Goal: Task Accomplishment & Management: Manage account settings

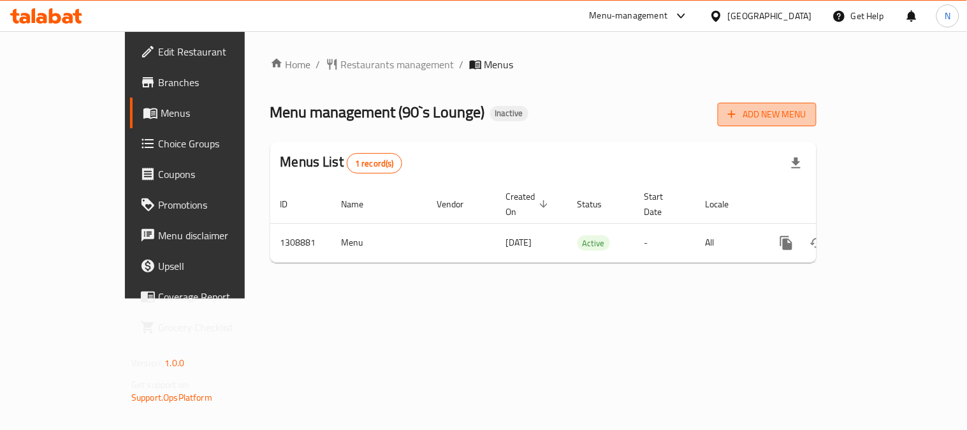
click at [806, 112] on span "Add New Menu" at bounding box center [767, 114] width 78 height 16
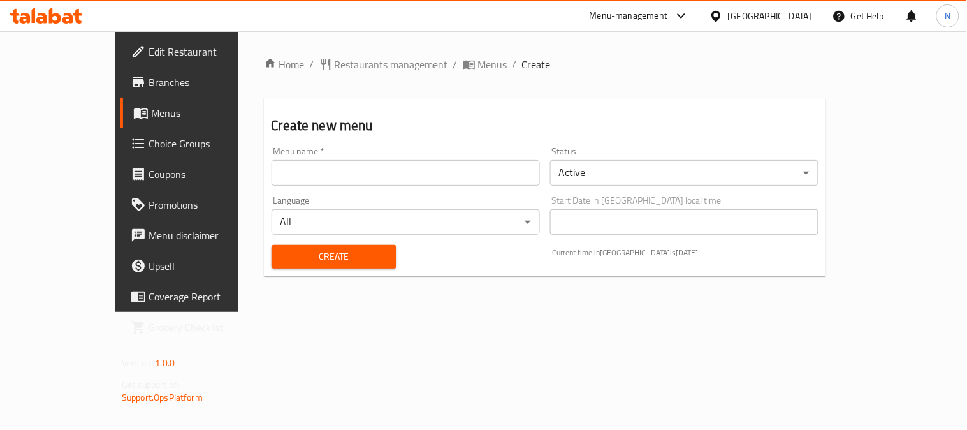
click at [399, 169] on input "text" at bounding box center [406, 172] width 268 height 25
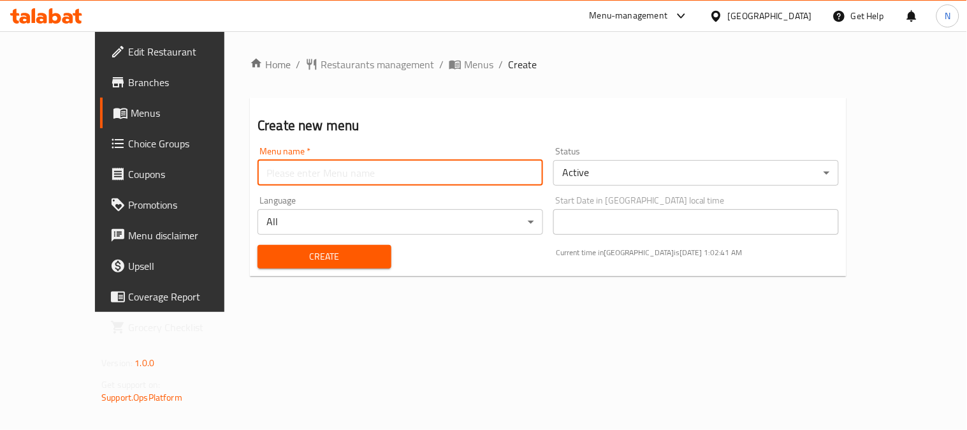
type input "new"
click at [277, 264] on span "Create" at bounding box center [324, 257] width 113 height 16
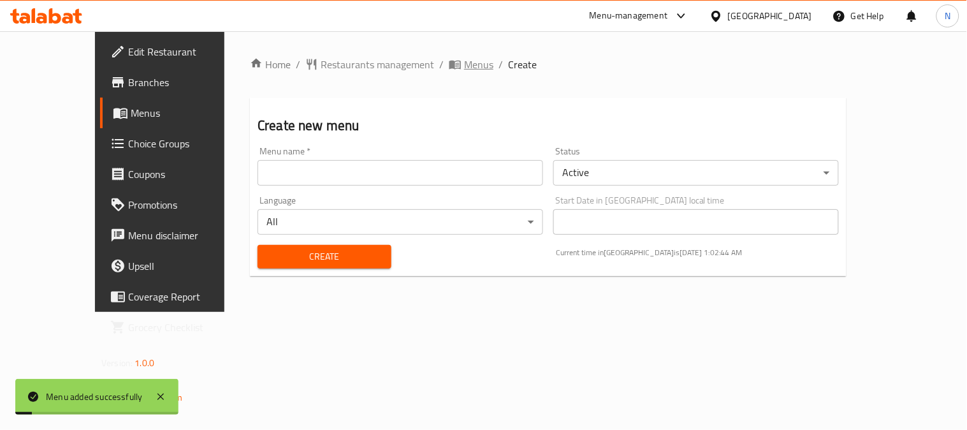
click at [464, 67] on span "Menus" at bounding box center [478, 64] width 29 height 15
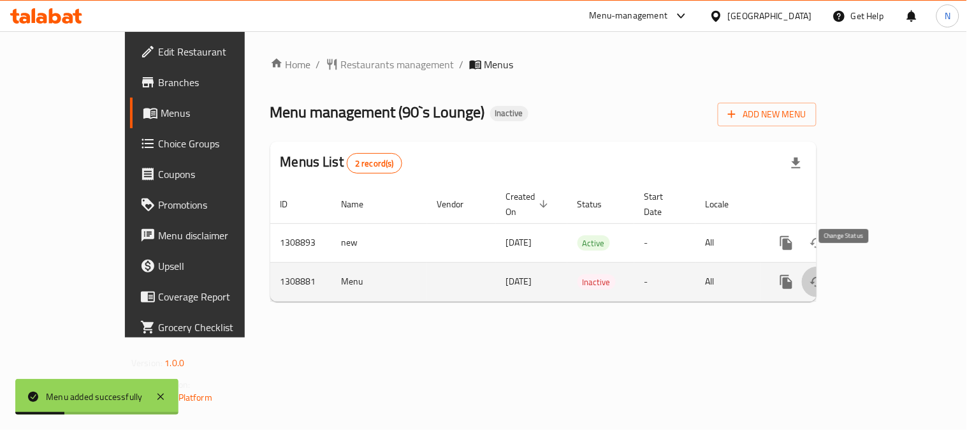
click at [825, 274] on icon "enhanced table" at bounding box center [816, 281] width 15 height 15
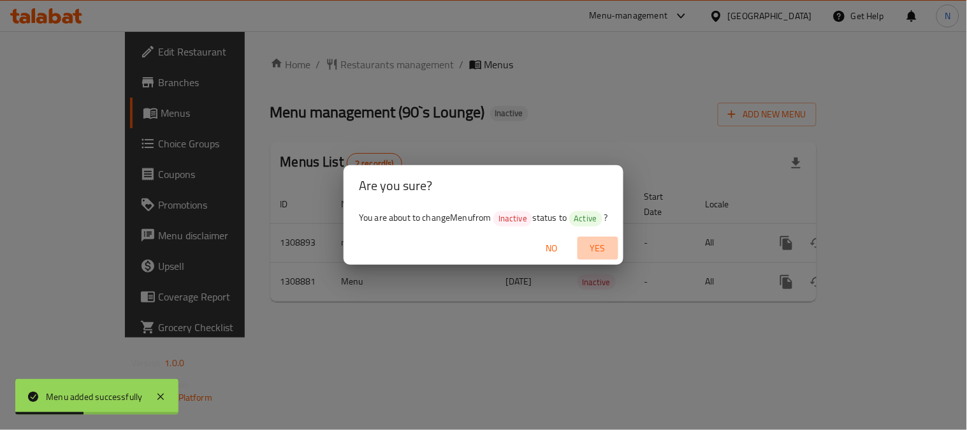
click at [591, 246] on span "Yes" at bounding box center [598, 248] width 31 height 16
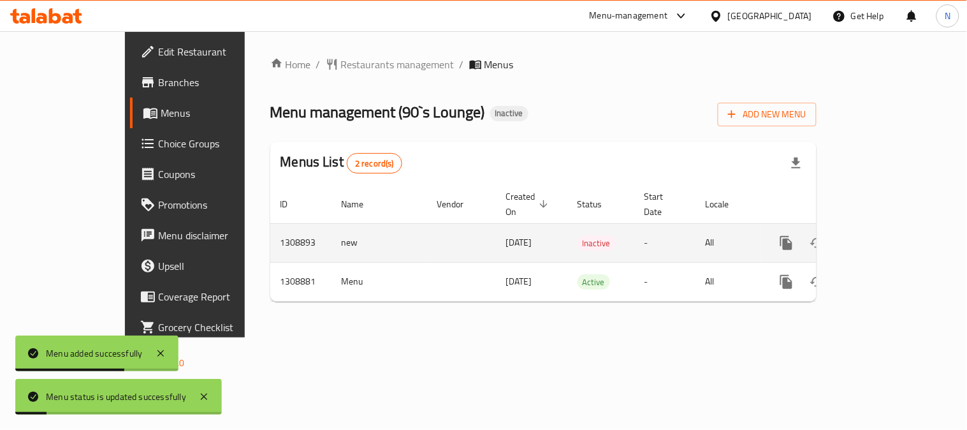
click at [331, 231] on td "new" at bounding box center [379, 242] width 96 height 39
click at [331, 226] on td "new" at bounding box center [379, 242] width 96 height 39
copy td "new"
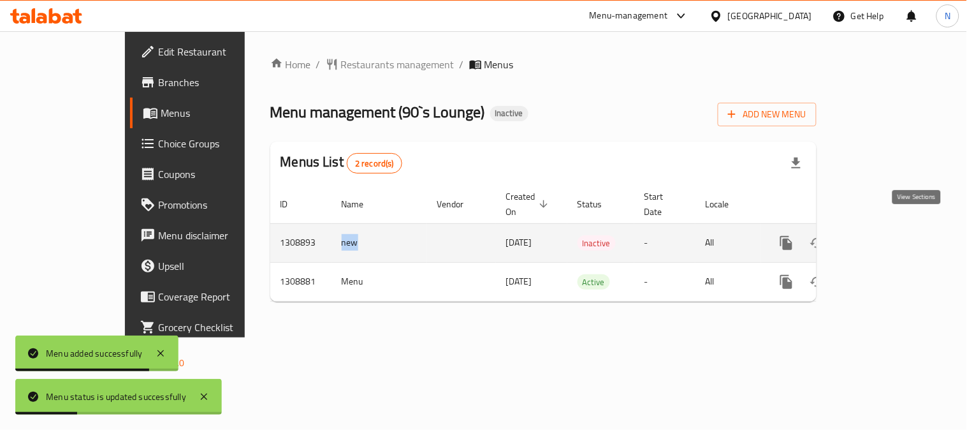
click at [894, 228] on link "enhanced table" at bounding box center [878, 243] width 31 height 31
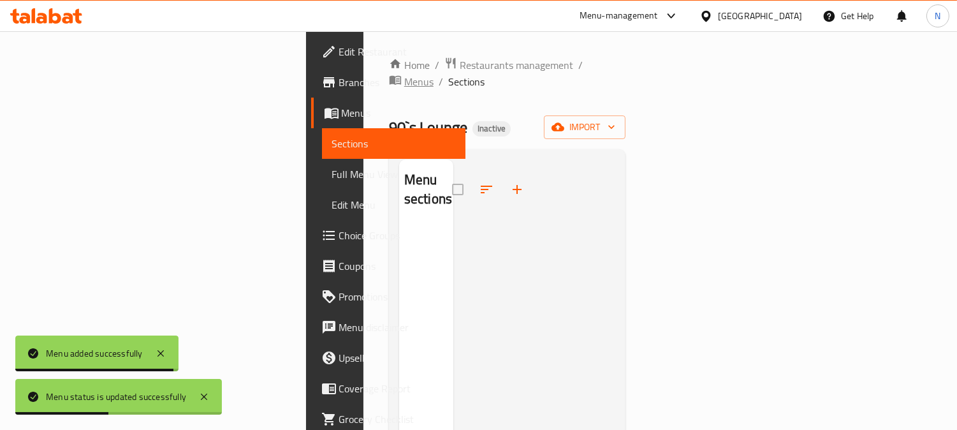
click at [424, 74] on span "Menus" at bounding box center [418, 81] width 29 height 15
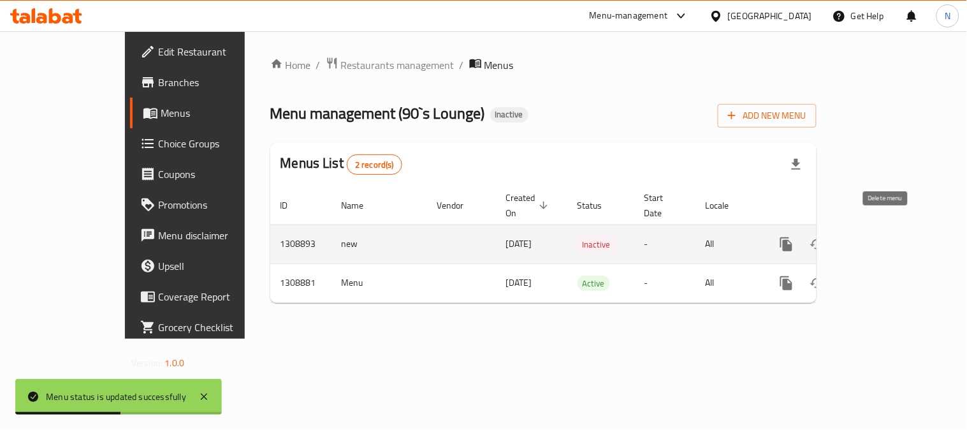
click at [863, 231] on button "enhanced table" at bounding box center [847, 244] width 31 height 31
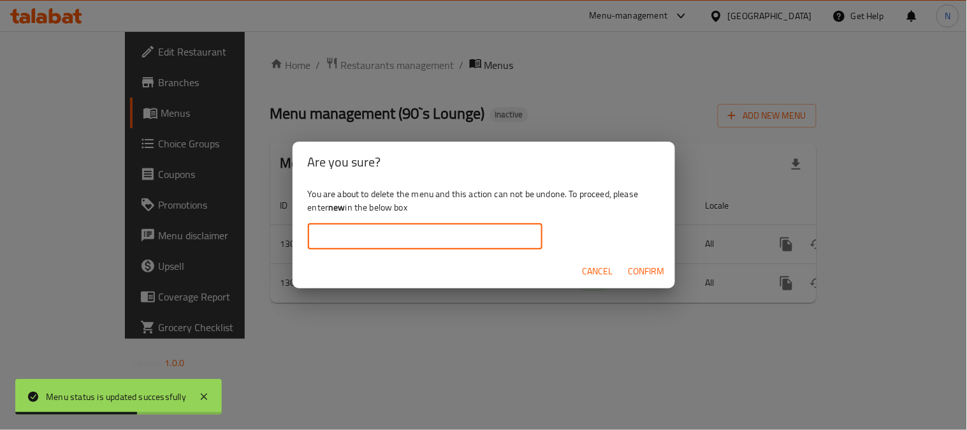
drag, startPoint x: 481, startPoint y: 225, endPoint x: 475, endPoint y: 236, distance: 12.8
click at [478, 231] on input "text" at bounding box center [425, 236] width 235 height 25
paste input "new"
type input "new"
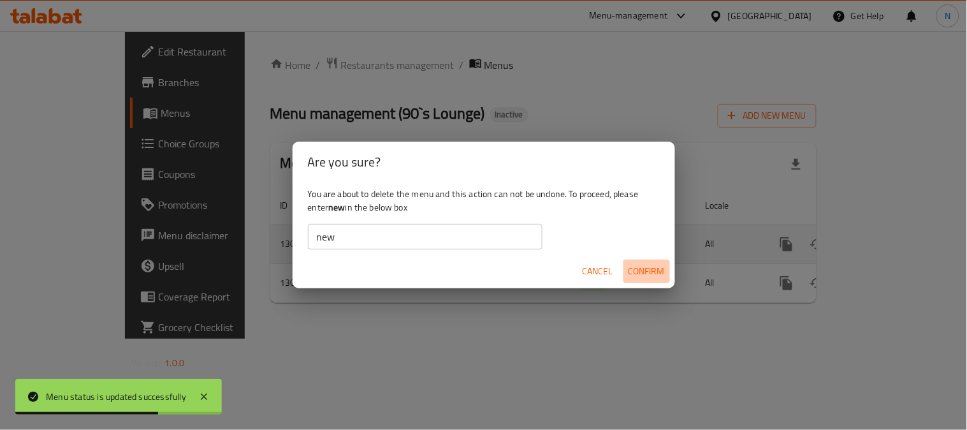
click at [661, 275] on span "Confirm" at bounding box center [646, 271] width 36 height 16
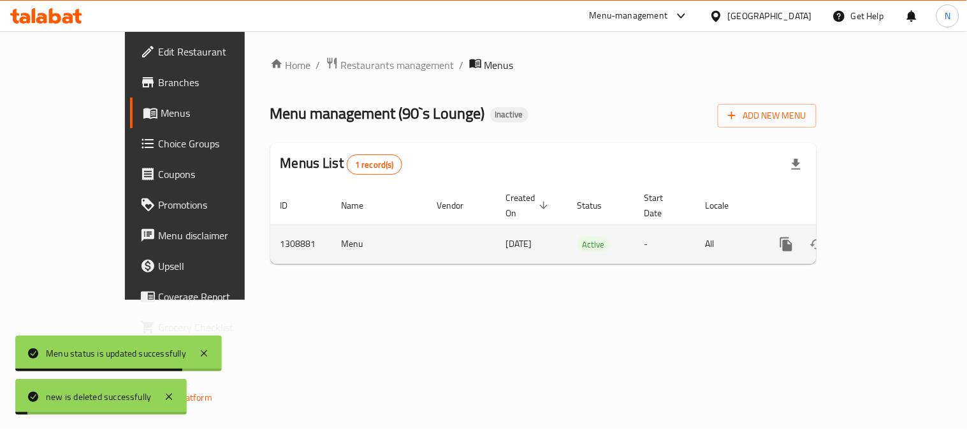
click at [886, 236] on icon "enhanced table" at bounding box center [878, 243] width 15 height 15
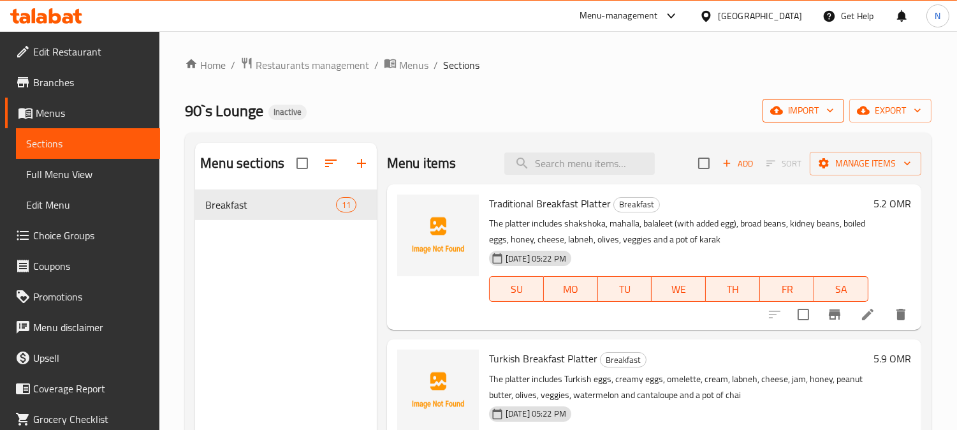
click at [803, 110] on span "import" at bounding box center [803, 111] width 61 height 16
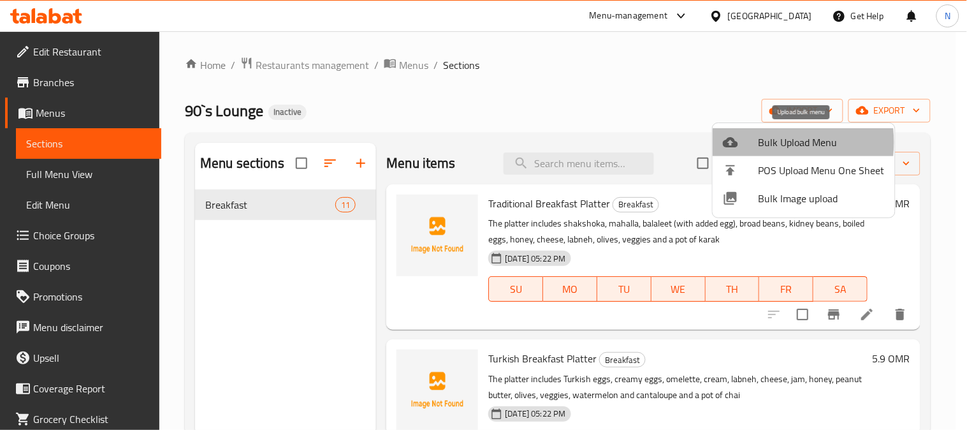
click at [753, 142] on div at bounding box center [741, 141] width 36 height 15
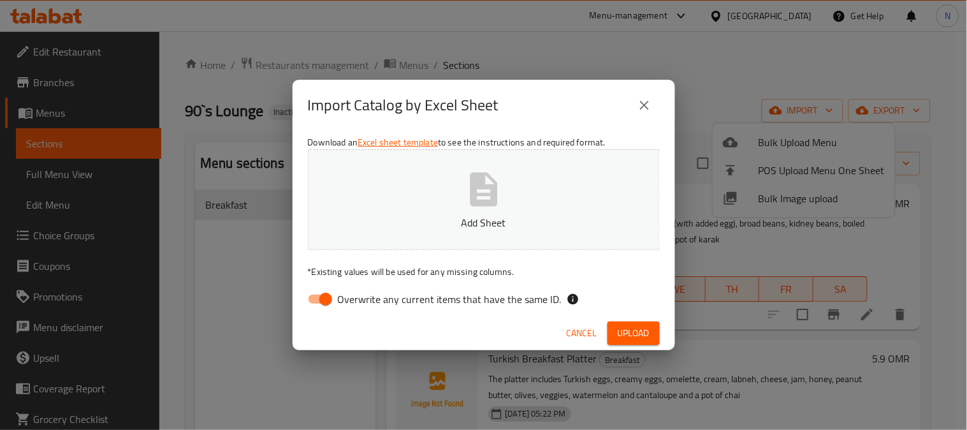
click at [330, 296] on input "Overwrite any current items that have the same ID." at bounding box center [325, 299] width 73 height 24
checkbox input "false"
click at [635, 337] on span "Upload" at bounding box center [634, 333] width 32 height 16
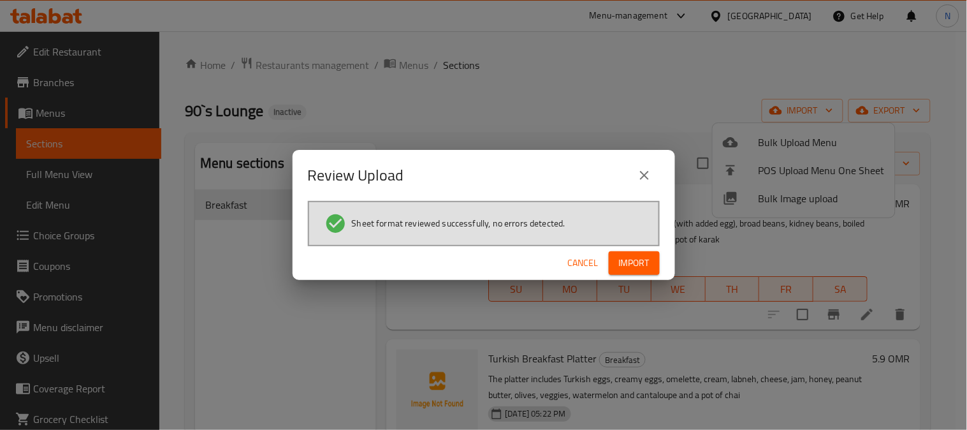
click at [641, 258] on span "Import" at bounding box center [634, 263] width 31 height 16
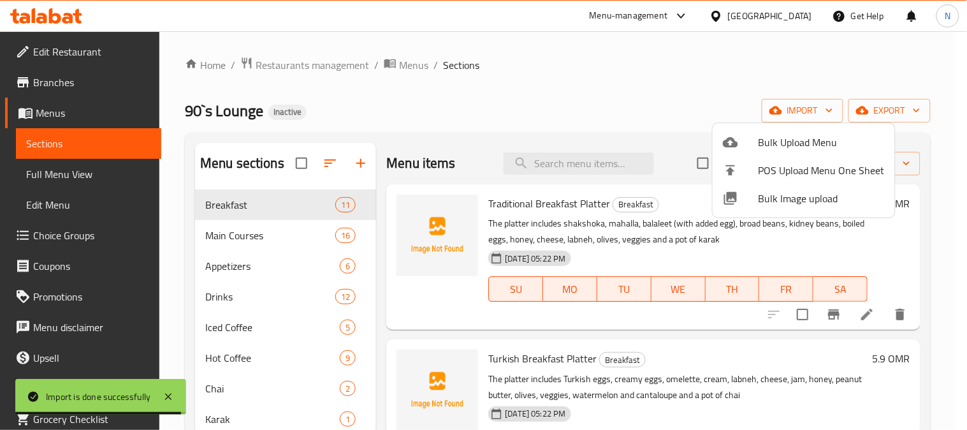
click at [75, 180] on div at bounding box center [483, 215] width 967 height 430
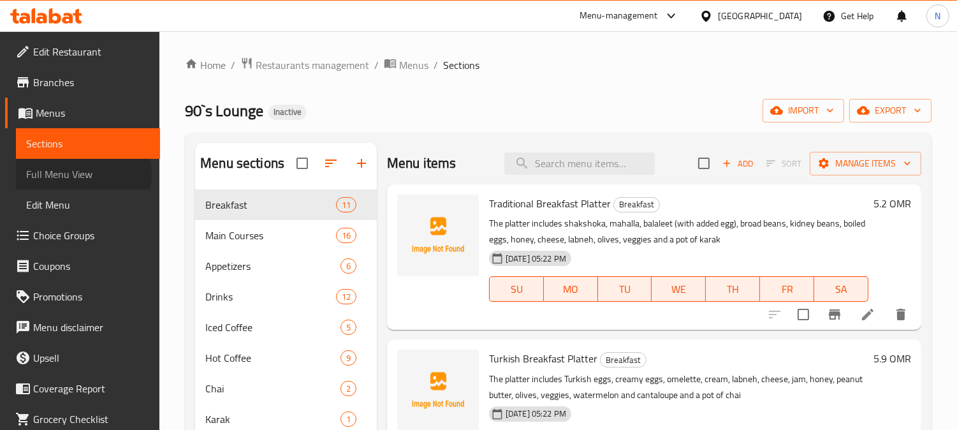
click at [75, 175] on span "Full Menu View" at bounding box center [88, 173] width 124 height 15
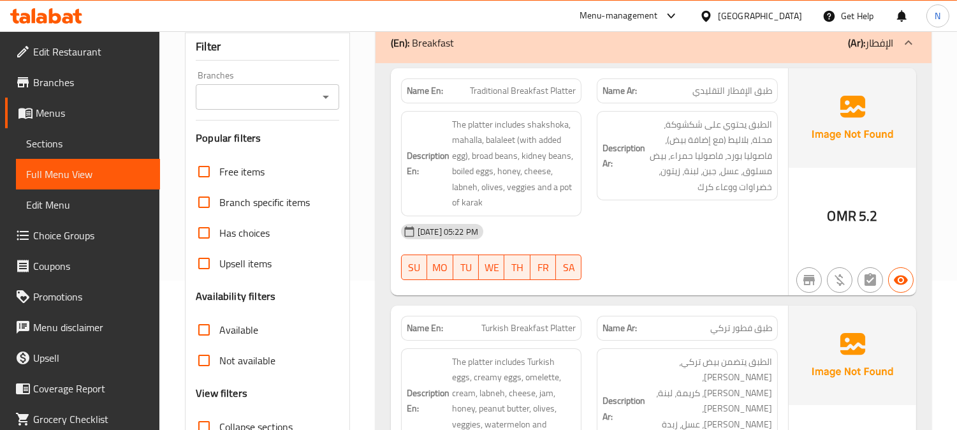
scroll to position [283, 0]
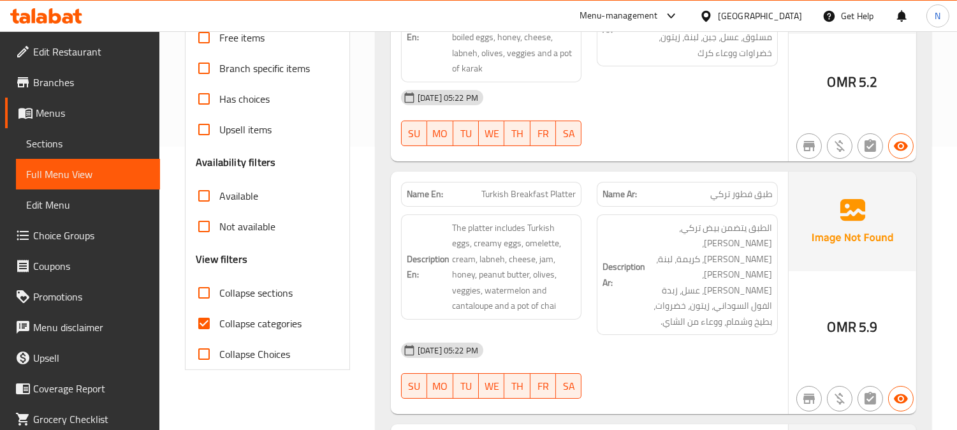
drag, startPoint x: 199, startPoint y: 322, endPoint x: 591, endPoint y: 300, distance: 393.3
click at [199, 321] on input "Collapse categories" at bounding box center [204, 323] width 31 height 31
checkbox input "false"
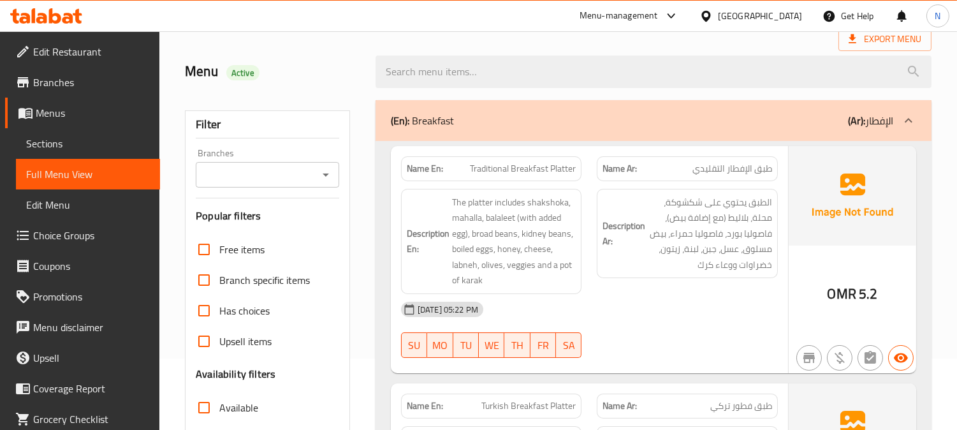
scroll to position [71, 0]
click at [897, 120] on div at bounding box center [908, 121] width 31 height 31
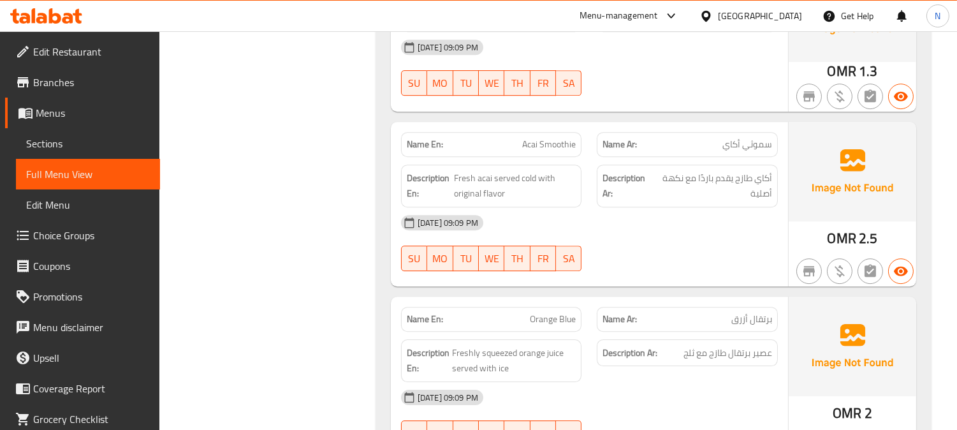
scroll to position [7223, 0]
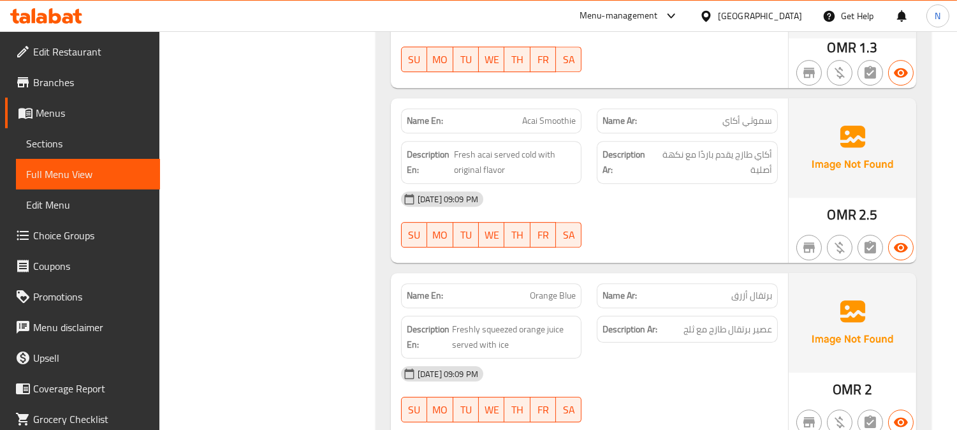
click at [627, 370] on div "[DATE] 09:09 PM" at bounding box center [589, 373] width 392 height 31
click at [551, 294] on span "Orange Blue" at bounding box center [553, 295] width 46 height 13
copy span "Orange Blue"
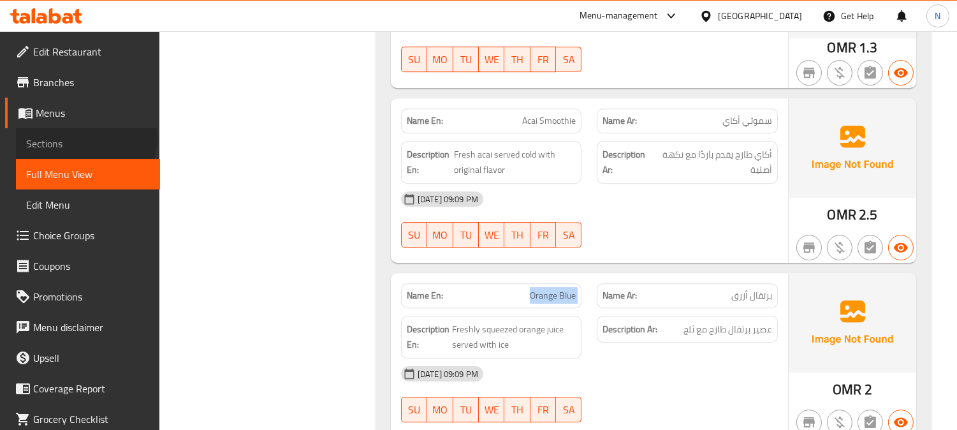
click at [85, 138] on span "Sections" at bounding box center [88, 143] width 124 height 15
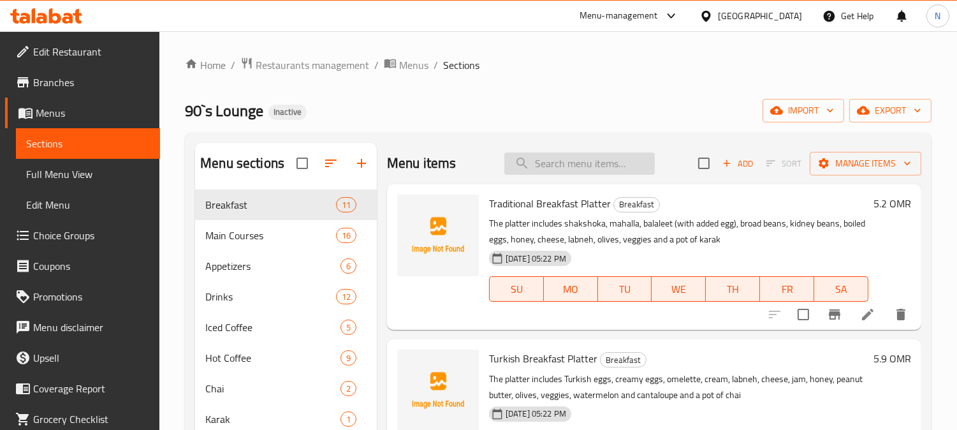
paste input "Orange Blue"
click at [623, 166] on input "search" at bounding box center [579, 163] width 150 height 22
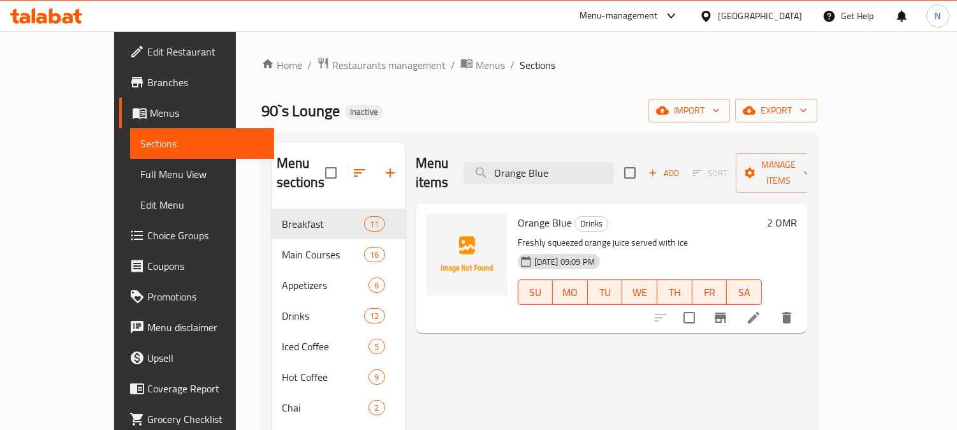
type input "Orange Blue"
click at [761, 310] on icon at bounding box center [753, 317] width 15 height 15
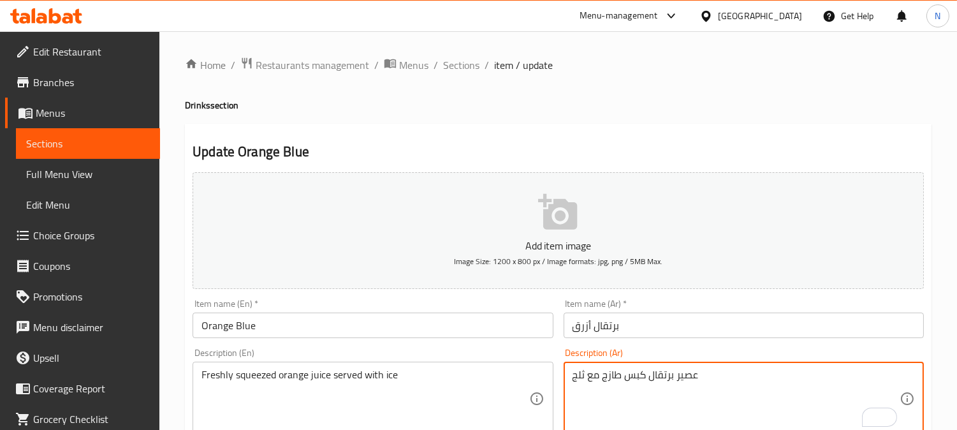
click at [607, 399] on textarea "عصير برتقال كبس طازج مع ثلج" at bounding box center [735, 398] width 327 height 61
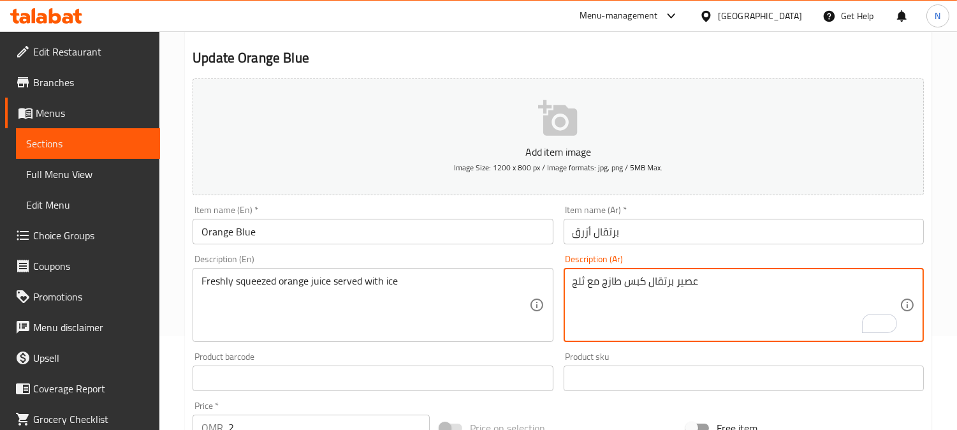
scroll to position [424, 0]
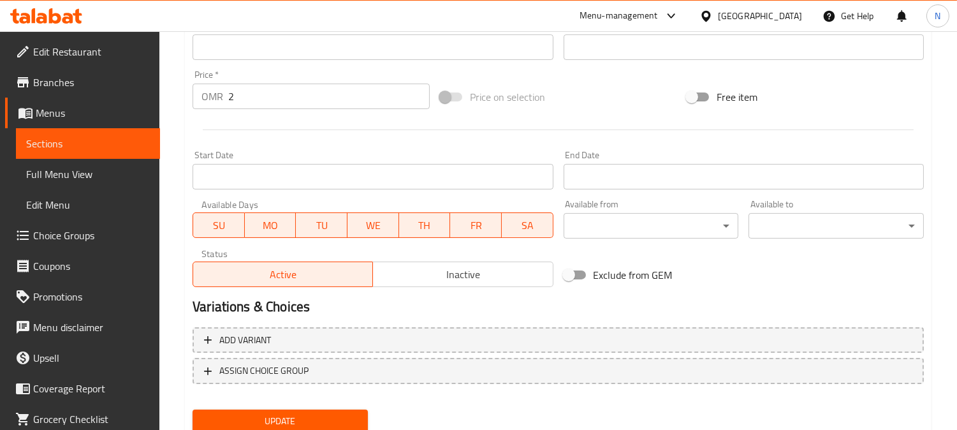
type textarea "عصير برتقال كبس طازج مع ثلج"
click at [270, 413] on span "Update" at bounding box center [280, 421] width 155 height 16
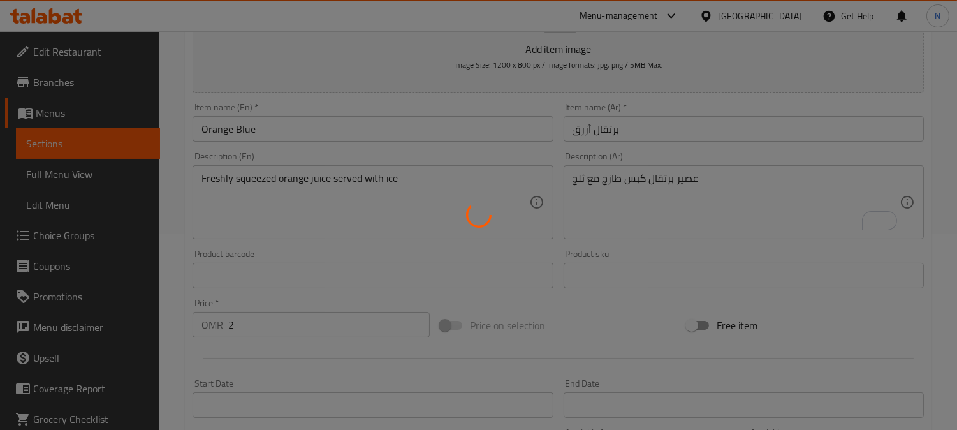
scroll to position [0, 0]
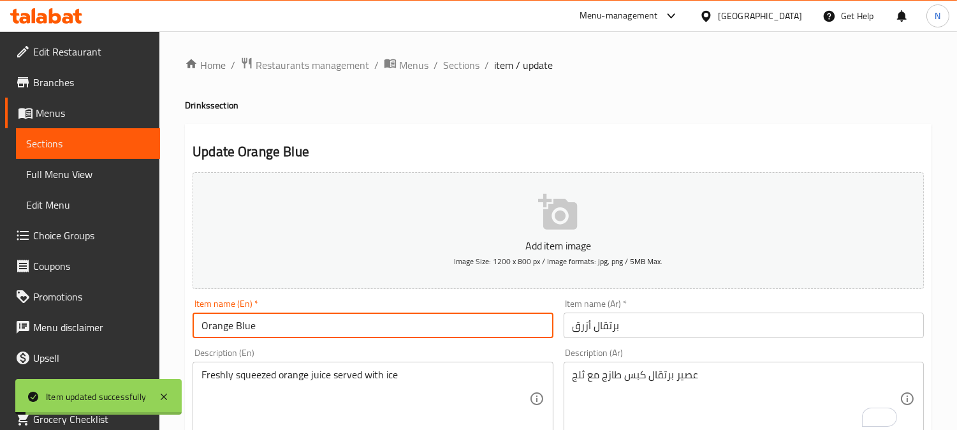
drag, startPoint x: 266, startPoint y: 329, endPoint x: 47, endPoint y: 207, distance: 251.1
click at [45, 175] on span "Full Menu View" at bounding box center [88, 173] width 124 height 15
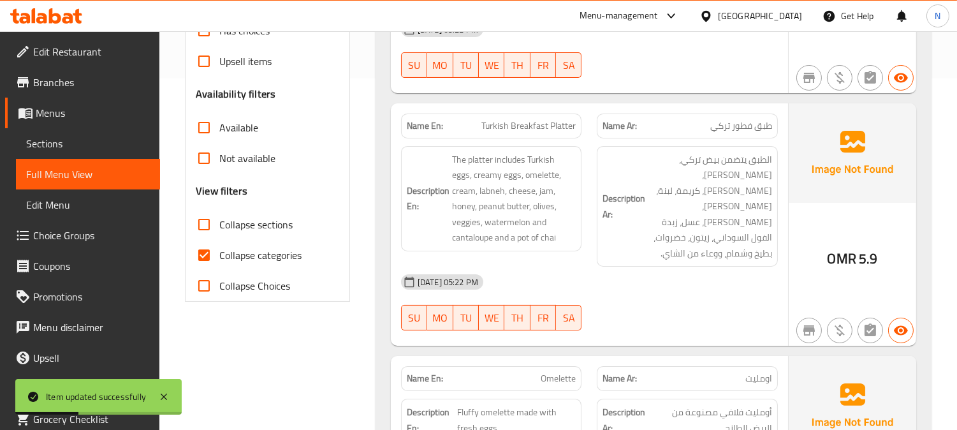
scroll to position [354, 0]
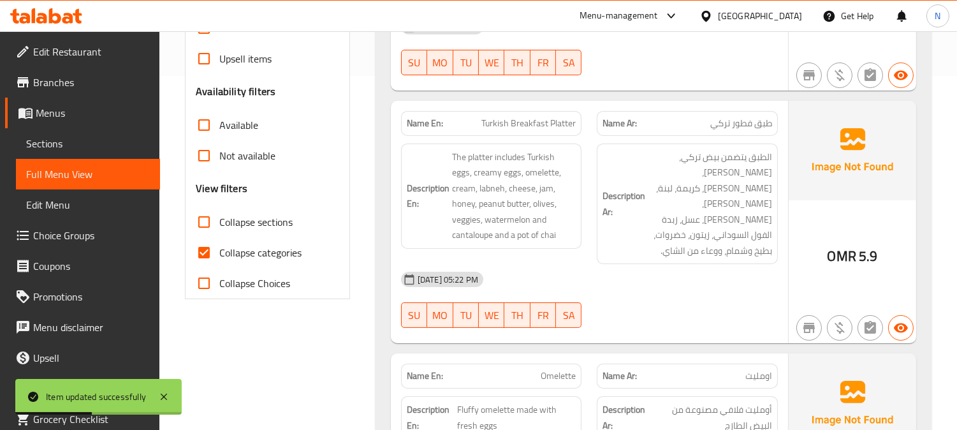
click at [204, 249] on input "Collapse categories" at bounding box center [204, 252] width 31 height 31
checkbox input "false"
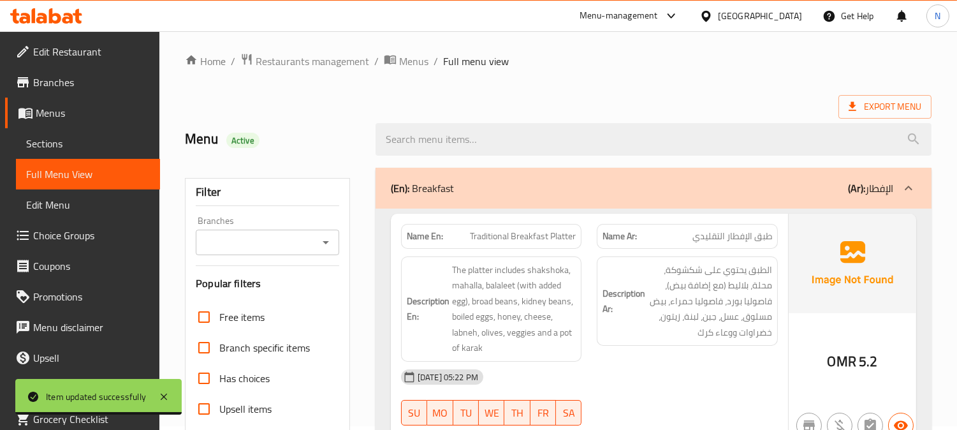
scroll to position [0, 0]
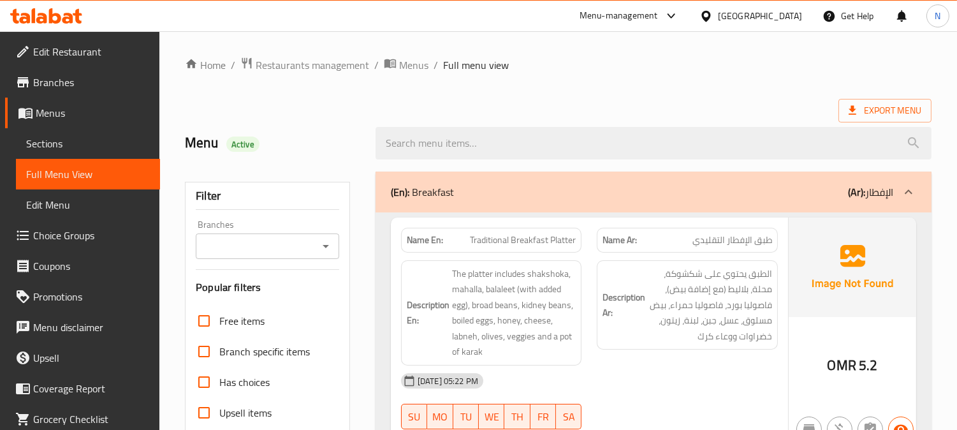
drag, startPoint x: 911, startPoint y: 192, endPoint x: 813, endPoint y: 125, distance: 119.2
click at [911, 195] on icon at bounding box center [908, 191] width 15 height 15
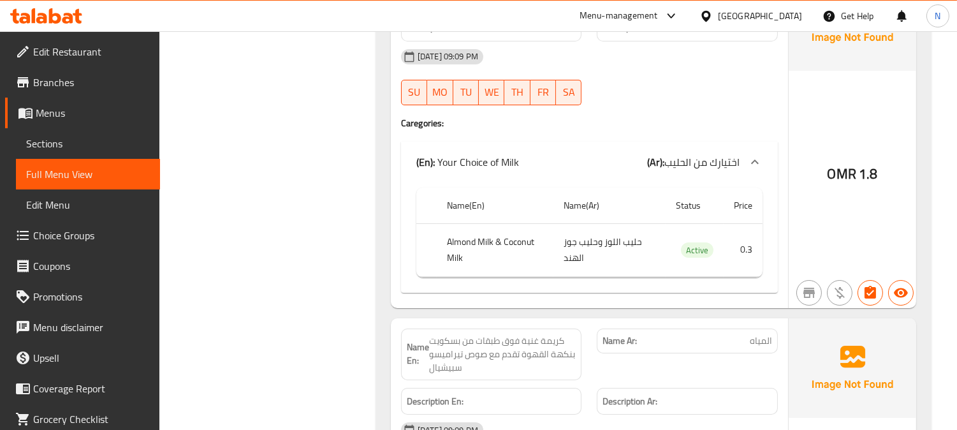
scroll to position [8367, 0]
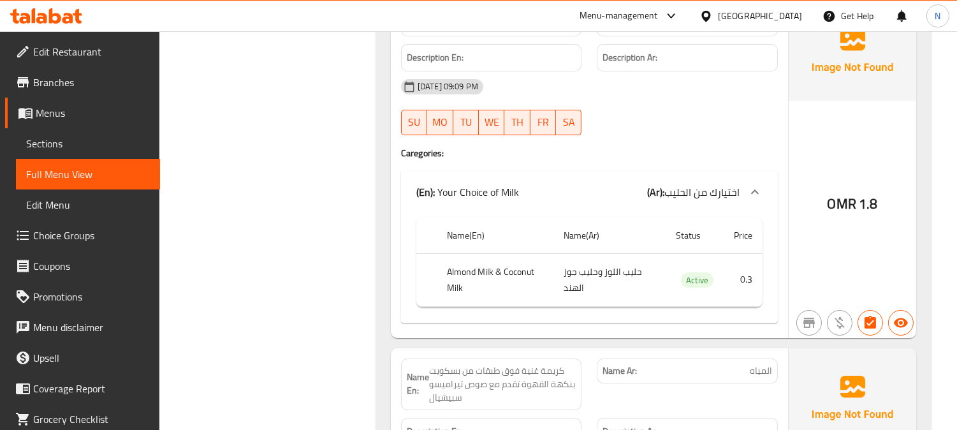
click at [632, 326] on div "Name En: Matcha Name Ar: ماتشا Description En: Description Ar: 30-08-2025 09:09…" at bounding box center [589, 169] width 397 height 337
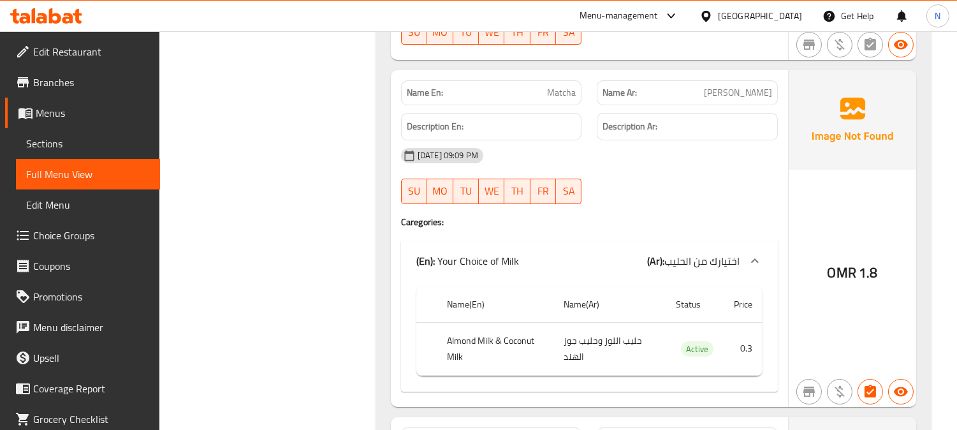
scroll to position [8297, 0]
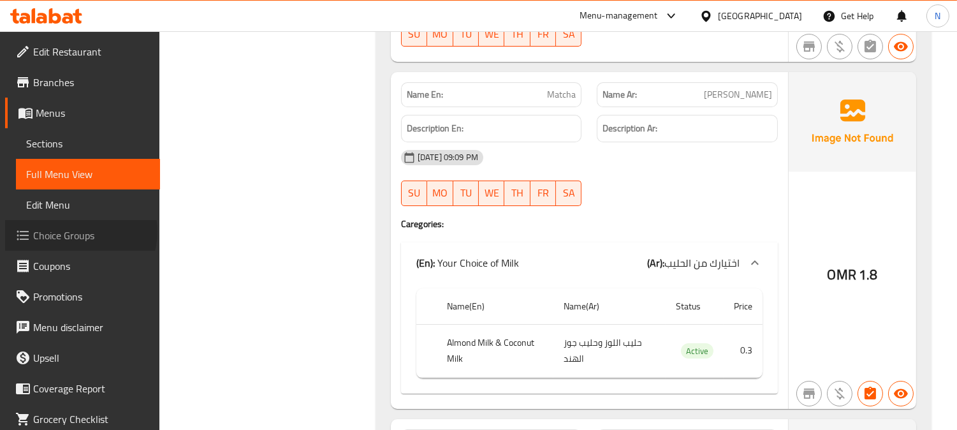
click at [80, 231] on span "Choice Groups" at bounding box center [91, 235] width 117 height 15
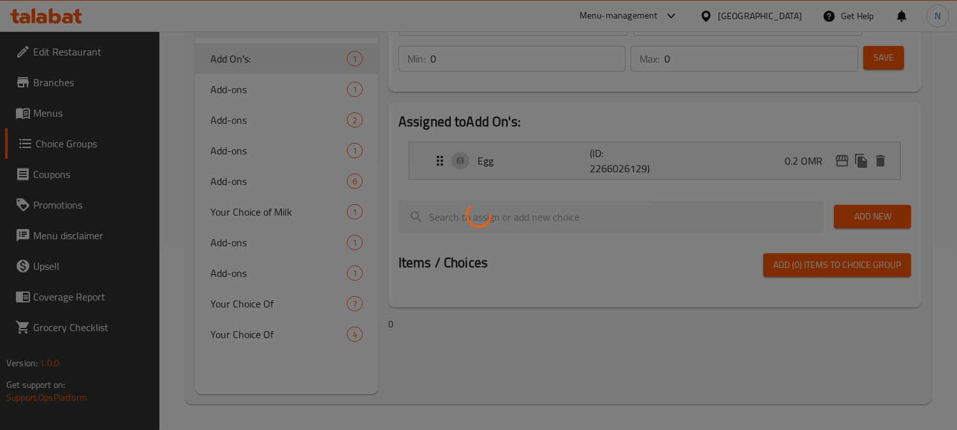
scroll to position [180, 0]
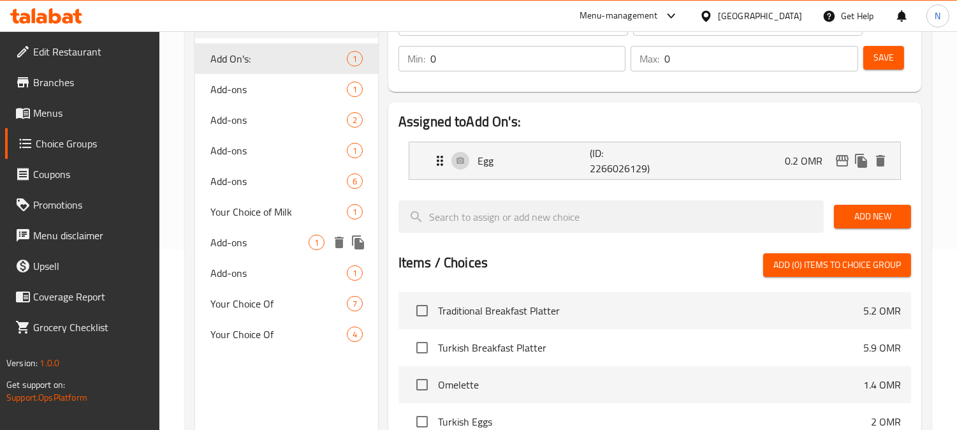
click at [281, 240] on span "Add-ons" at bounding box center [259, 242] width 98 height 15
type input "Add-ons"
type input "الإضافات"
type input "1"
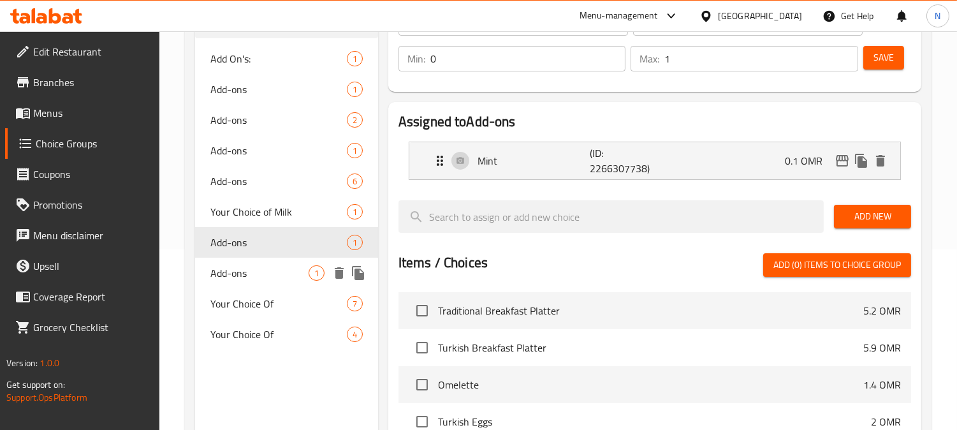
click at [265, 266] on span "Add-ons" at bounding box center [259, 272] width 98 height 15
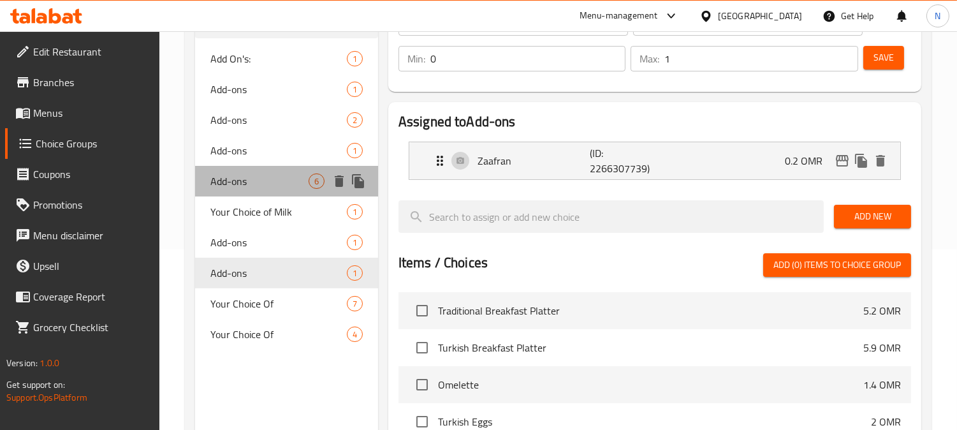
click at [249, 178] on span "Add-ons" at bounding box center [259, 180] width 98 height 15
type input "Add-ons"
type input "إضافات"
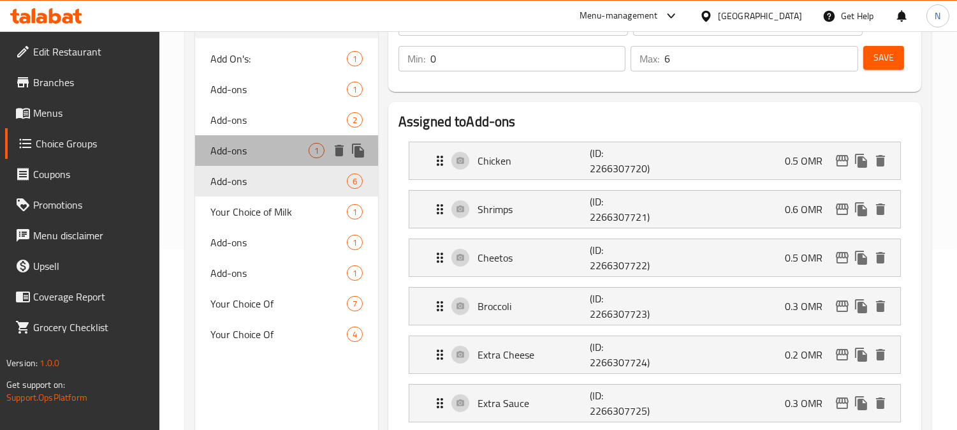
click at [258, 149] on span "Add-ons" at bounding box center [259, 150] width 98 height 15
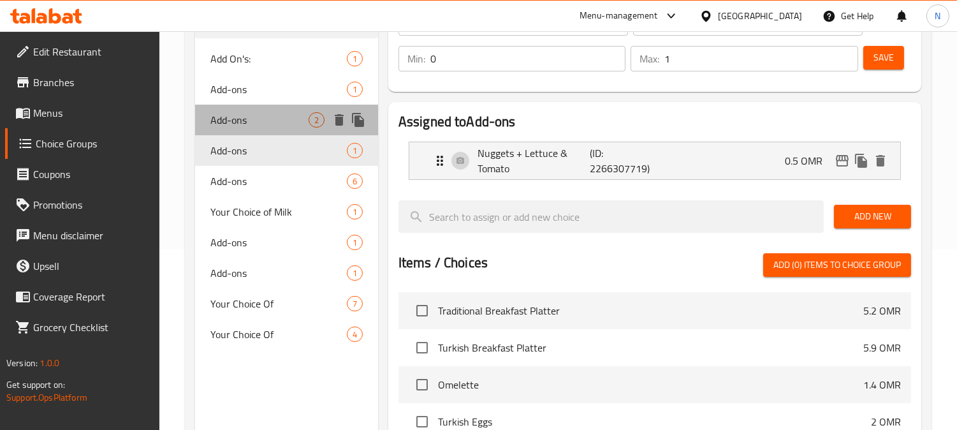
click at [259, 126] on span "Add-ons" at bounding box center [259, 119] width 98 height 15
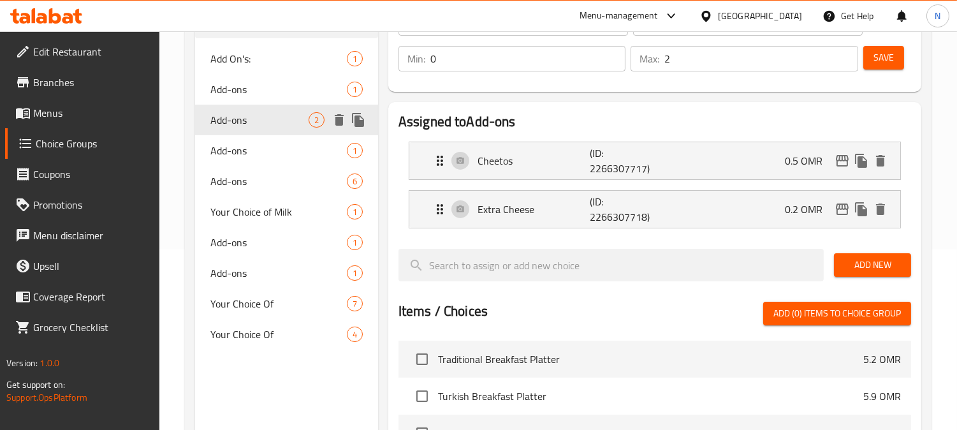
click at [261, 105] on div "Add-ons 2" at bounding box center [286, 120] width 183 height 31
click at [268, 91] on span "Add-ons" at bounding box center [259, 89] width 98 height 15
type input "1"
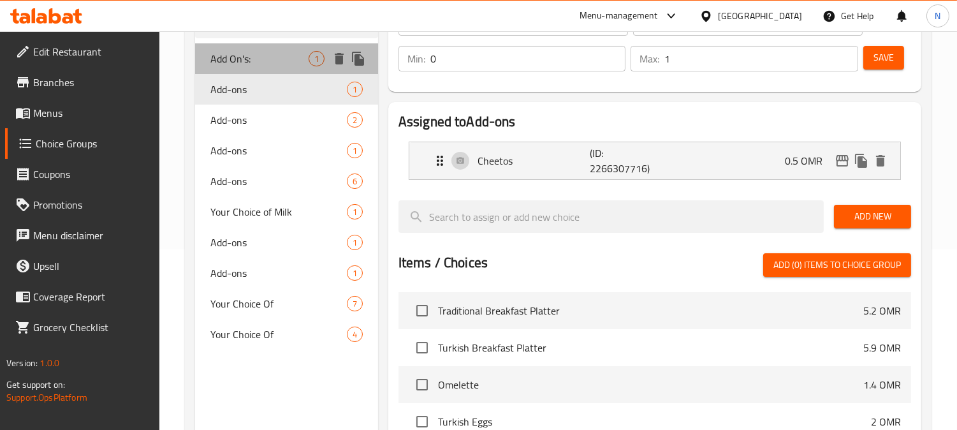
click at [272, 64] on span "Add On's:" at bounding box center [259, 58] width 98 height 15
type input "Add On's:"
type input "إضافات:"
type input "0"
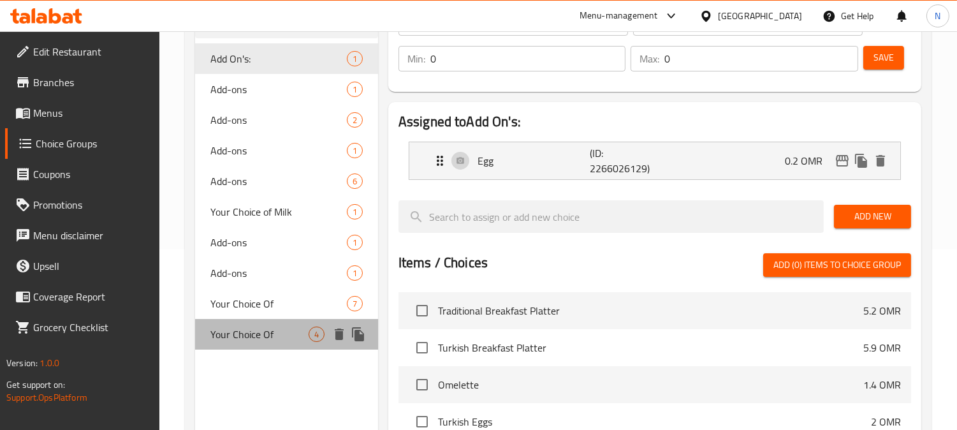
drag, startPoint x: 251, startPoint y: 338, endPoint x: 251, endPoint y: 312, distance: 25.5
click at [251, 335] on span "Your Choice Of" at bounding box center [259, 333] width 98 height 15
type input "Your Choice Of"
type input "اختيارك من"
type input "1"
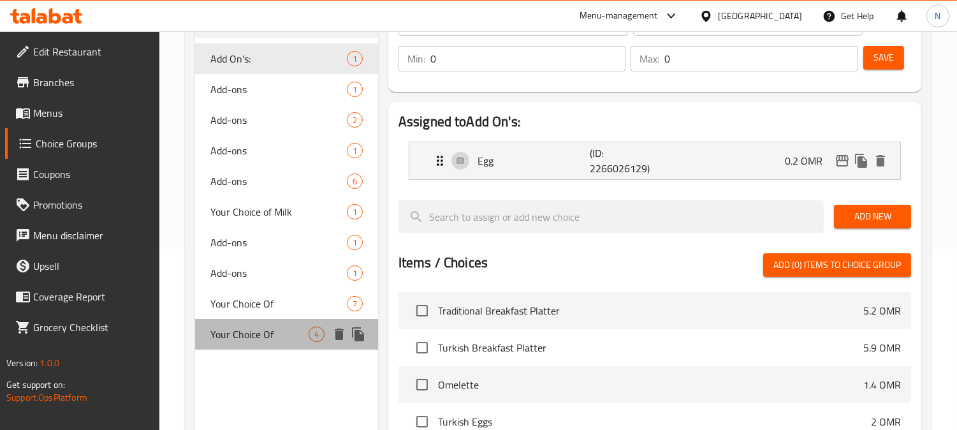
type input "1"
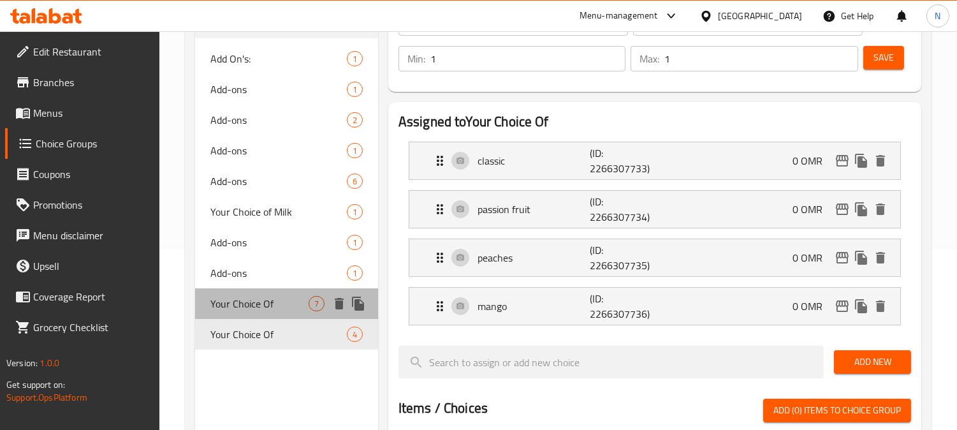
click at [251, 308] on span "Your Choice Of" at bounding box center [259, 303] width 98 height 15
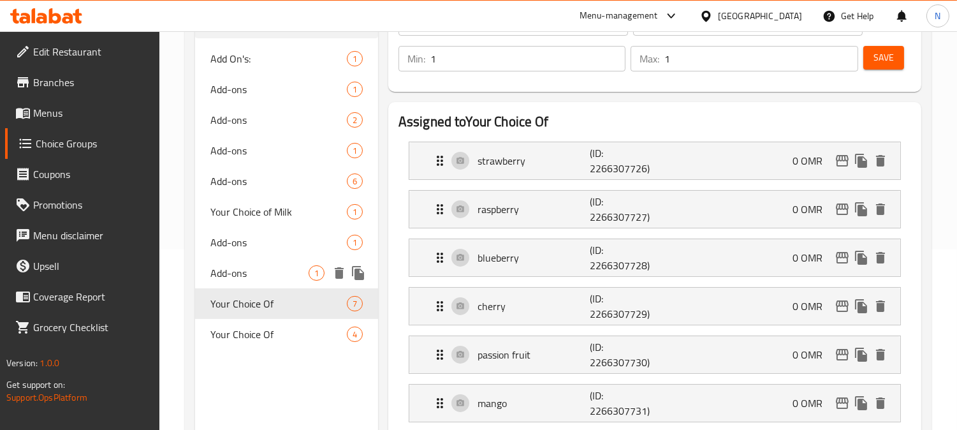
click at [253, 275] on span "Add-ons" at bounding box center [259, 272] width 98 height 15
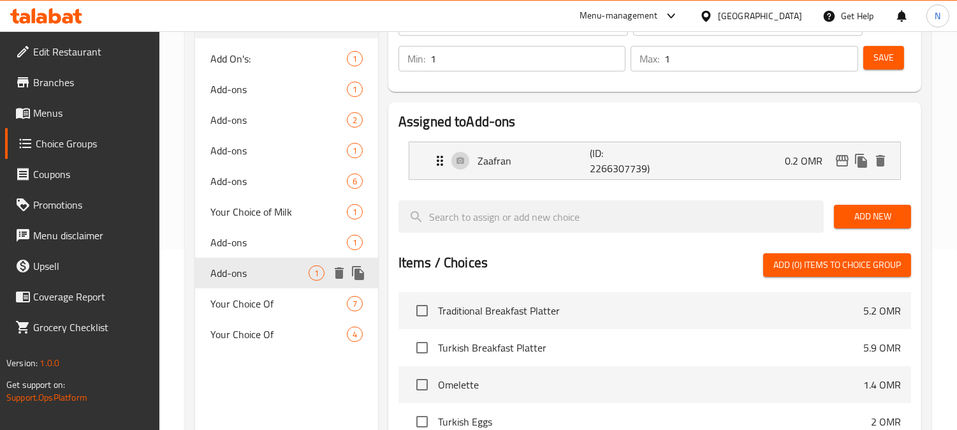
type input "Add-ons"
type input "الإضافات"
type input "0"
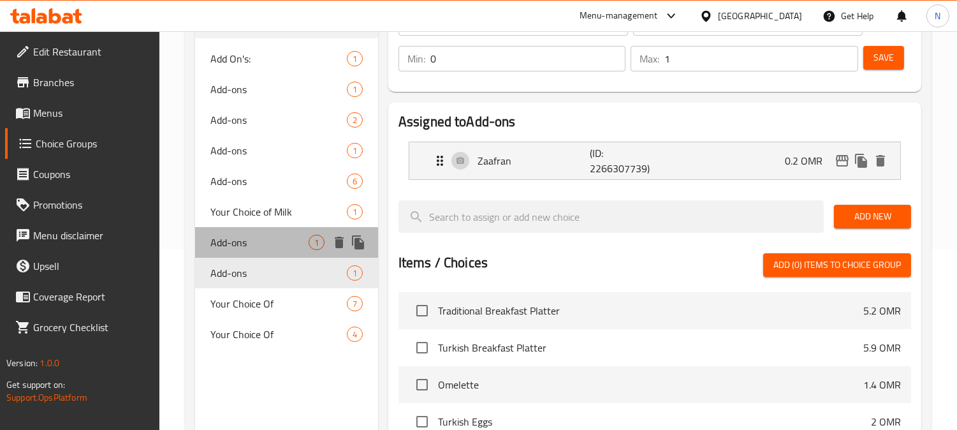
click at [257, 251] on div "Add-ons 1" at bounding box center [286, 242] width 183 height 31
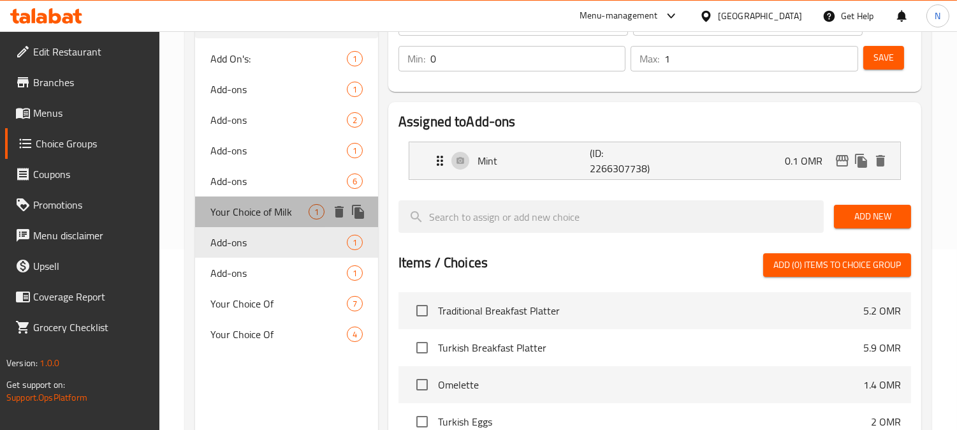
click at [263, 218] on span "Your Choice of Milk" at bounding box center [259, 211] width 98 height 15
type input "Your Choice of Milk"
type input "اختيارك من الحليب"
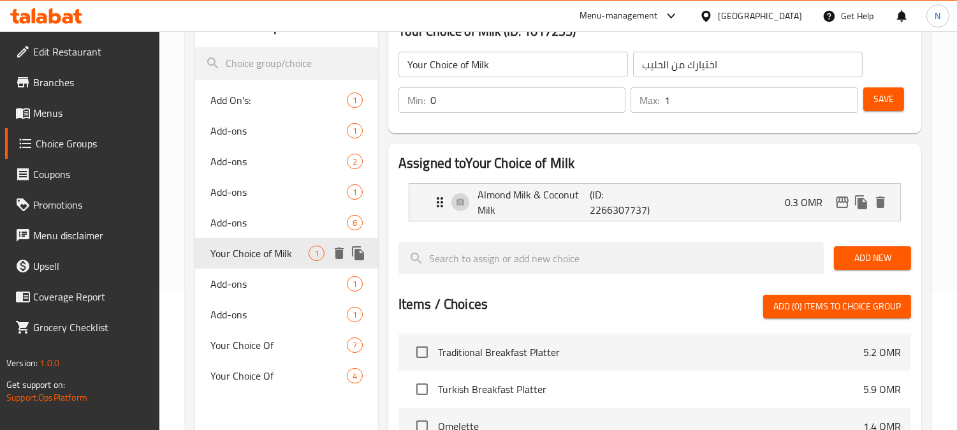
scroll to position [110, 0]
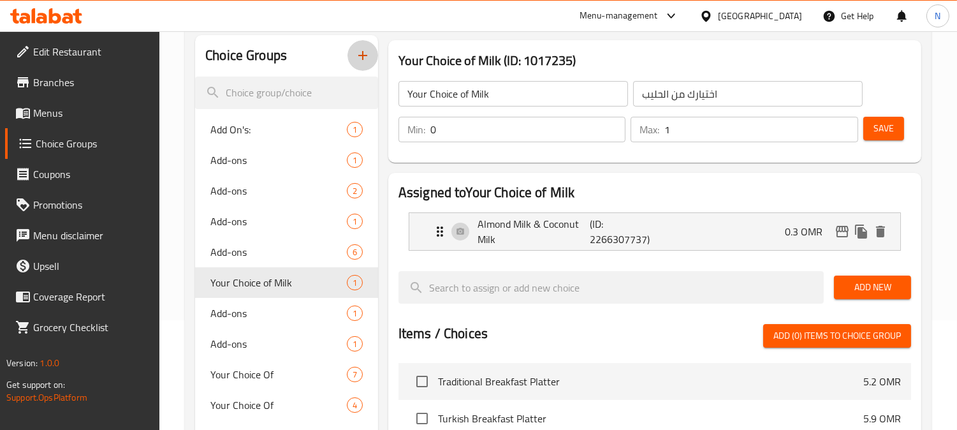
click at [370, 49] on button "button" at bounding box center [362, 55] width 31 height 31
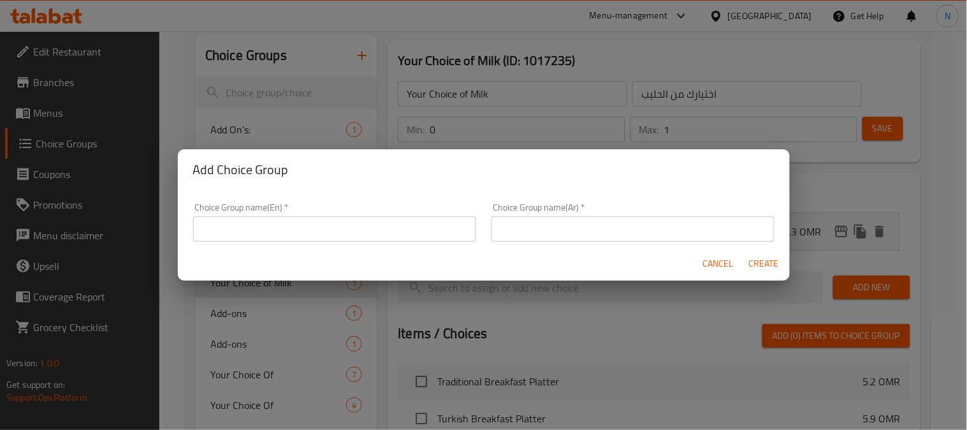
drag, startPoint x: 275, startPoint y: 243, endPoint x: 282, endPoint y: 225, distance: 19.2
click at [275, 242] on div "Choice Group name(En)   * Choice Group name(En) *" at bounding box center [334, 222] width 298 height 54
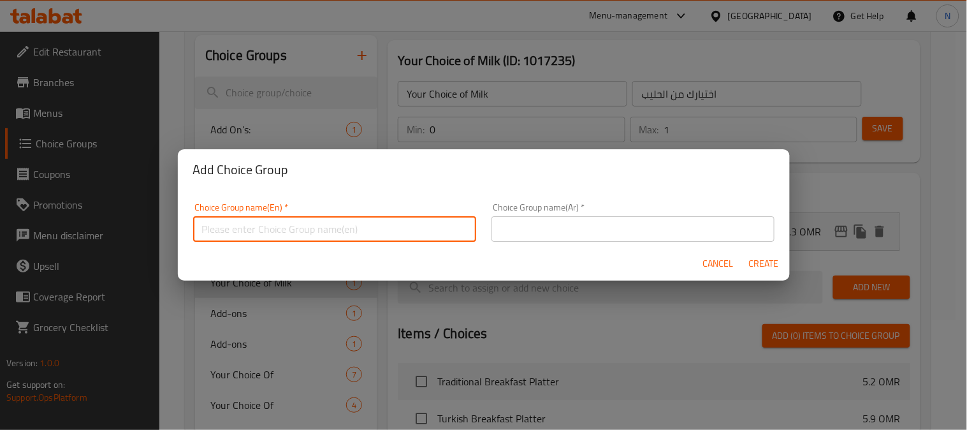
click at [282, 225] on input "text" at bounding box center [334, 228] width 283 height 25
paste input "Extra"
type input "Extra"
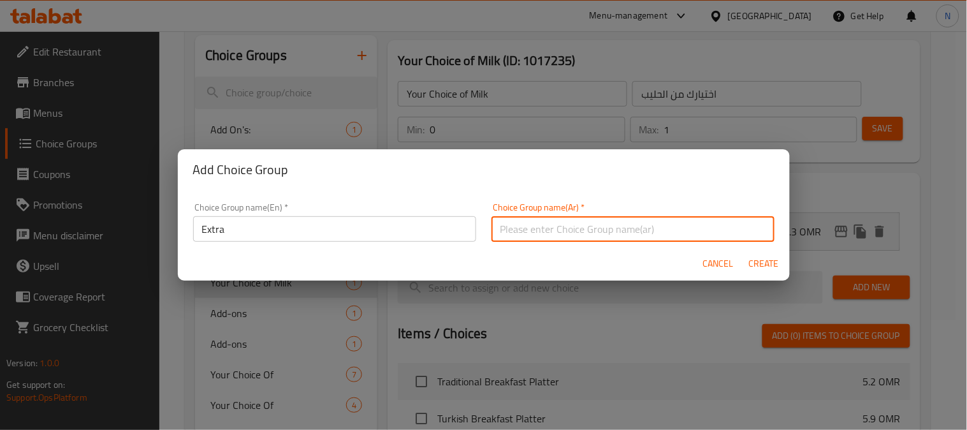
click at [507, 230] on input "text" at bounding box center [632, 228] width 283 height 25
type input "إكسترا"
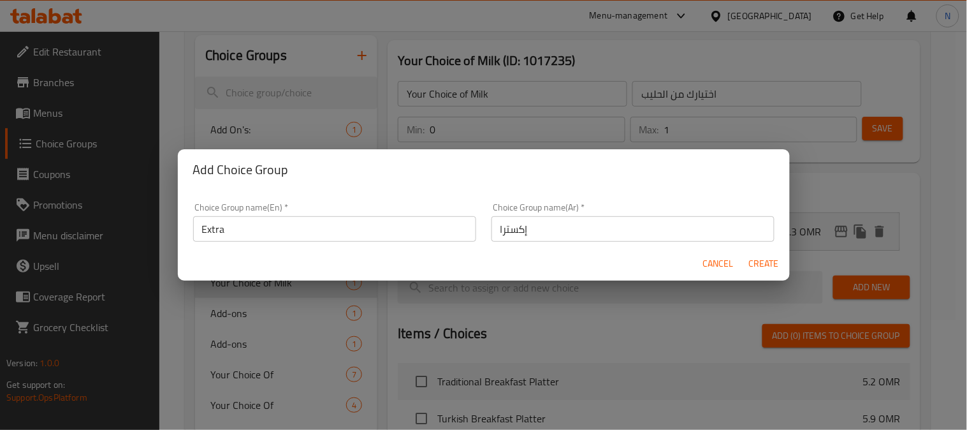
click at [784, 261] on div "Cancel Create" at bounding box center [484, 264] width 612 height 34
click at [773, 262] on span "Create" at bounding box center [764, 264] width 31 height 16
type input "Extra"
type input "إكسترا"
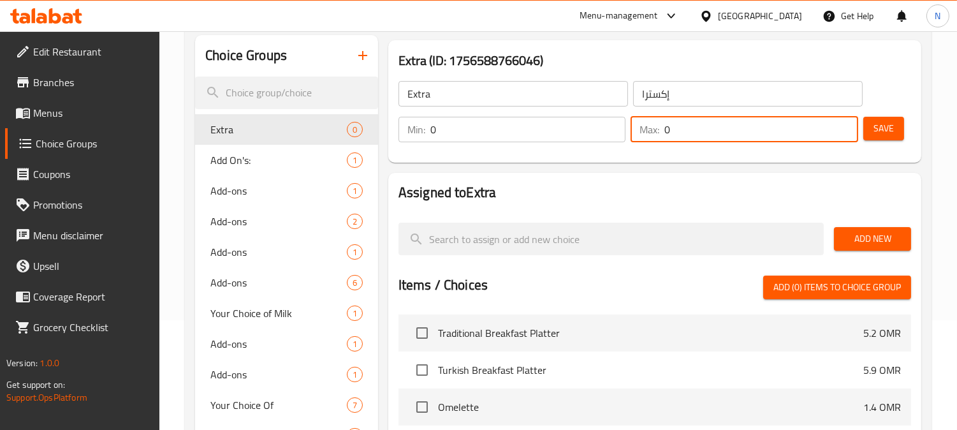
drag, startPoint x: 704, startPoint y: 133, endPoint x: 634, endPoint y: 130, distance: 69.5
click at [634, 130] on div "Max: 0 ​" at bounding box center [744, 129] width 228 height 25
type input "1"
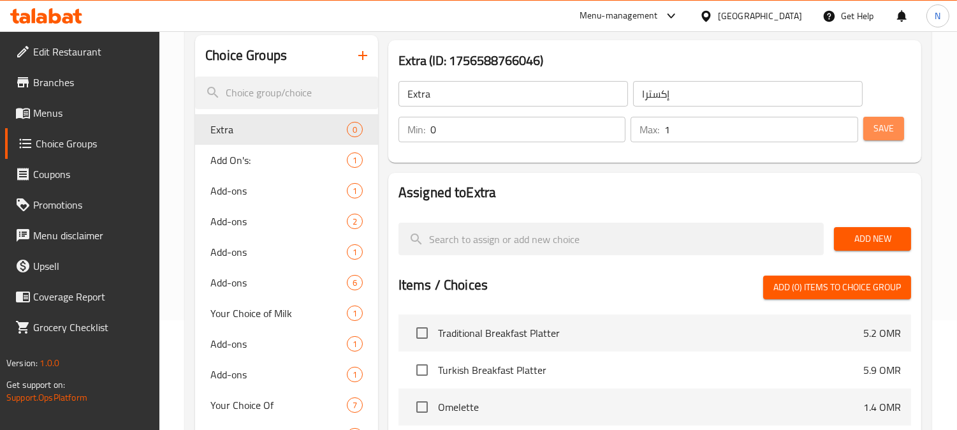
click at [873, 129] on span "Save" at bounding box center [883, 128] width 20 height 16
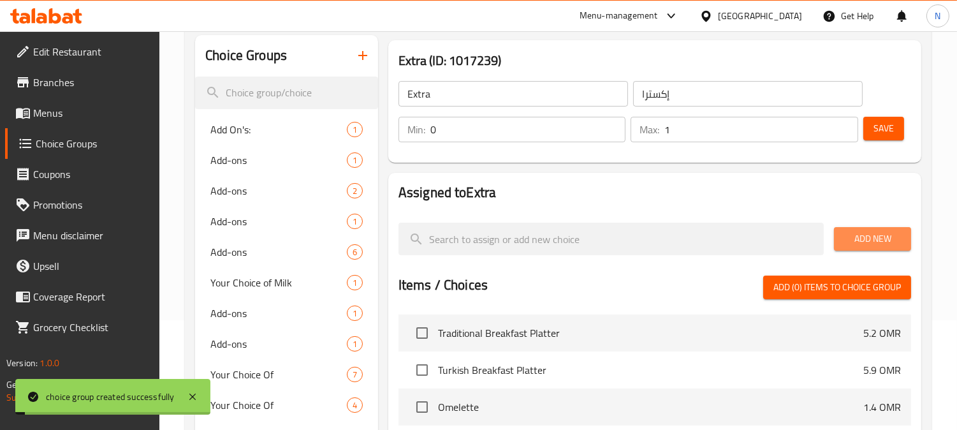
click at [865, 236] on span "Add New" at bounding box center [872, 239] width 57 height 16
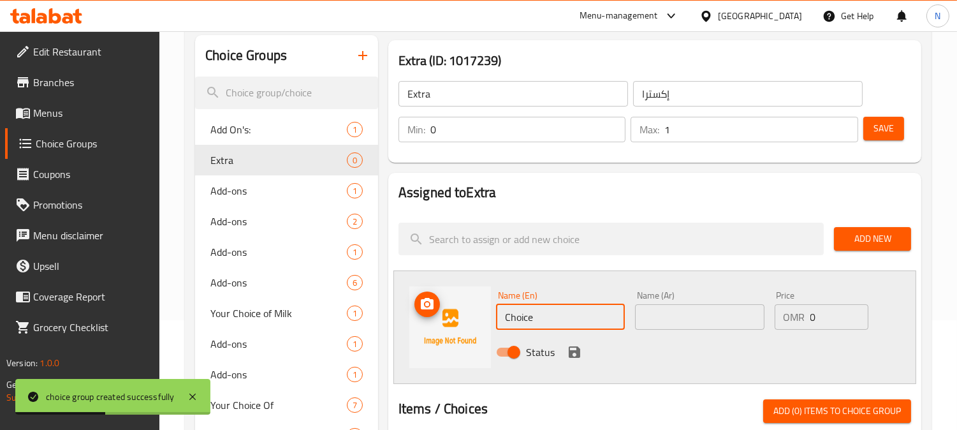
drag, startPoint x: 531, startPoint y: 320, endPoint x: 419, endPoint y: 290, distance: 116.1
click at [410, 314] on div "Name (En) Choice Name (En) Name (Ar) Name (Ar) Price OMR 0 Price Status" at bounding box center [654, 326] width 523 height 113
paste input "Extra Sweet"
type input "Extra Sweet"
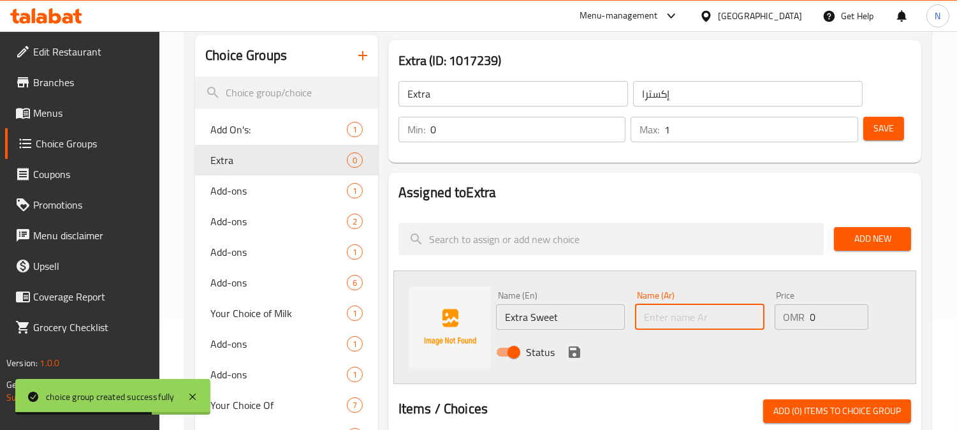
click at [657, 319] on input "text" at bounding box center [699, 316] width 129 height 25
paste input "حلو إكسترا"
type input "حلو إكسترا"
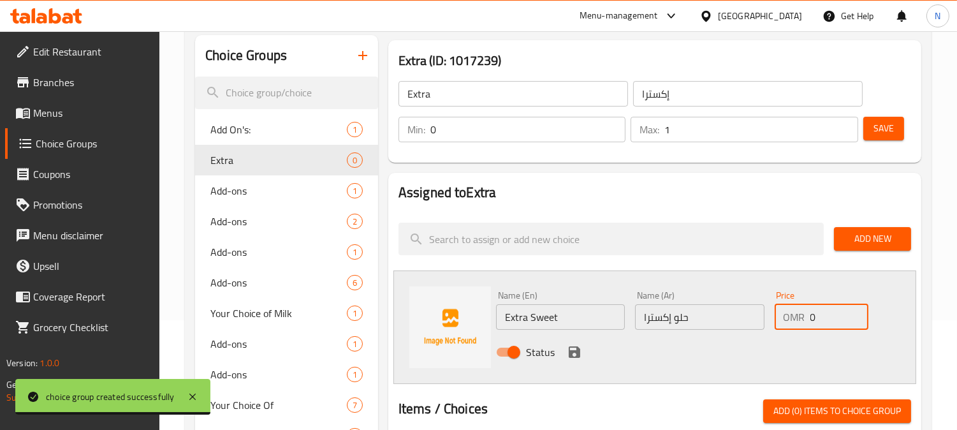
drag, startPoint x: 818, startPoint y: 326, endPoint x: 780, endPoint y: 326, distance: 37.6
click at [781, 326] on div "OMR 0 Price" at bounding box center [821, 316] width 94 height 25
paste input ".3"
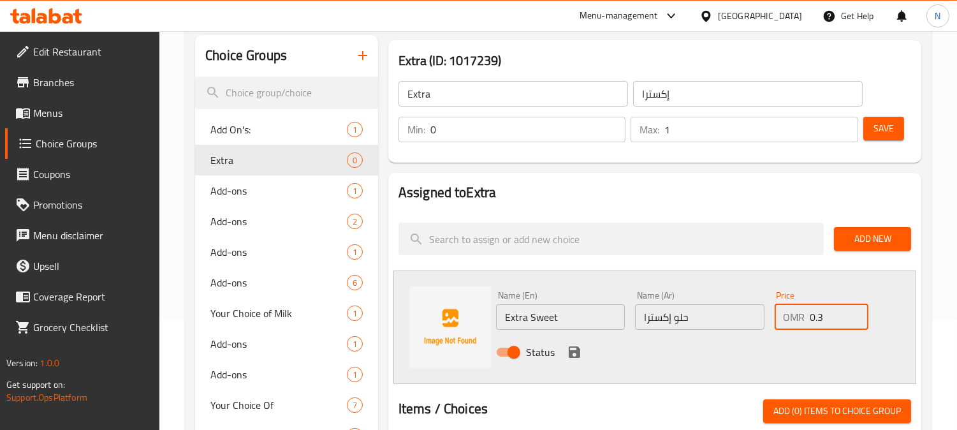
type input "0.3"
click at [567, 353] on icon "save" at bounding box center [574, 351] width 15 height 15
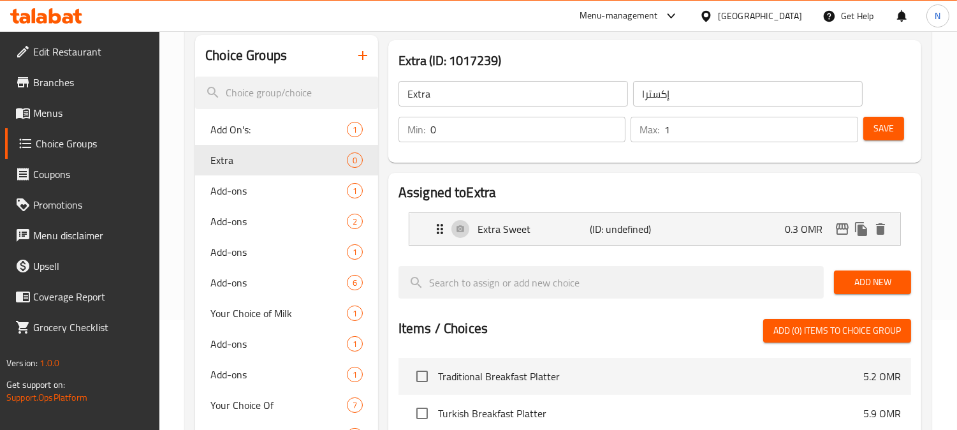
click at [890, 126] on span "Save" at bounding box center [883, 128] width 20 height 16
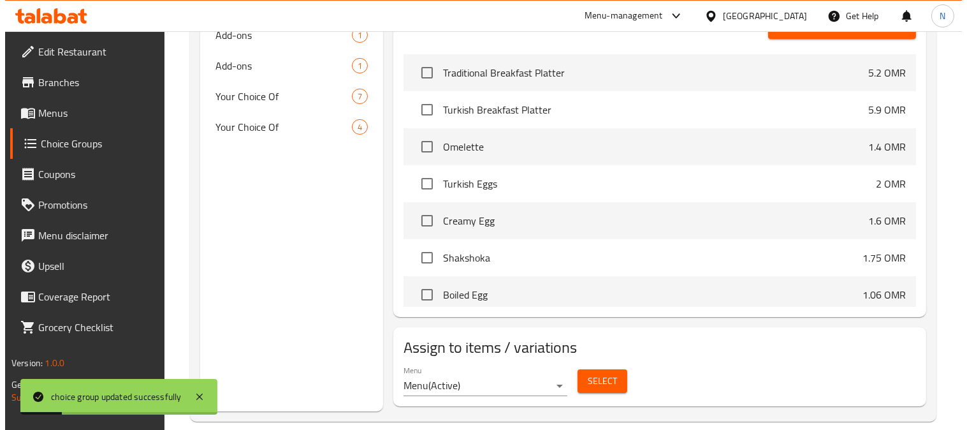
scroll to position [435, 0]
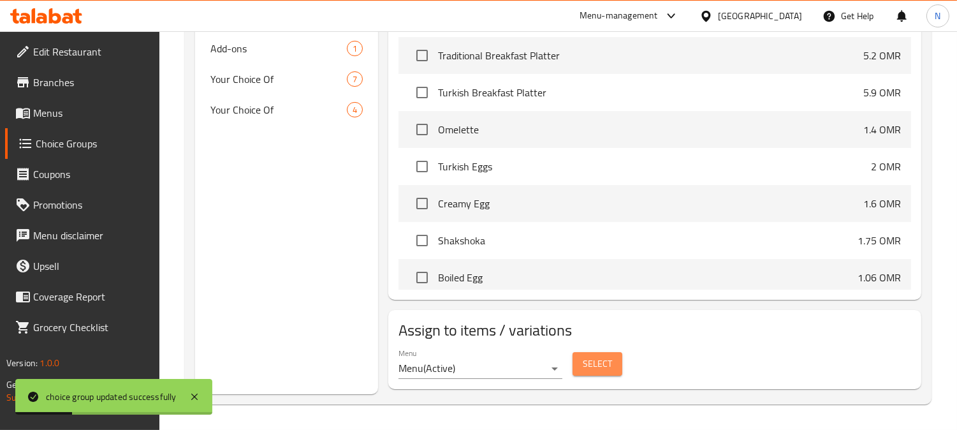
click at [591, 370] on span "Select" at bounding box center [597, 364] width 29 height 16
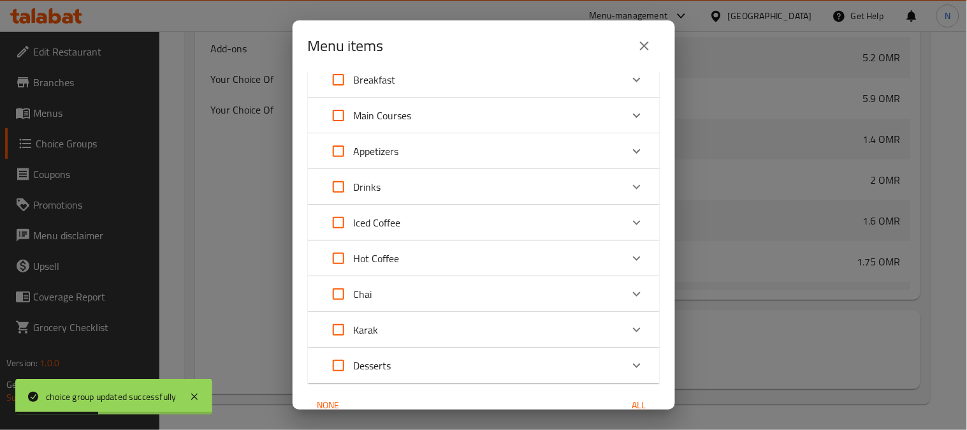
scroll to position [112, 0]
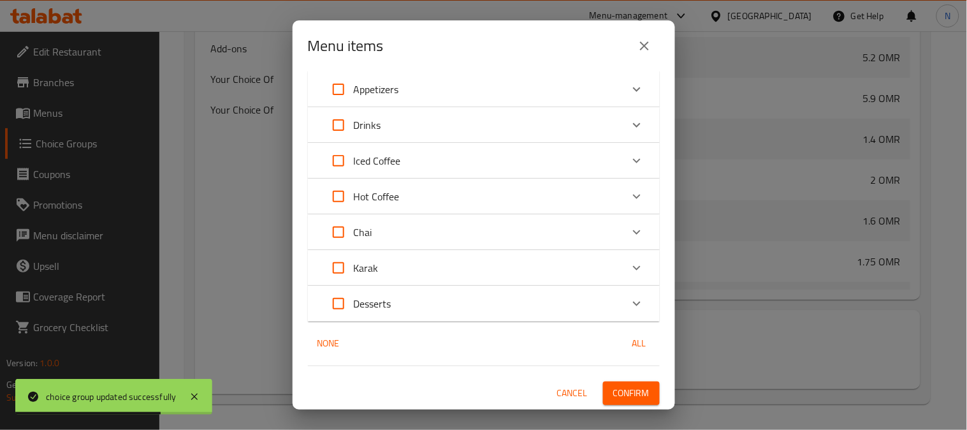
drag, startPoint x: 413, startPoint y: 200, endPoint x: 442, endPoint y: 177, distance: 37.6
click at [442, 178] on div "Hot Coffee Hot Espresso 0.9 OMR Hot V60 1.8 OMR Hot Americano 1.2 OMR Hot Spani…" at bounding box center [484, 196] width 352 height 36
click at [423, 163] on div "Iced Coffee" at bounding box center [472, 160] width 298 height 31
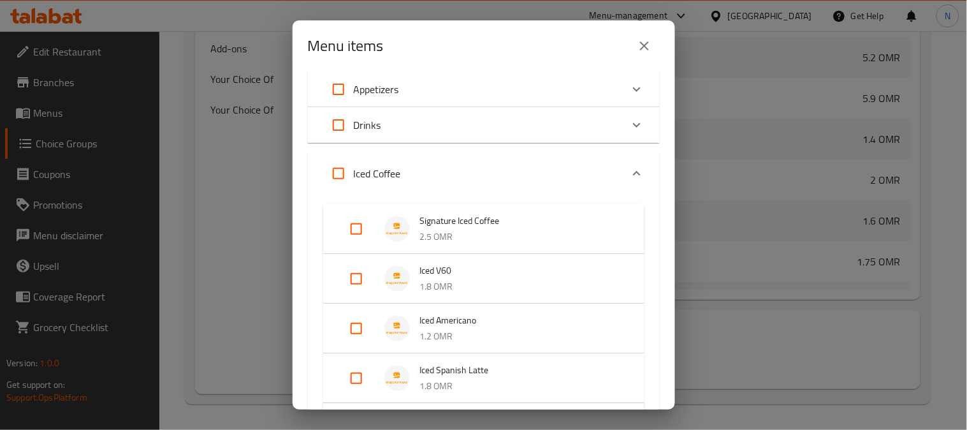
click at [451, 126] on div "Drinks" at bounding box center [472, 125] width 298 height 31
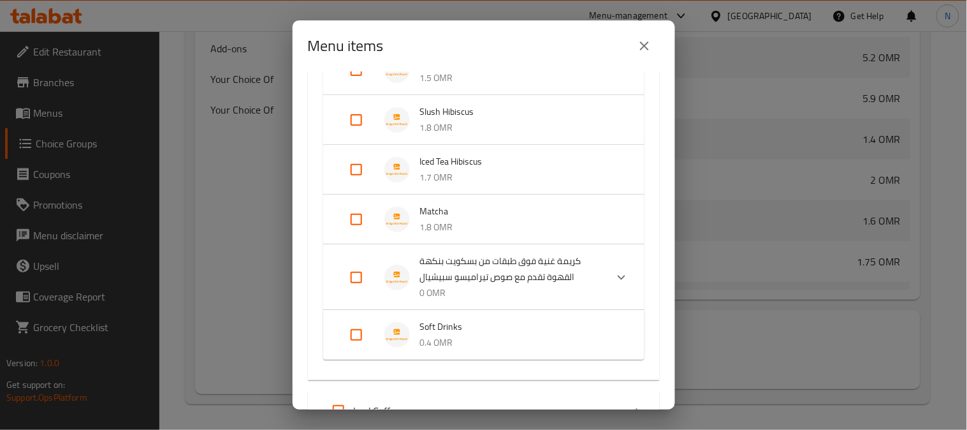
scroll to position [537, 0]
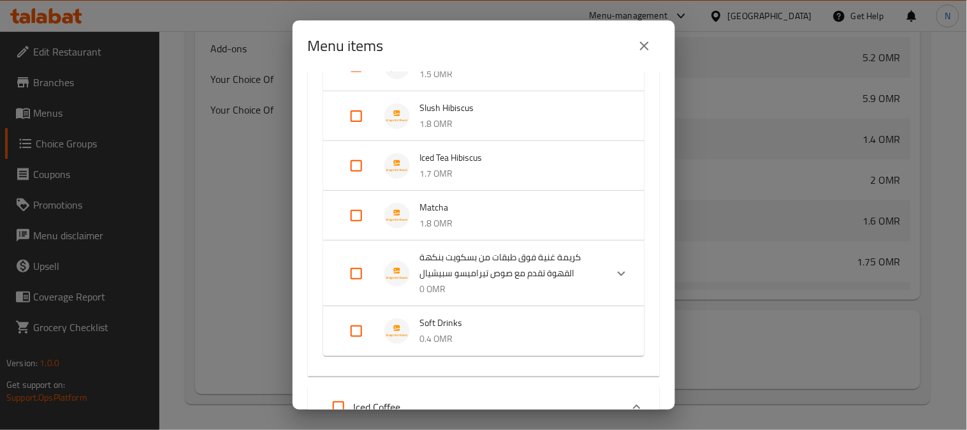
click at [351, 212] on input "Expand" at bounding box center [356, 215] width 31 height 31
checkbox input "true"
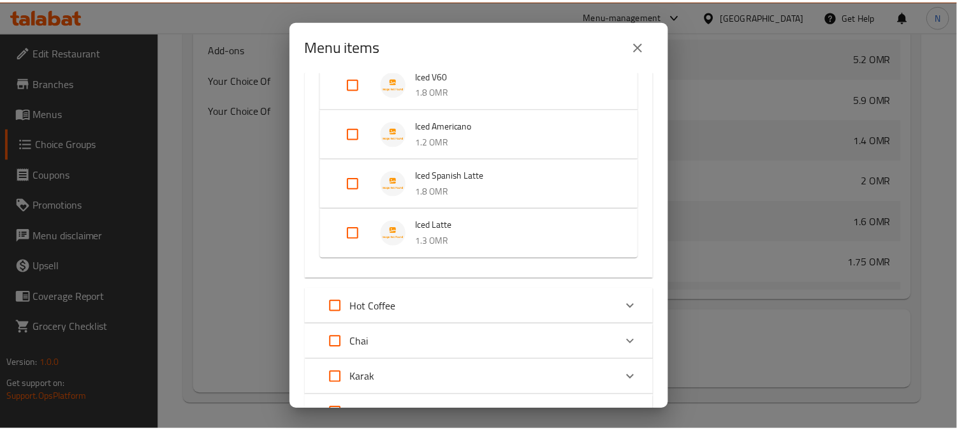
scroll to position [1094, 0]
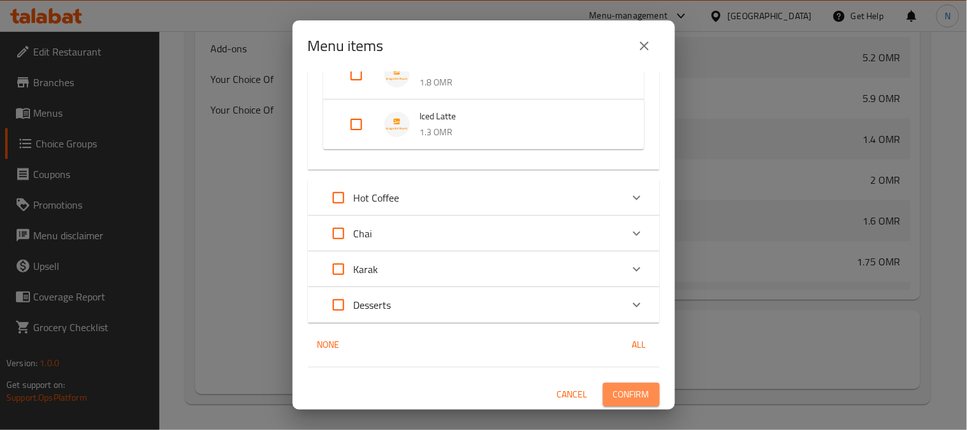
click at [616, 389] on span "Confirm" at bounding box center [631, 394] width 36 height 16
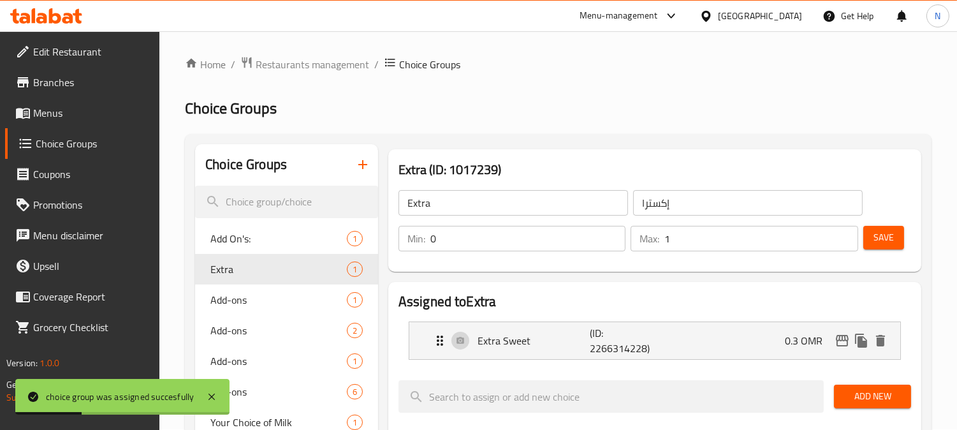
scroll to position [0, 0]
click at [70, 112] on span "Menus" at bounding box center [91, 112] width 117 height 15
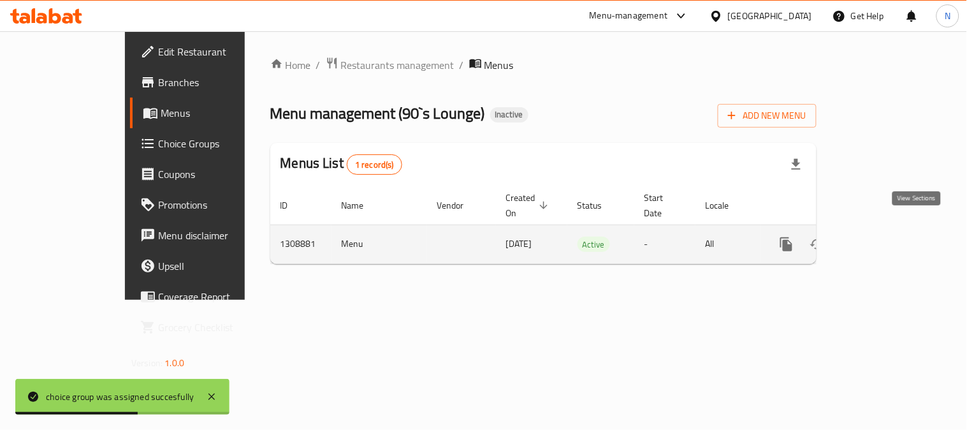
click at [886, 236] on icon "enhanced table" at bounding box center [878, 243] width 15 height 15
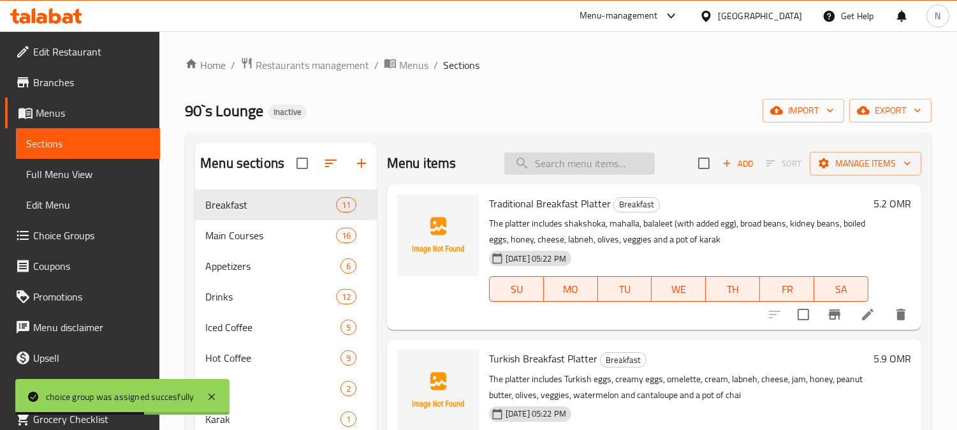
click at [597, 166] on input "search" at bounding box center [579, 163] width 150 height 22
paste input "المياه"
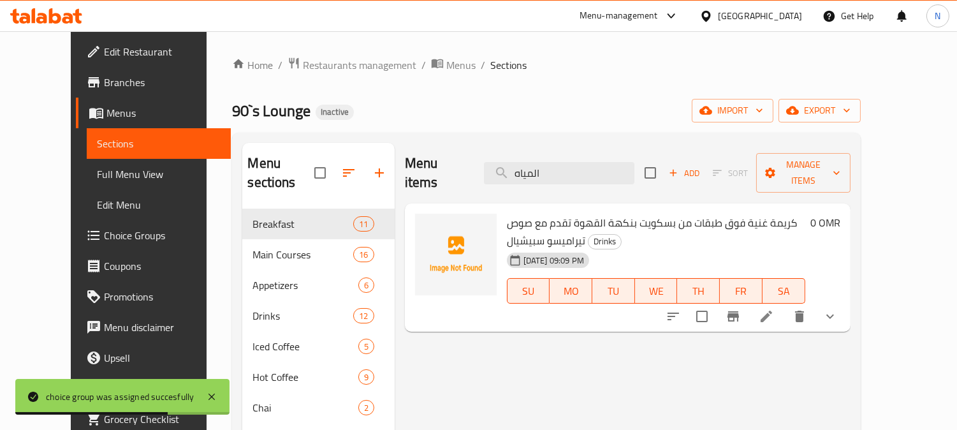
type input "المياه"
click at [774, 308] on icon at bounding box center [765, 315] width 15 height 15
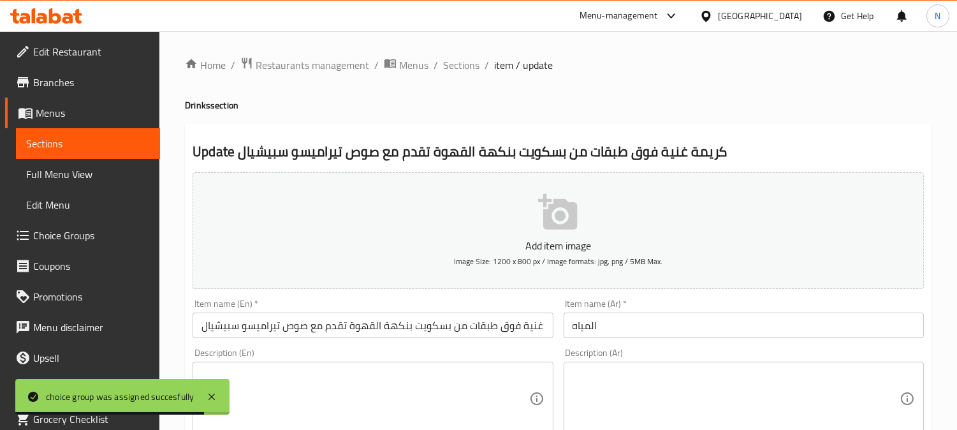
click at [510, 327] on input "كريمة غنية فوق طبقات من بسكويت بنكهة القهوة تقدم مع صوص تيراميسو سبيشيال" at bounding box center [372, 324] width 360 height 25
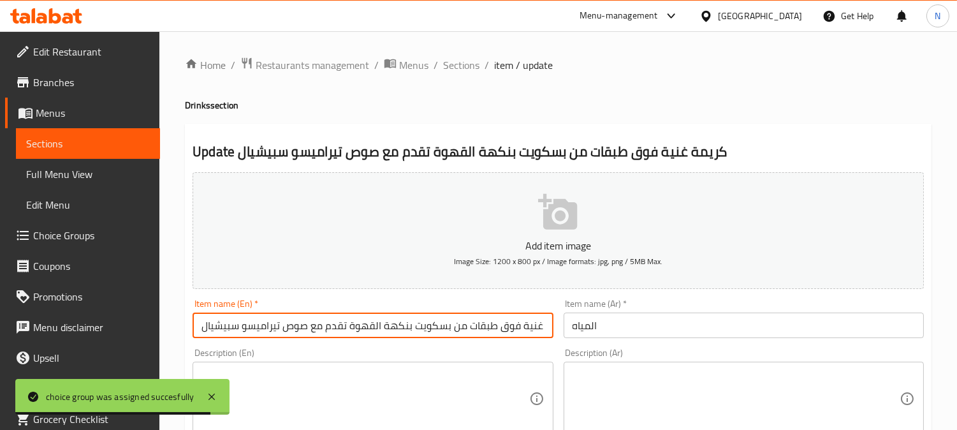
click at [510, 327] on input "كريمة غنية فوق طبقات من بسكويت بنكهة القهوة تقدم مع صوص تيراميسو سبيشيال" at bounding box center [372, 324] width 360 height 25
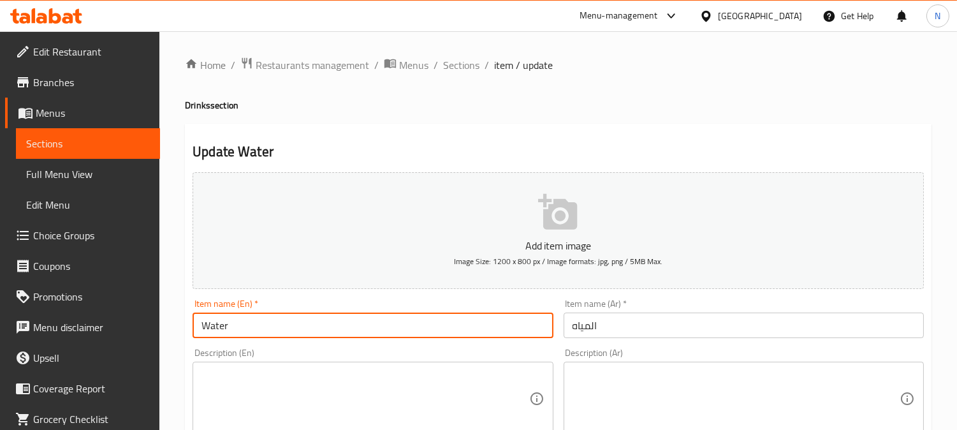
type input "Water"
click at [342, 409] on textarea at bounding box center [364, 398] width 327 height 61
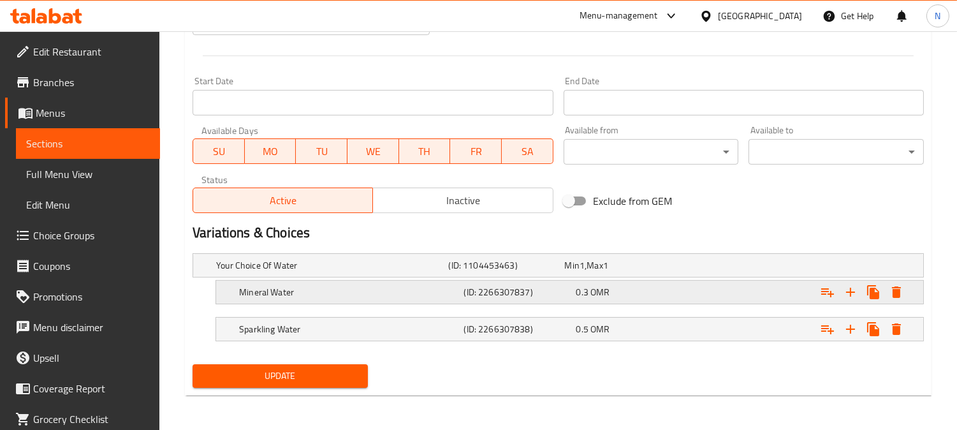
scroll to position [499, 0]
click at [344, 374] on span "Update" at bounding box center [280, 375] width 155 height 16
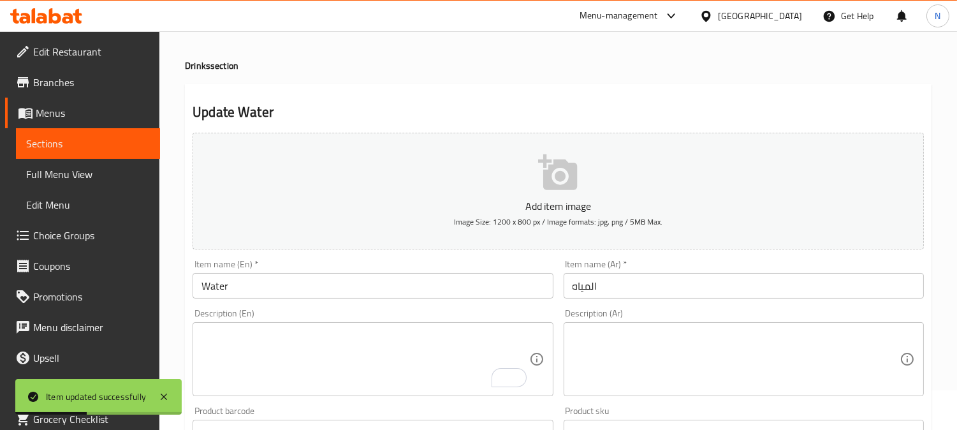
scroll to position [0, 0]
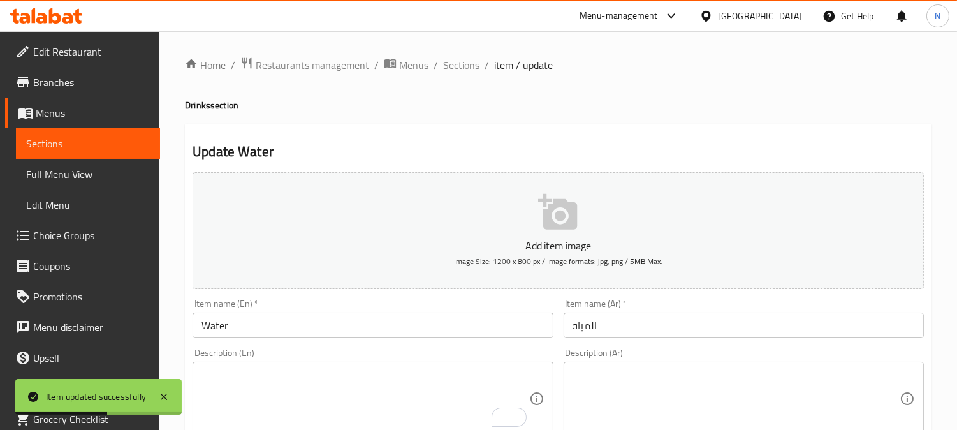
click at [460, 61] on span "Sections" at bounding box center [461, 64] width 36 height 15
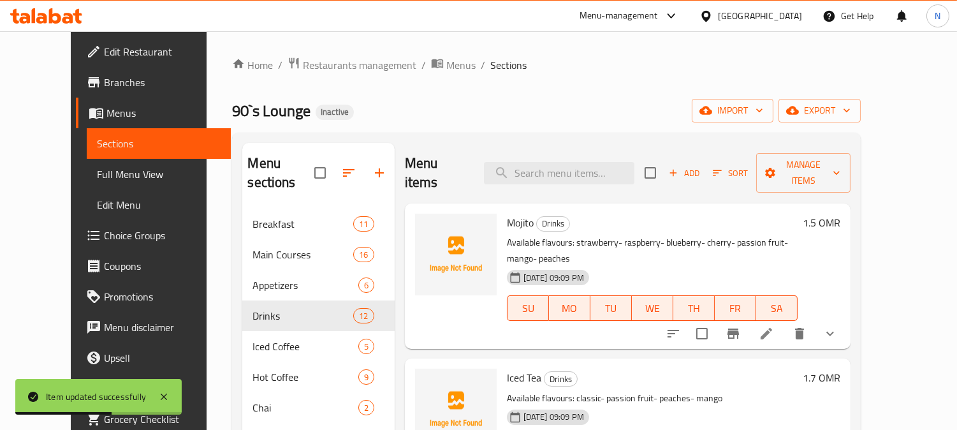
click at [97, 171] on span "Full Menu View" at bounding box center [159, 173] width 124 height 15
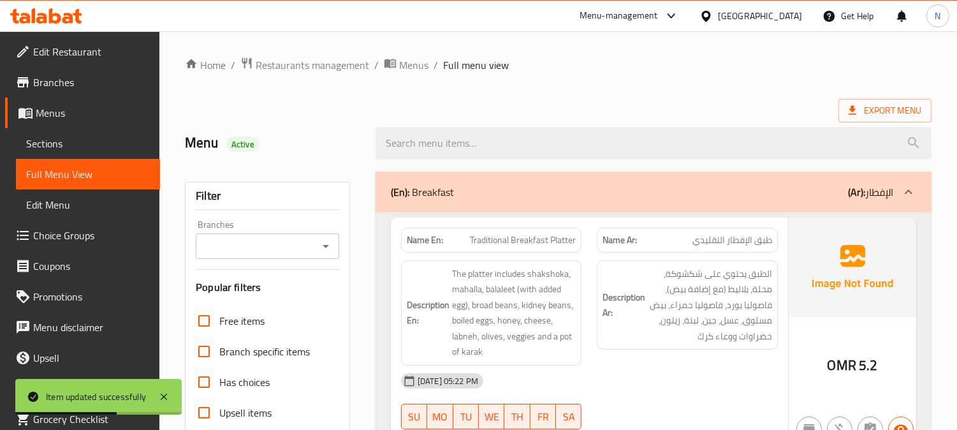
scroll to position [495, 0]
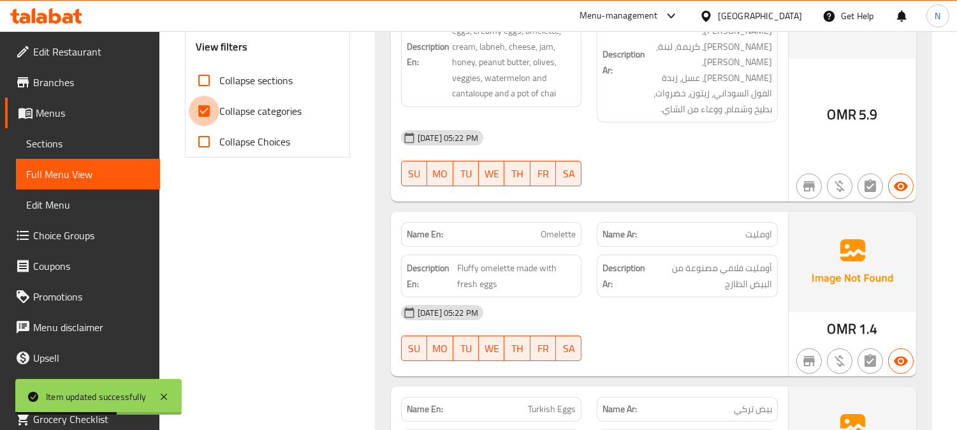
click at [205, 102] on input "Collapse categories" at bounding box center [204, 111] width 31 height 31
checkbox input "false"
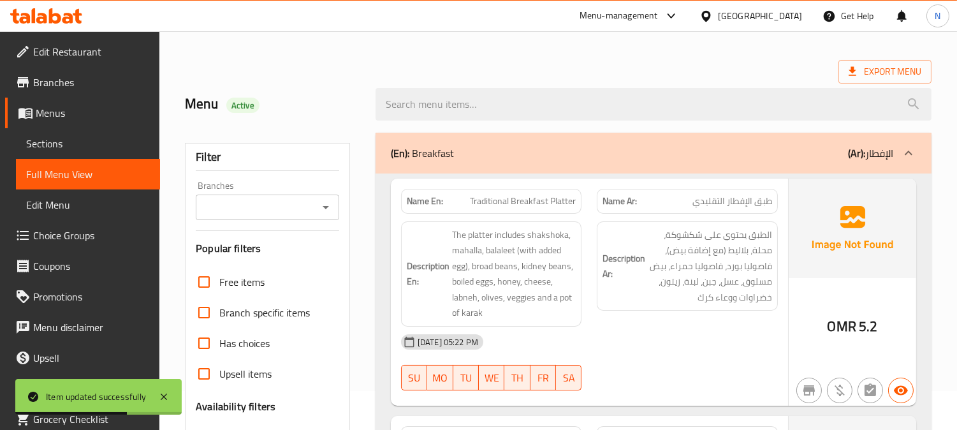
scroll to position [0, 0]
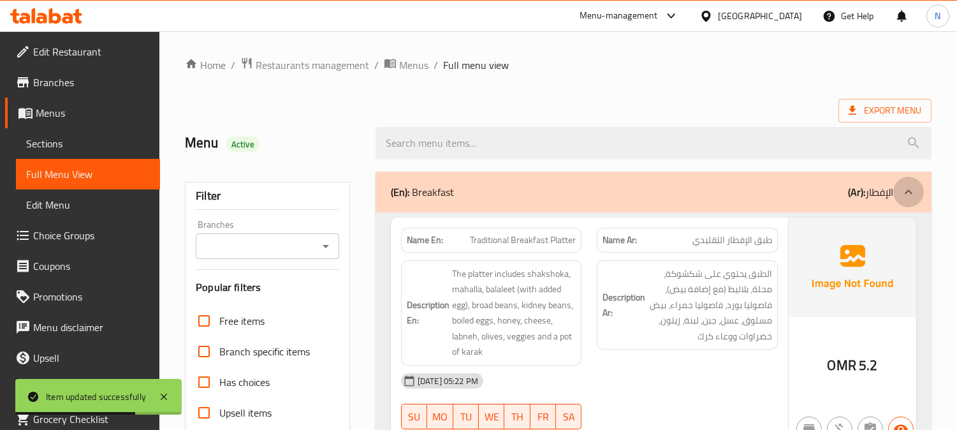
click at [904, 188] on icon at bounding box center [908, 191] width 15 height 15
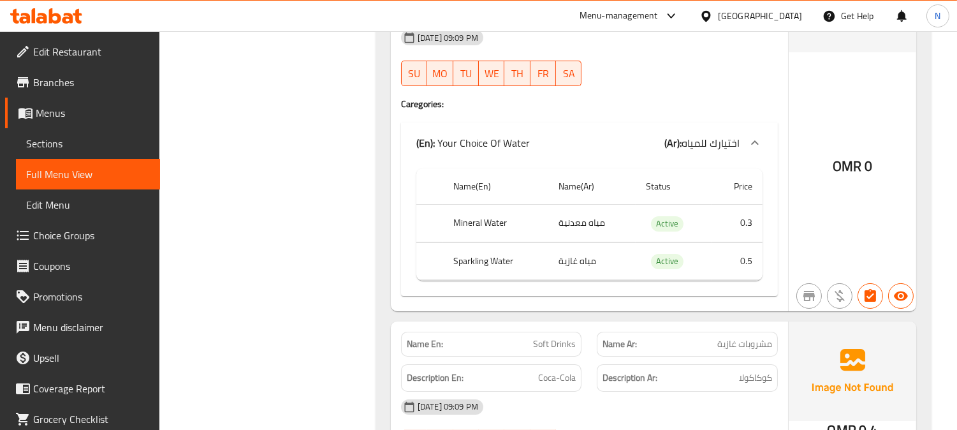
scroll to position [9004, 0]
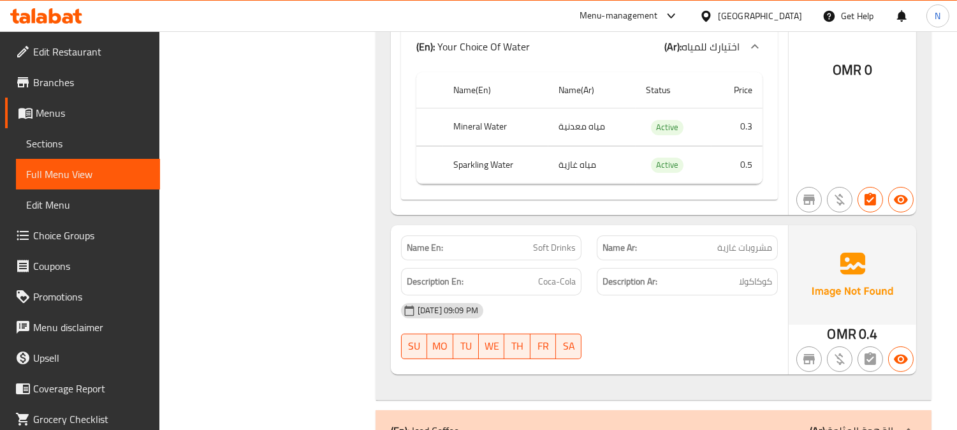
click at [633, 161] on td "مياه غازية" at bounding box center [591, 165] width 87 height 38
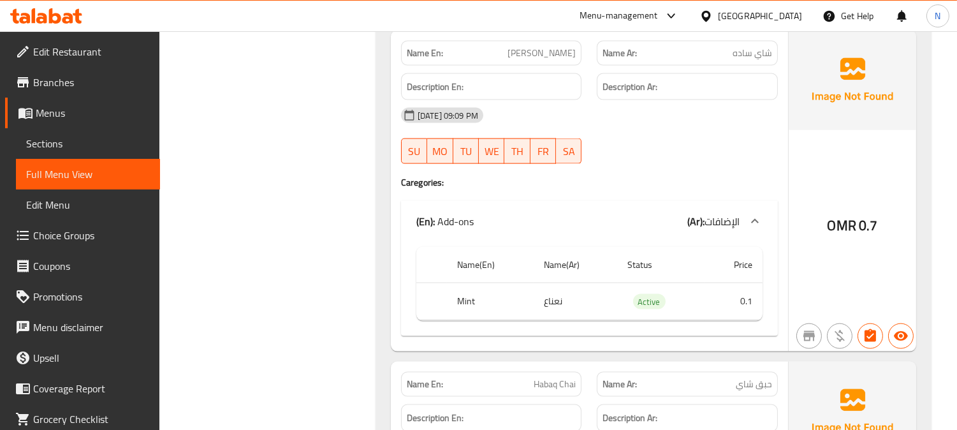
scroll to position [11837, 0]
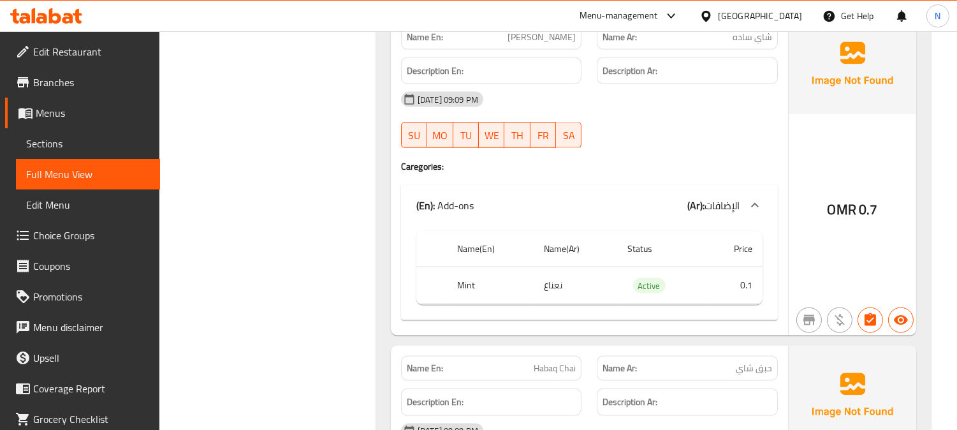
click at [614, 301] on td "نعناع" at bounding box center [575, 285] width 84 height 38
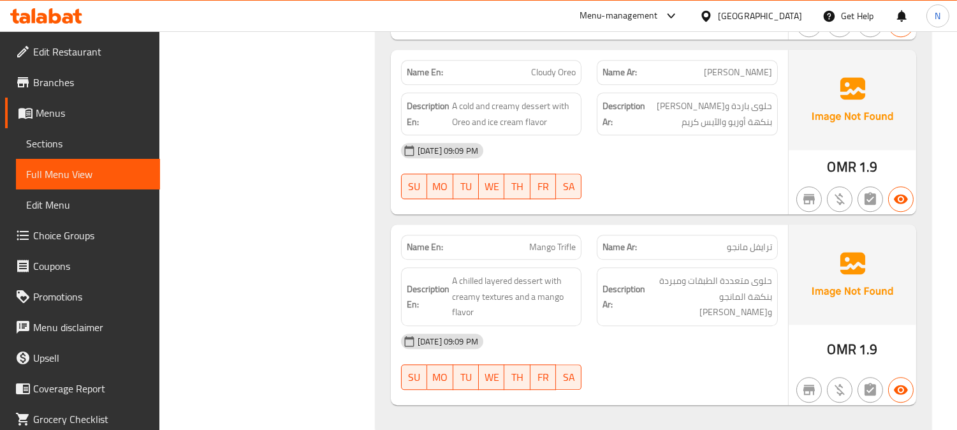
scroll to position [14370, 0]
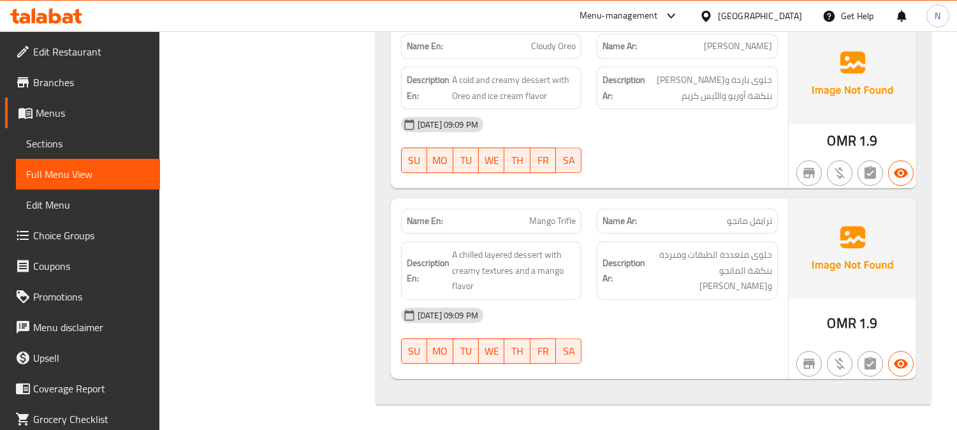
click at [690, 326] on div "[DATE] 09:09 PM" at bounding box center [589, 315] width 392 height 31
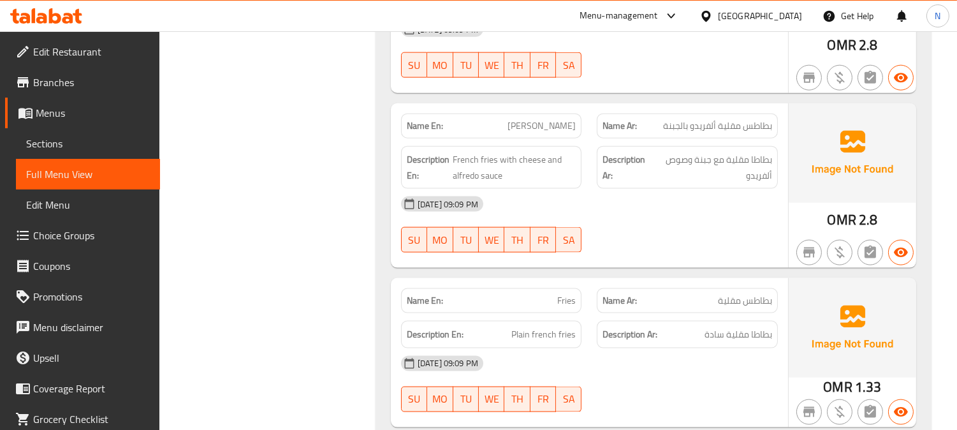
scroll to position [3045, 0]
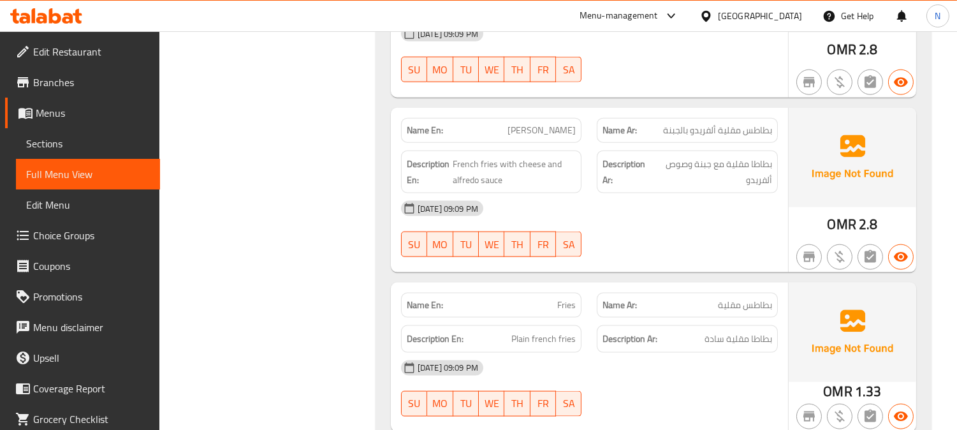
click at [678, 206] on div "[DATE] 09:09 PM" at bounding box center [589, 208] width 392 height 31
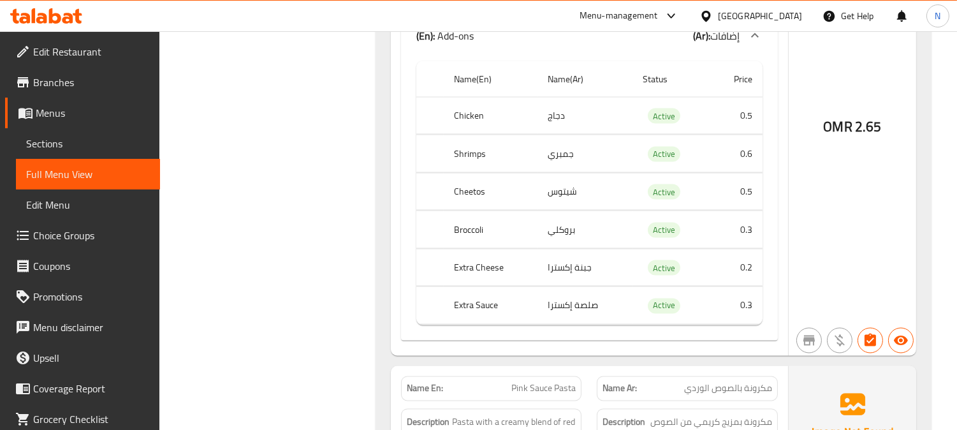
scroll to position [4037, 0]
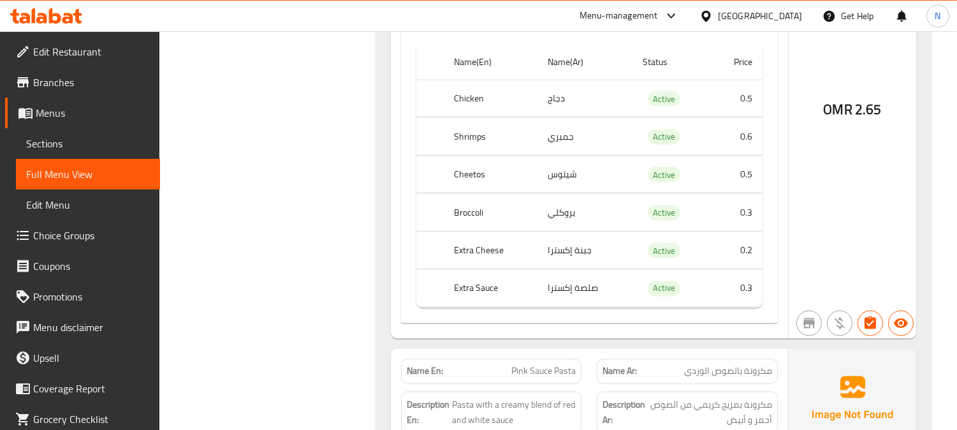
click at [459, 212] on th "Broccoli" at bounding box center [491, 213] width 94 height 38
click at [569, 254] on td "جبنة إكسترا" at bounding box center [584, 250] width 95 height 38
click at [583, 294] on td "صلصة إكسترا" at bounding box center [584, 289] width 95 height 38
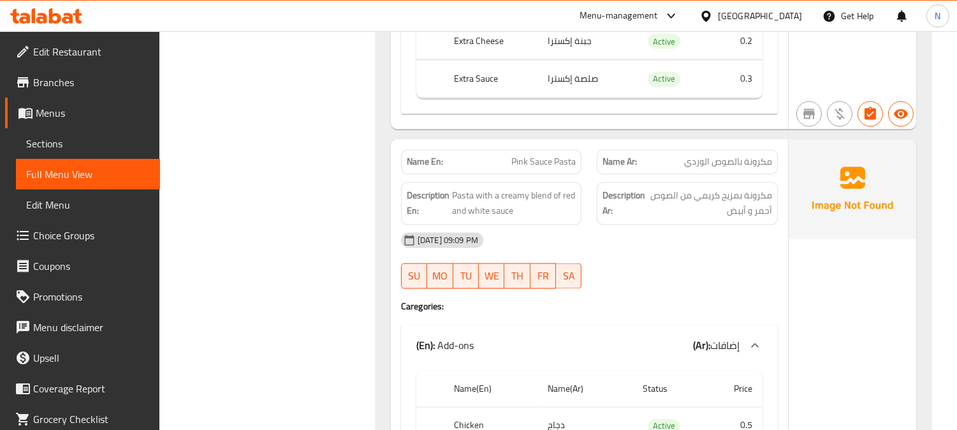
scroll to position [4320, 0]
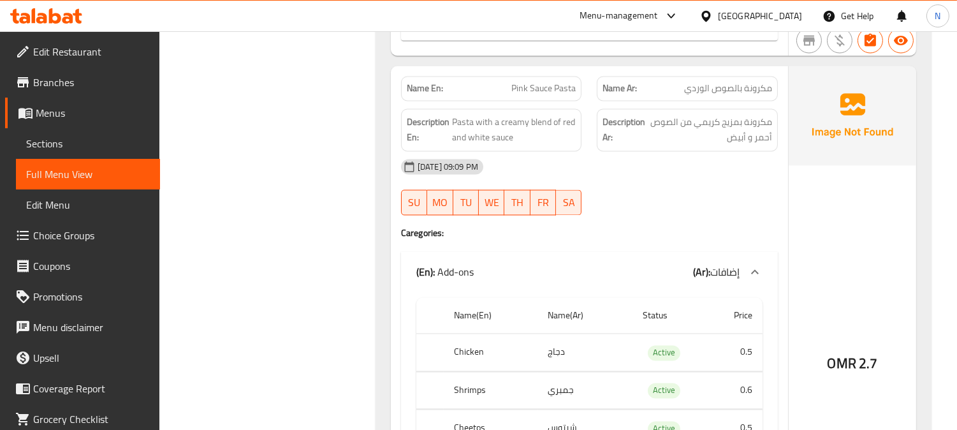
click at [533, 84] on span "Pink Sauce Pasta" at bounding box center [543, 88] width 64 height 13
copy span "Pink Sauce Pasta"
click at [119, 148] on span "Sections" at bounding box center [88, 143] width 124 height 15
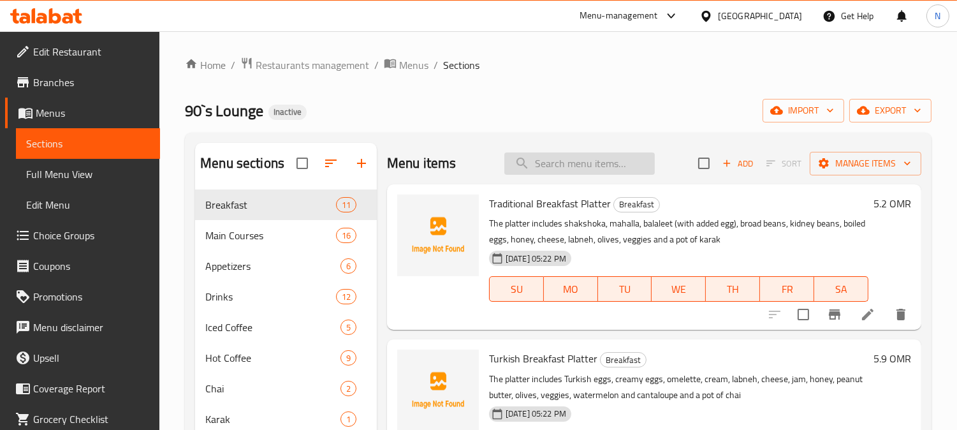
paste input "Pink Sauce Pasta"
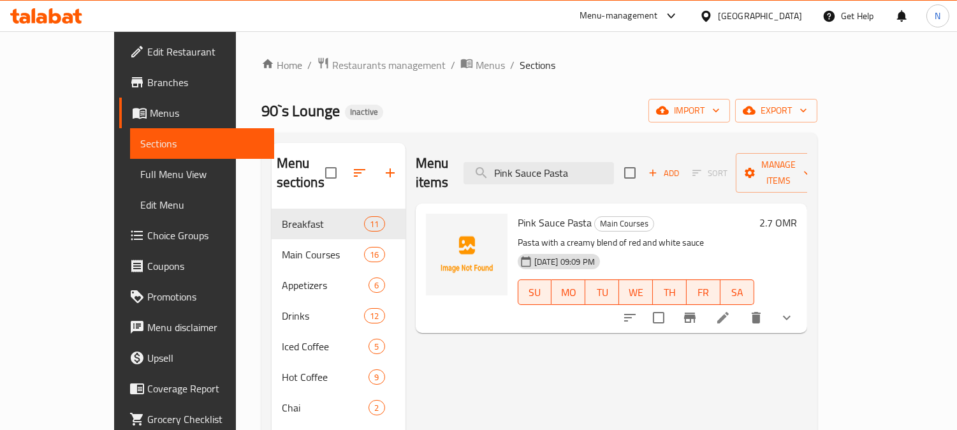
type input "Pink Sauce Pasta"
click at [741, 306] on li at bounding box center [723, 317] width 36 height 23
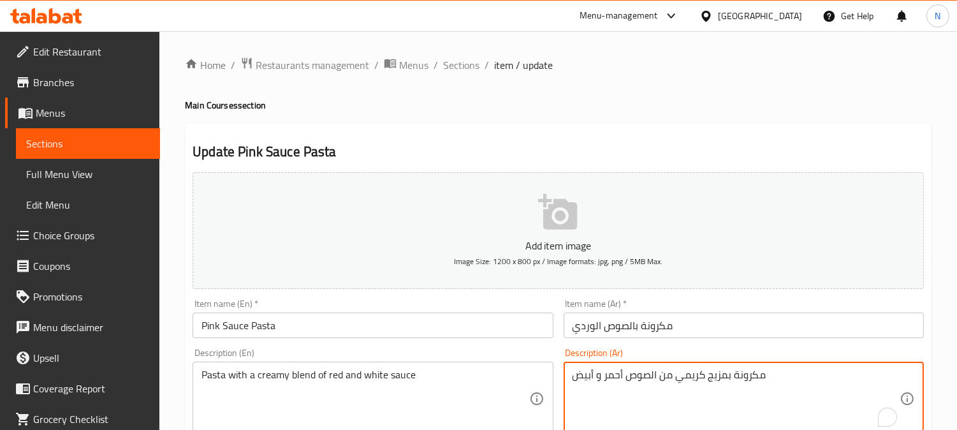
click at [621, 371] on textarea "مكرونة بمزيج كريمي من الصوص أحمر و أبيض" at bounding box center [735, 398] width 327 height 61
click at [595, 376] on textarea "مكرونة بمزيج كريمي من الصوص الأحمر و أبيض" at bounding box center [735, 398] width 327 height 61
click at [604, 417] on textarea "مكرونة بمزيج كريمي من الصوص الأحمر و الأبيض" at bounding box center [735, 398] width 327 height 61
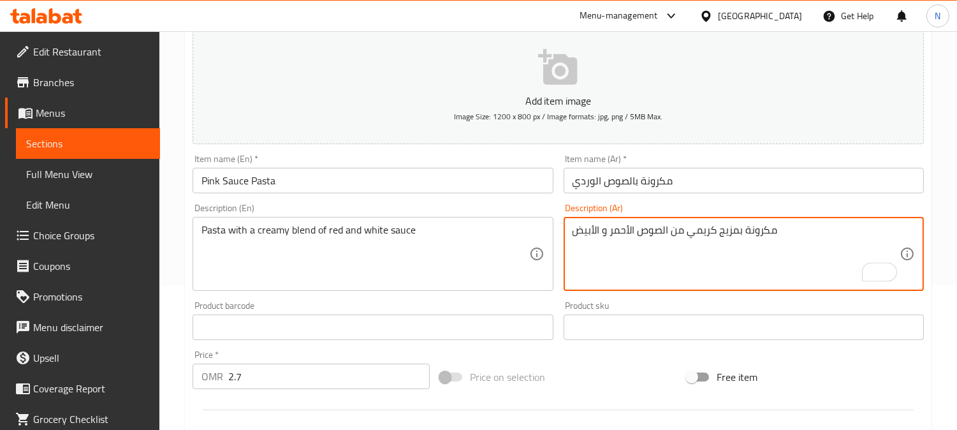
scroll to position [491, 0]
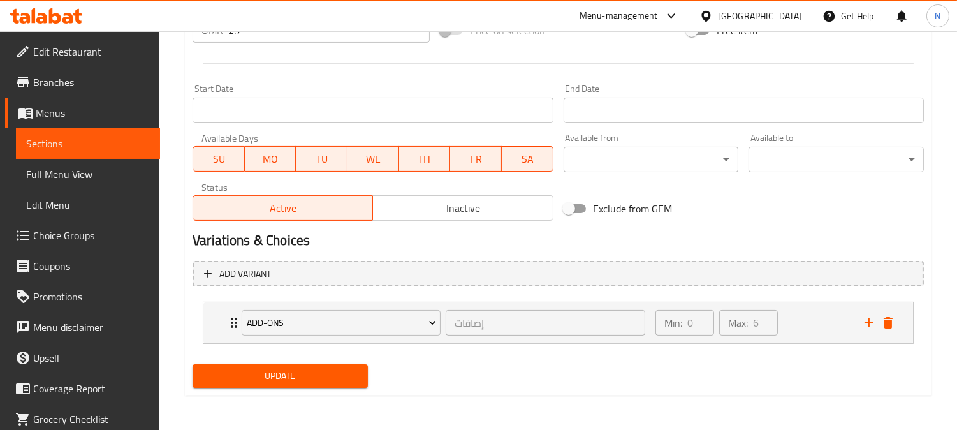
type textarea "مكرونة بمزيج كريمي من الصوص الأحمر و الأبيض"
click at [307, 379] on span "Update" at bounding box center [280, 376] width 155 height 16
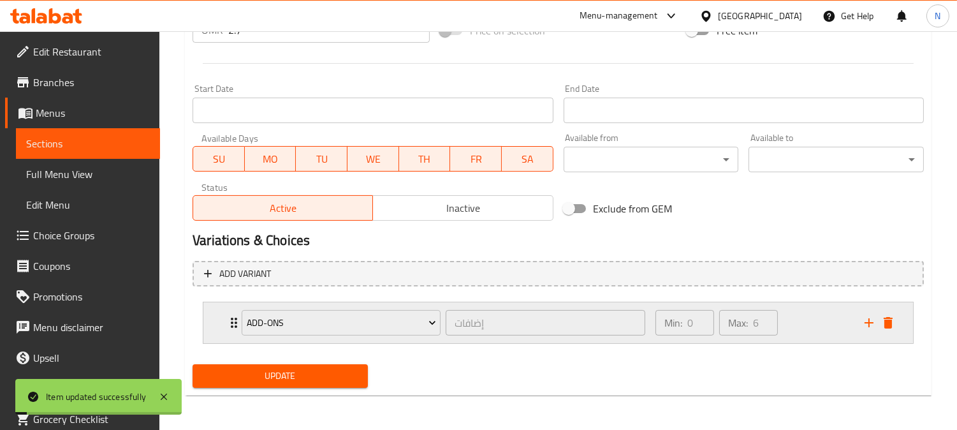
click at [231, 319] on icon "Expand" at bounding box center [233, 322] width 15 height 15
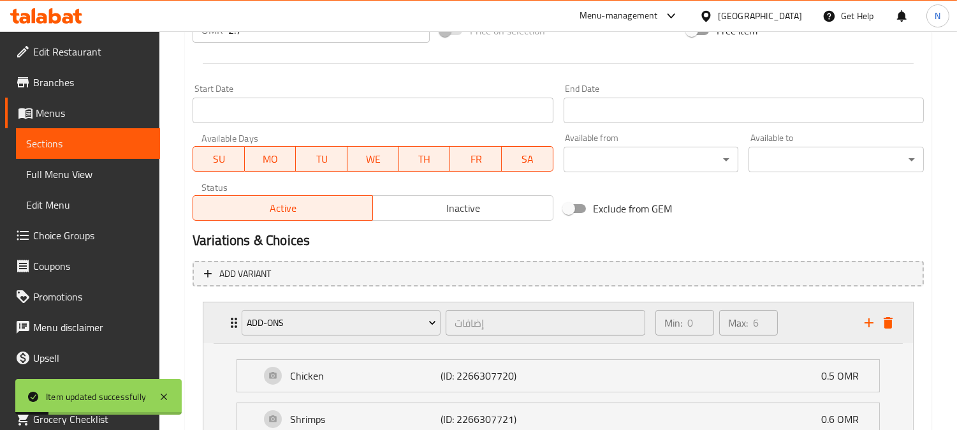
click at [231, 319] on icon "Expand" at bounding box center [233, 322] width 15 height 15
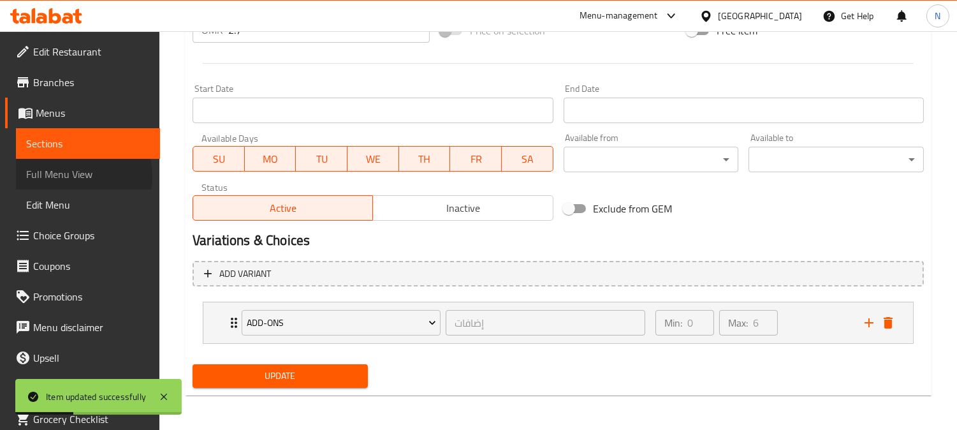
click at [75, 177] on span "Full Menu View" at bounding box center [88, 173] width 124 height 15
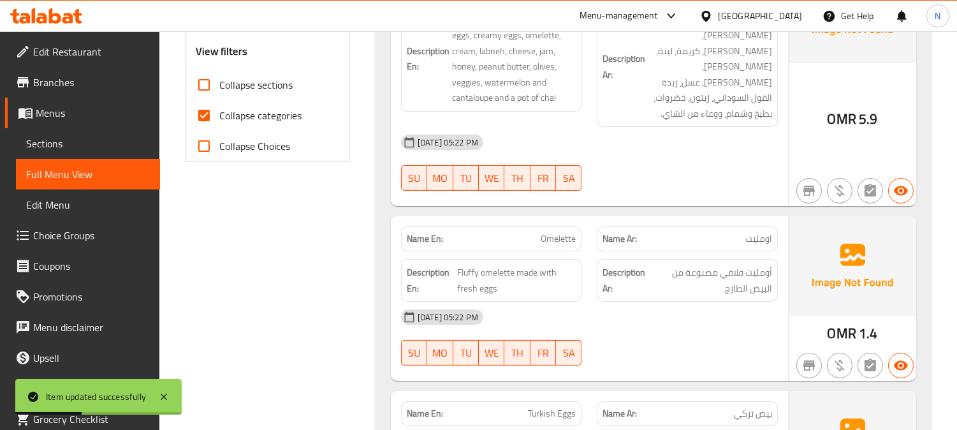
click at [207, 111] on input "Collapse categories" at bounding box center [204, 115] width 31 height 31
checkbox input "false"
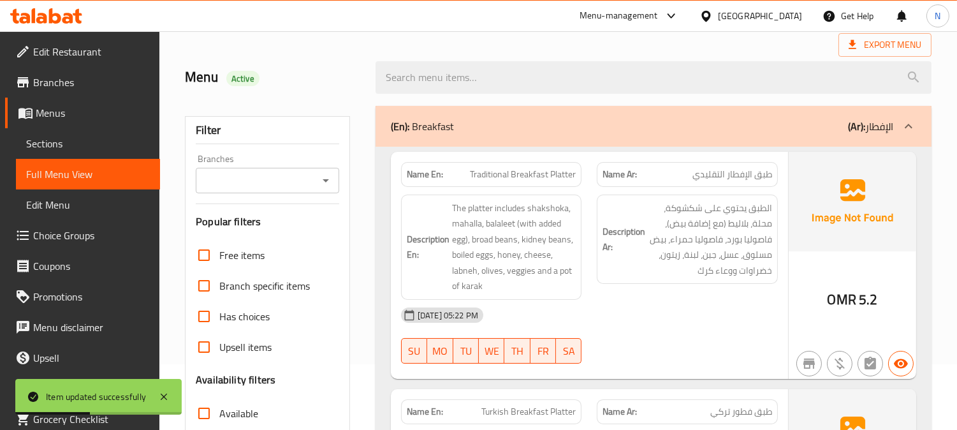
click at [884, 111] on div "(En): Breakfast (Ar): الإفطار" at bounding box center [653, 126] width 556 height 41
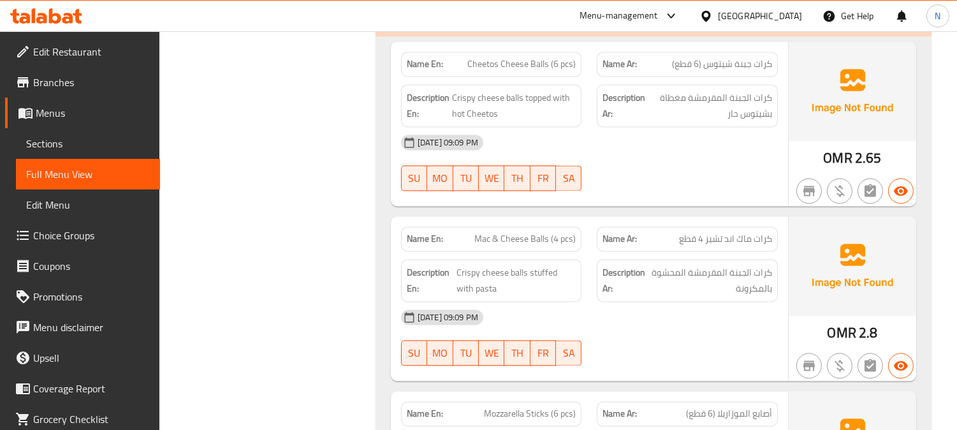
scroll to position [4952, 0]
click at [491, 238] on span "Mac & Cheese Balls (4 pcs)" at bounding box center [524, 237] width 101 height 13
copy span "Mac & Cheese Balls (4 pcs)"
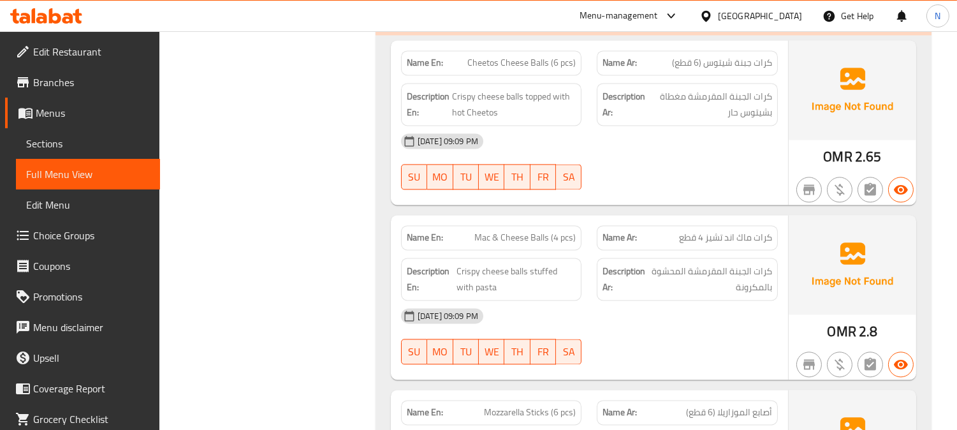
click at [776, 316] on div "[DATE] 09:09 PM" at bounding box center [589, 315] width 392 height 31
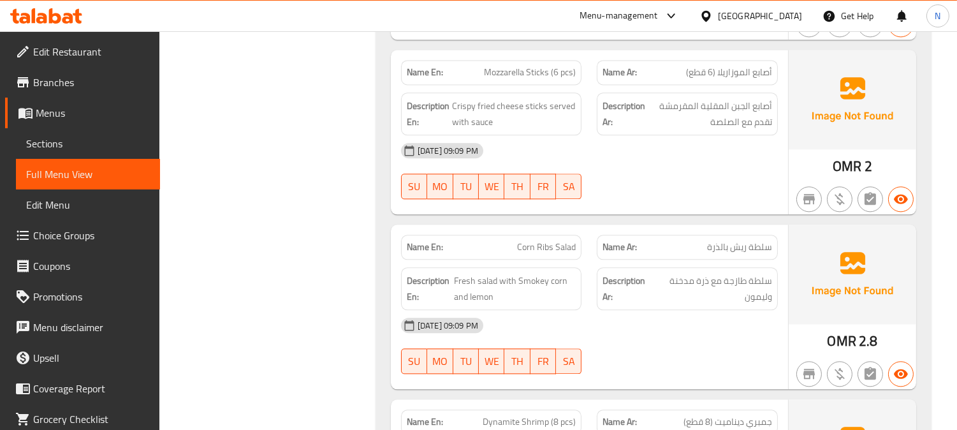
scroll to position [5306, 0]
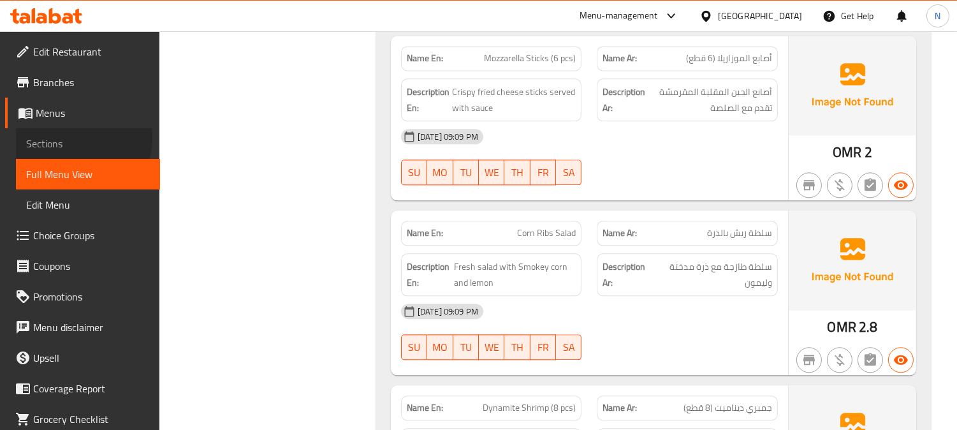
click at [71, 140] on span "Sections" at bounding box center [88, 143] width 124 height 15
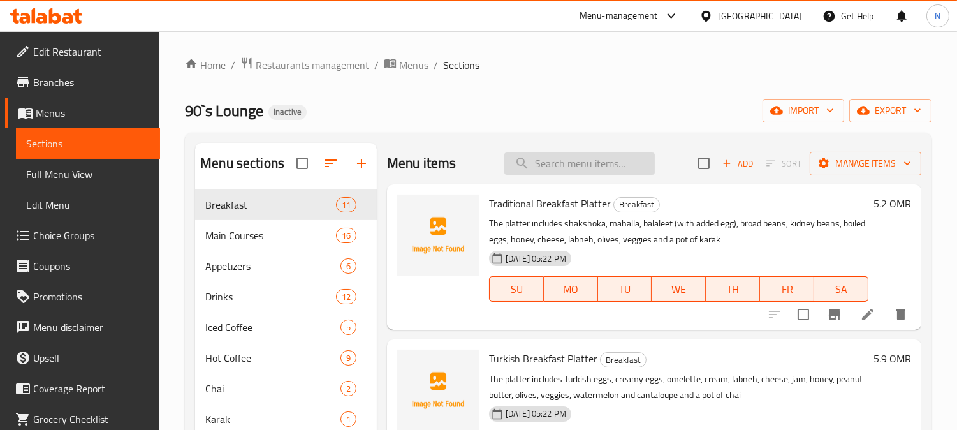
click at [625, 164] on input "search" at bounding box center [579, 163] width 150 height 22
paste input "Mac & Cheese Balls (4 pcs)"
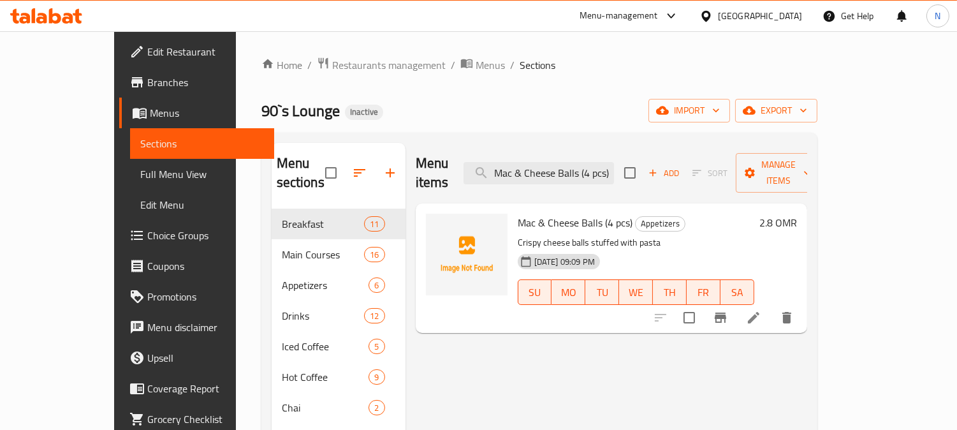
type input "Mac & Cheese Balls (4 pcs)"
click at [761, 310] on icon at bounding box center [753, 317] width 15 height 15
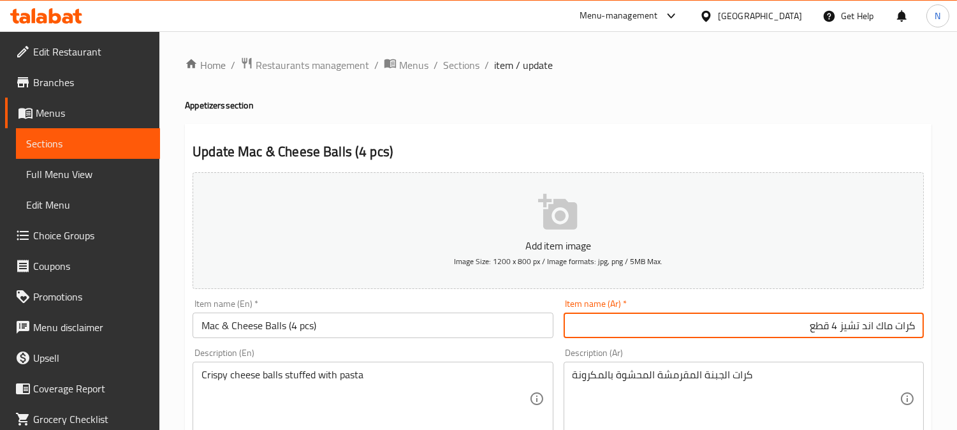
click at [837, 320] on input "كرات ماك اند تشيز 4 قطع" at bounding box center [743, 324] width 360 height 25
click at [781, 336] on input "كرات ماك اند تشيز 4 قطع" at bounding box center [743, 324] width 360 height 25
type input "كرات ماك اند تشيز (4 قطع)"
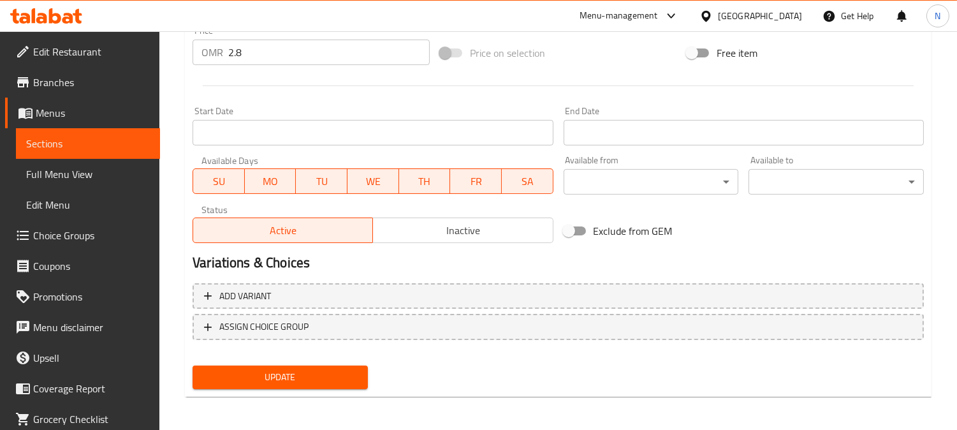
click at [317, 381] on span "Update" at bounding box center [280, 377] width 155 height 16
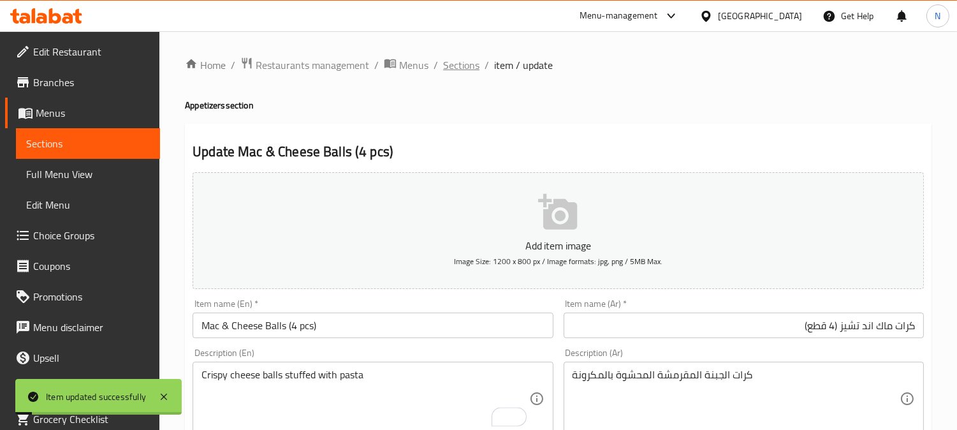
click at [468, 66] on span "Sections" at bounding box center [461, 64] width 36 height 15
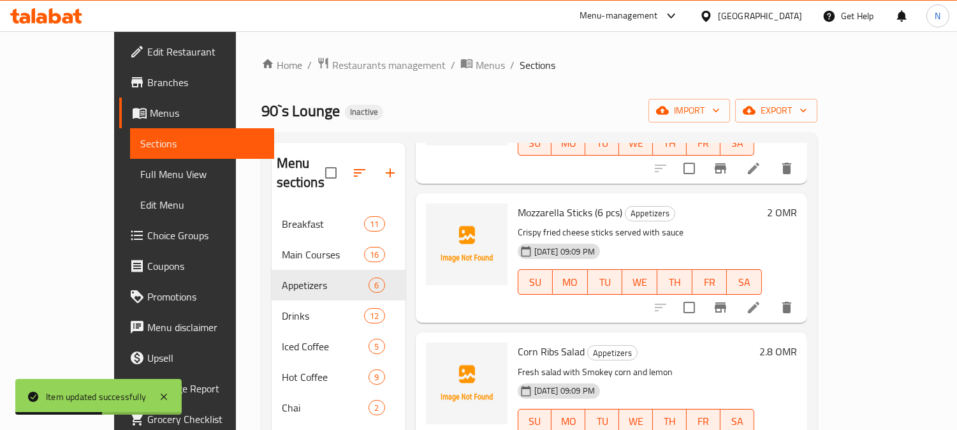
scroll to position [283, 0]
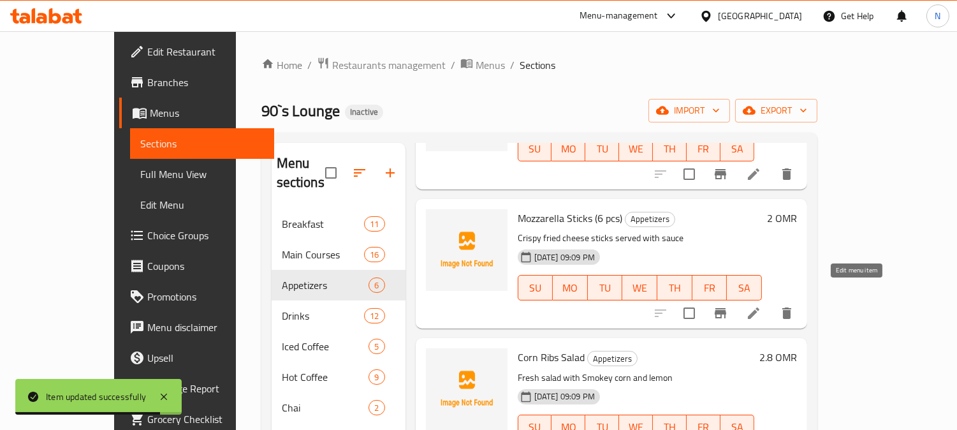
click at [761, 305] on icon at bounding box center [753, 312] width 15 height 15
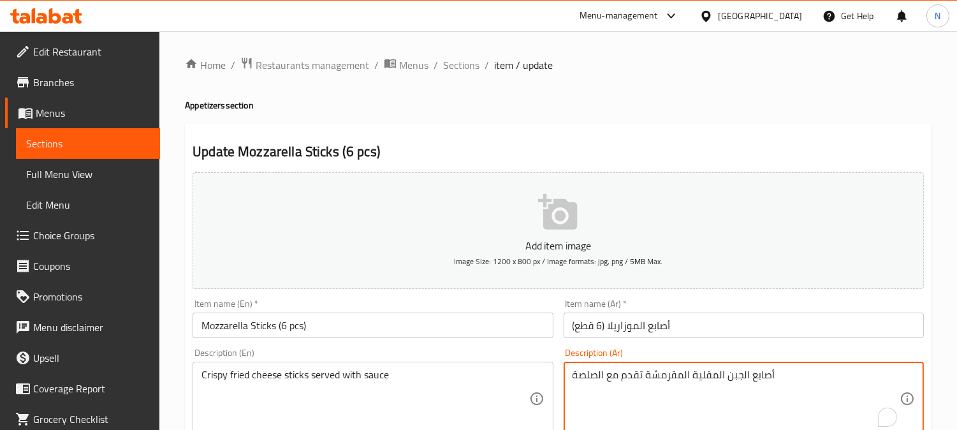
drag, startPoint x: 588, startPoint y: 373, endPoint x: 569, endPoint y: 367, distance: 20.0
click at [642, 400] on textarea "أصابع الجبن المقلية المقرمشة تقدم مع الصوص" at bounding box center [735, 398] width 327 height 61
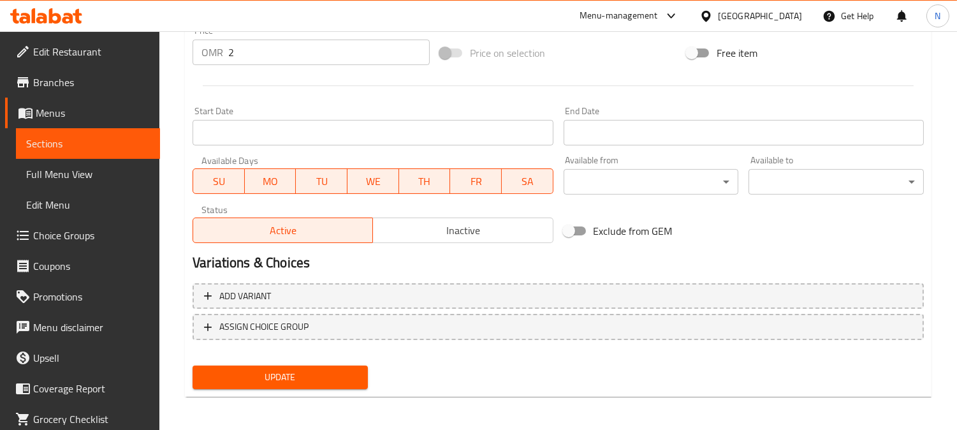
type textarea "أصابع الجبن المقلية المقرمشة تقدم مع الصوص"
click at [314, 372] on span "Update" at bounding box center [280, 377] width 155 height 16
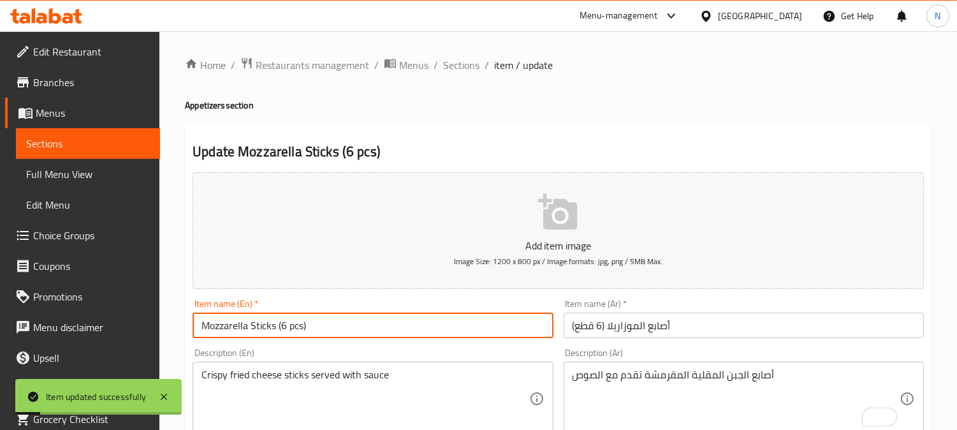
drag, startPoint x: 287, startPoint y: 327, endPoint x: 118, endPoint y: 321, distance: 169.6
click at [88, 169] on span "Full Menu View" at bounding box center [88, 173] width 124 height 15
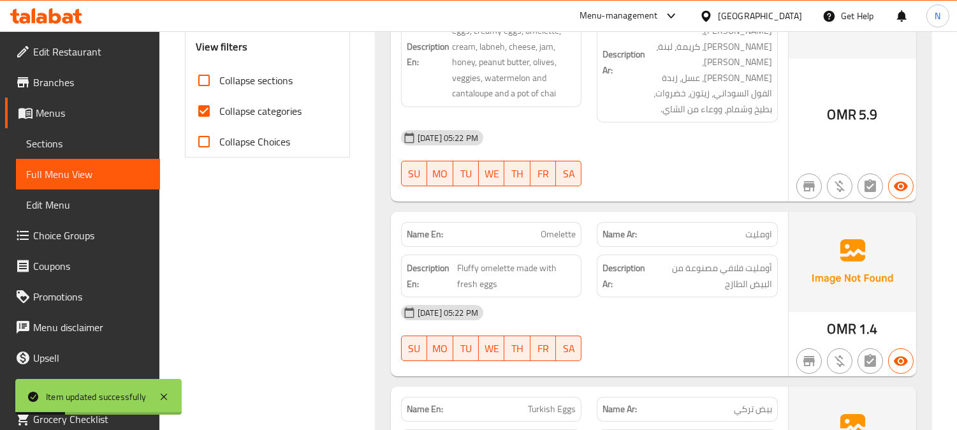
click at [204, 115] on input "Collapse categories" at bounding box center [204, 111] width 31 height 31
checkbox input "false"
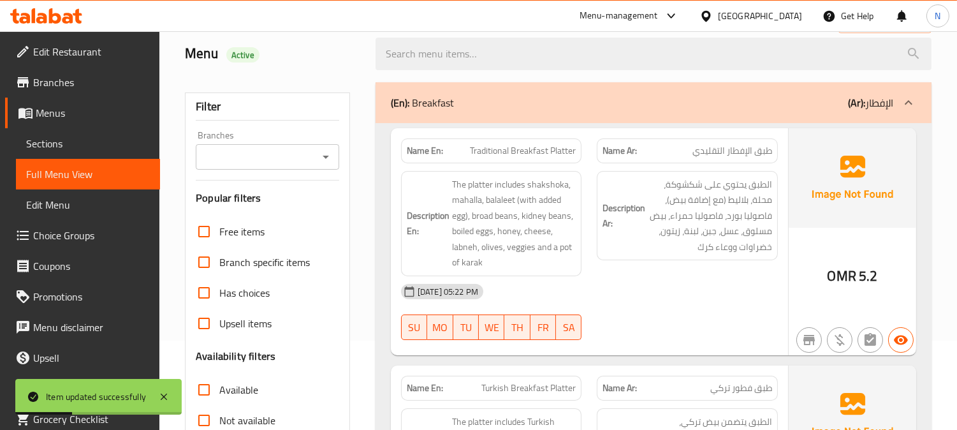
scroll to position [71, 0]
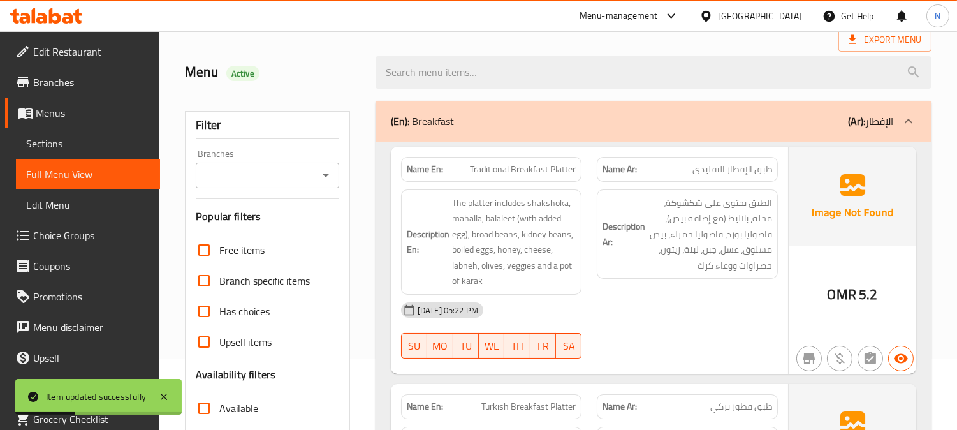
click at [897, 117] on div at bounding box center [908, 121] width 31 height 31
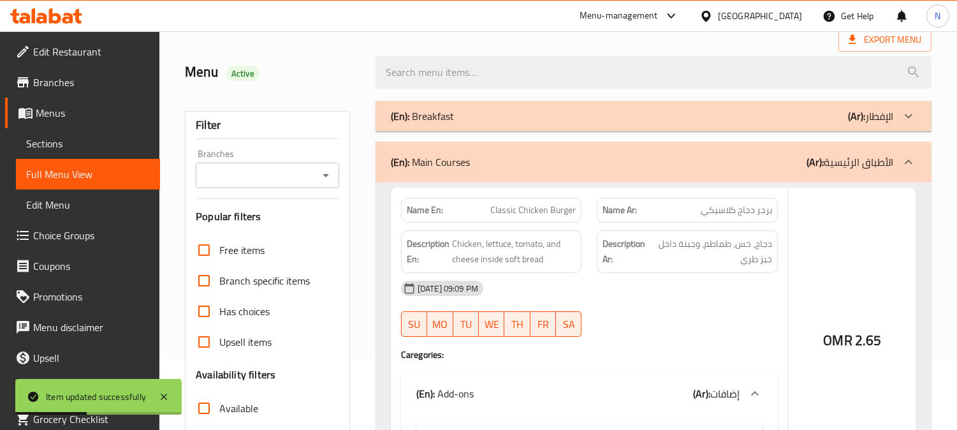
scroll to position [5151, 0]
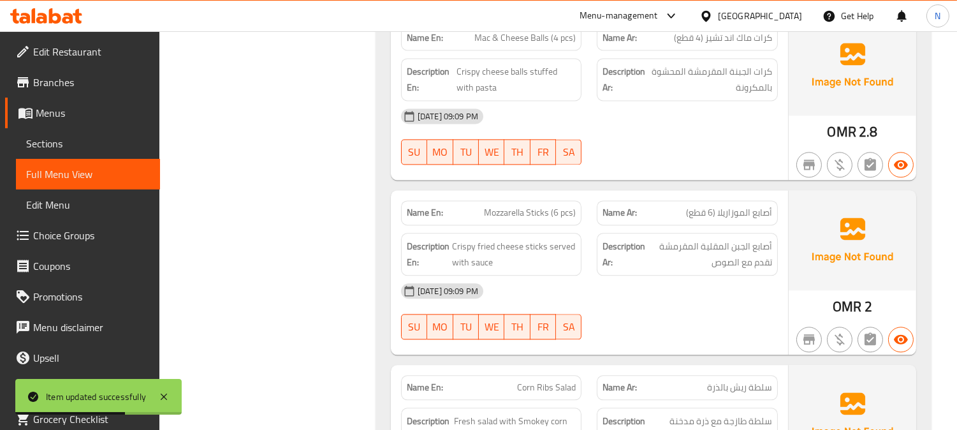
click at [752, 302] on div "[DATE] 09:09 PM" at bounding box center [589, 290] width 392 height 31
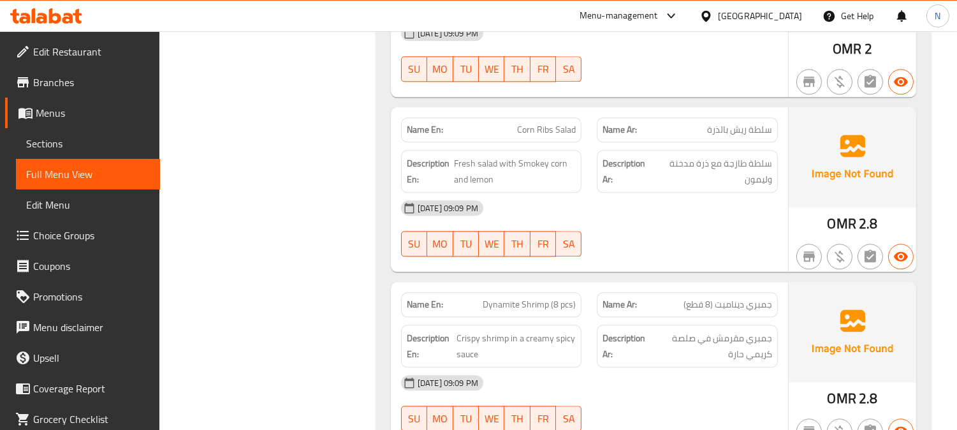
scroll to position [5505, 0]
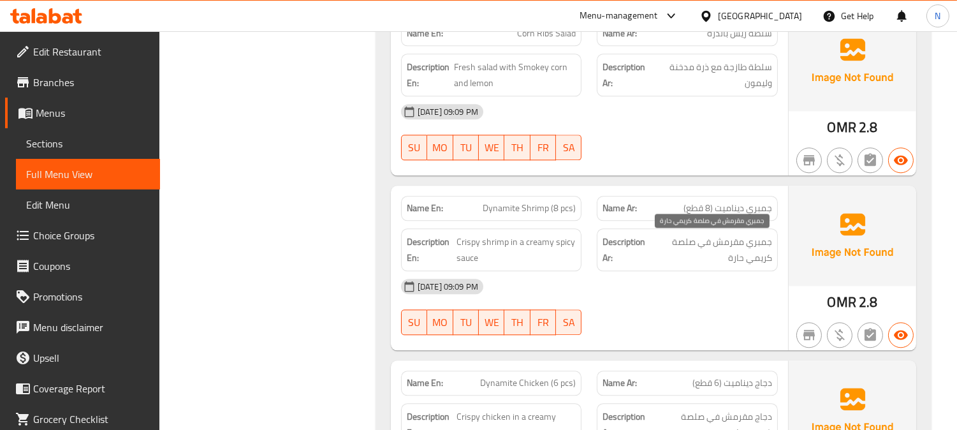
scroll to position [5505, 0]
click at [651, 121] on div "[DATE] 09:09 PM" at bounding box center [589, 111] width 392 height 31
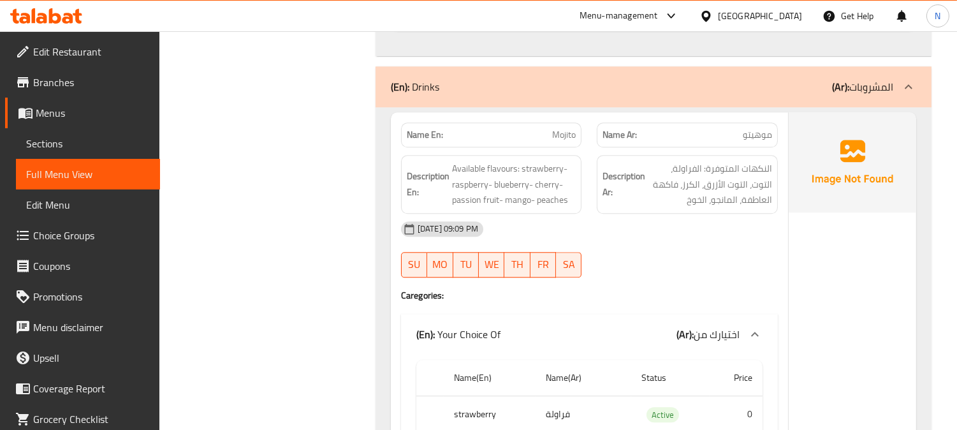
scroll to position [6001, 0]
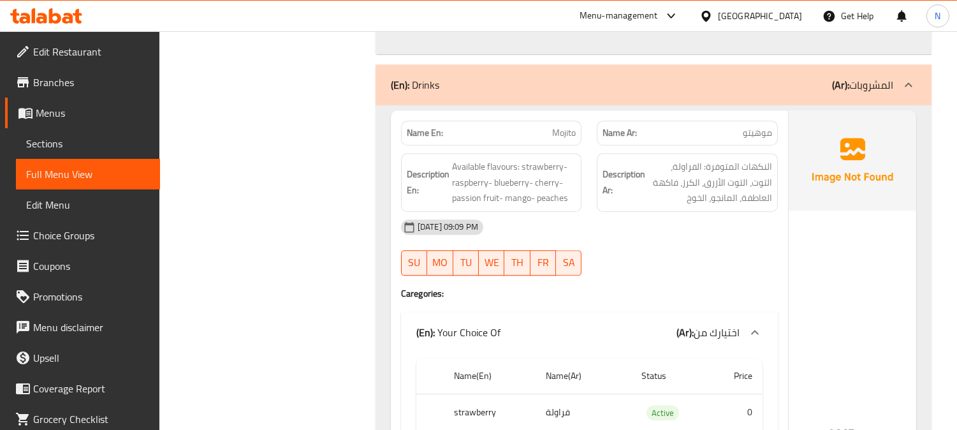
click at [556, 134] on span "Mojito" at bounding box center [564, 132] width 24 height 13
copy span "Mojito"
click at [46, 143] on span "Sections" at bounding box center [88, 143] width 124 height 15
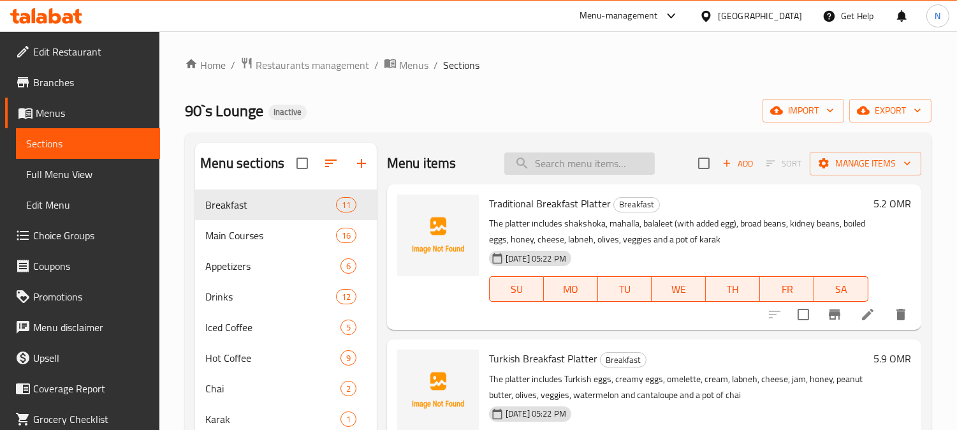
click at [616, 173] on input "search" at bounding box center [579, 163] width 150 height 22
paste input "Mojito"
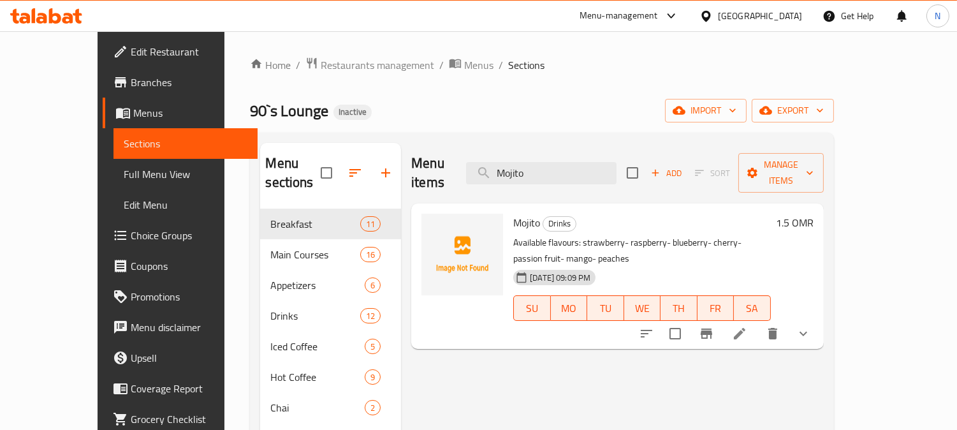
type input "Mojito"
click at [745, 328] on icon at bounding box center [739, 333] width 11 height 11
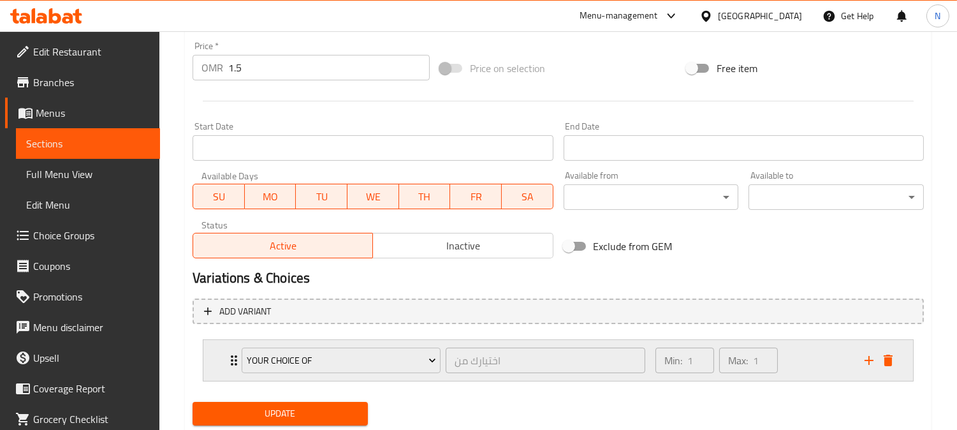
scroll to position [491, 0]
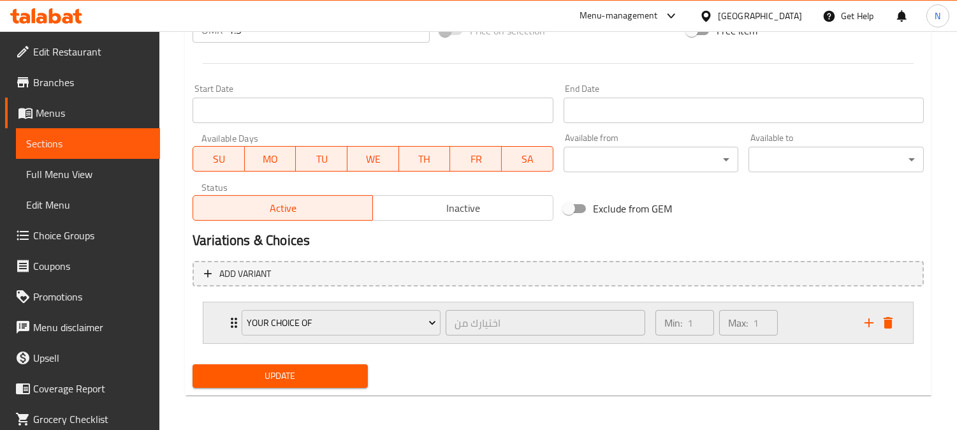
click at [234, 316] on div "Your Choice Of اختيارك من ​" at bounding box center [443, 322] width 419 height 41
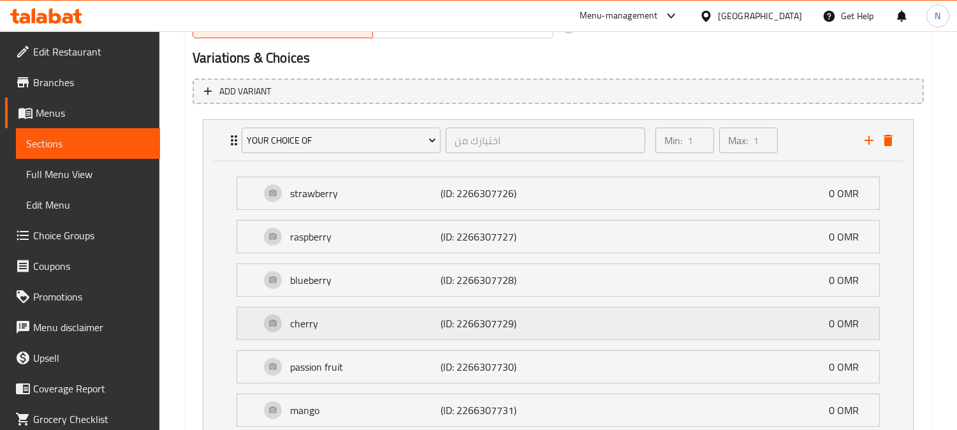
scroll to position [703, 0]
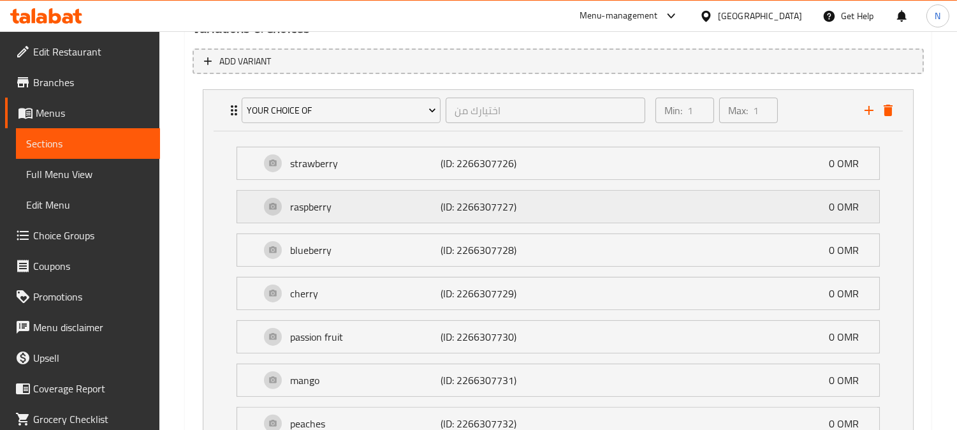
click at [368, 211] on p "raspberry" at bounding box center [365, 206] width 150 height 15
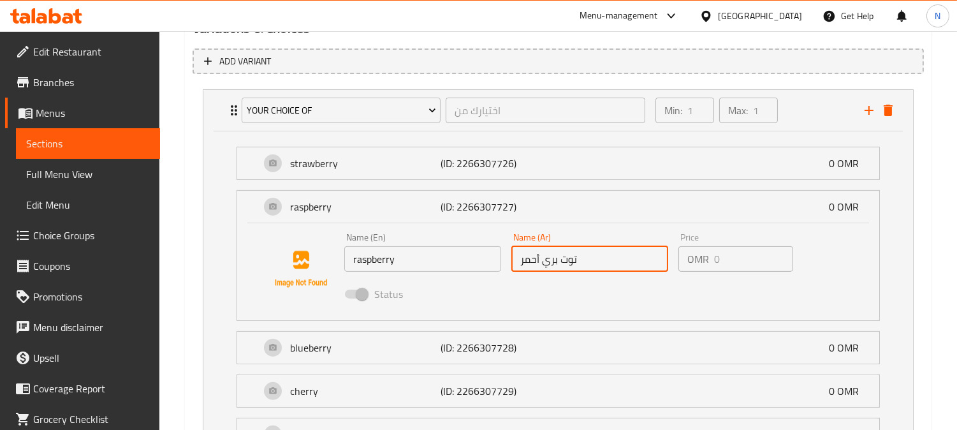
drag, startPoint x: 572, startPoint y: 266, endPoint x: 504, endPoint y: 265, distance: 68.2
click at [504, 265] on div "Name (En) raspberry Name (En) Name (Ar) توت بري أحمر Name (Ar) Price OMR 0 Pric…" at bounding box center [589, 269] width 501 height 83
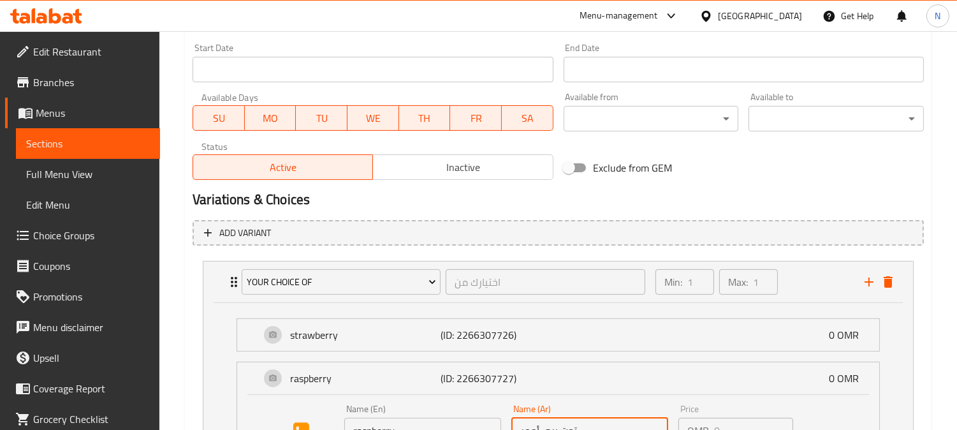
scroll to position [278, 0]
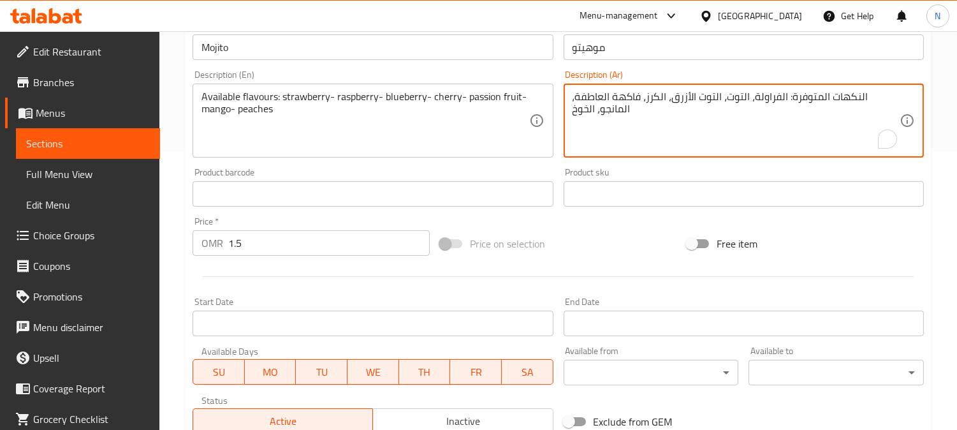
click at [773, 91] on textarea "النكهات المتوفرة: الفراولة، التوت، التوت الأزرق، الكرز، فاكهة العاطفة، المانجو،…" at bounding box center [735, 121] width 327 height 61
paste textarea "وت بري أحمر"
click at [812, 92] on textarea "النكهات المتوفرة: الفراولة، توت بري أحمر، التوت الأزرق، الكرز، فاكهة العاطفة، ا…" at bounding box center [735, 121] width 327 height 61
click at [714, 97] on textarea "النكهات المتوفرة: فراولة، توت بري أحمر، التوت الأزرق، الكرز، فاكهة العاطفة، الم…" at bounding box center [735, 121] width 327 height 61
click at [690, 96] on textarea "النكهات المتوفرة: فراولة، توت بري أحمر، توت الأزرق، الكرز، فاكهة العاطفة، المان…" at bounding box center [735, 121] width 327 height 61
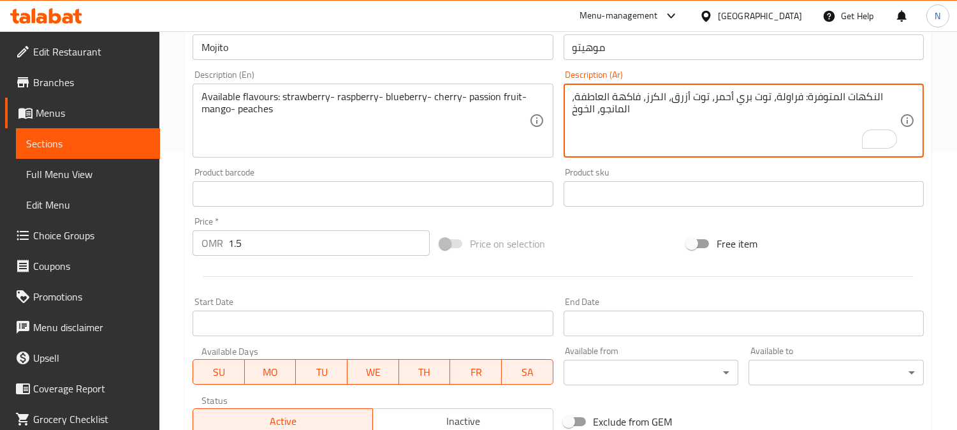
click at [658, 96] on textarea "النكهات المتوفرة: فراولة، توت بري أحمر، توت أزرق، الكرز، فاكهة العاطفة، المانجو…" at bounding box center [735, 121] width 327 height 61
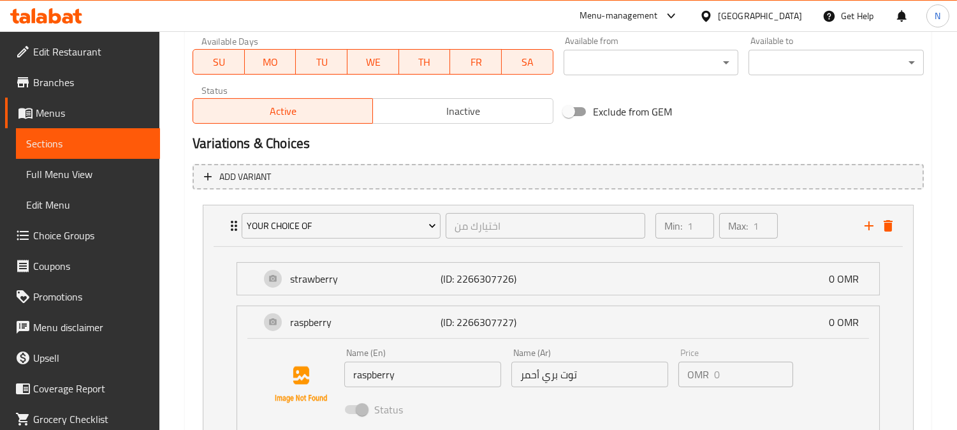
scroll to position [774, 0]
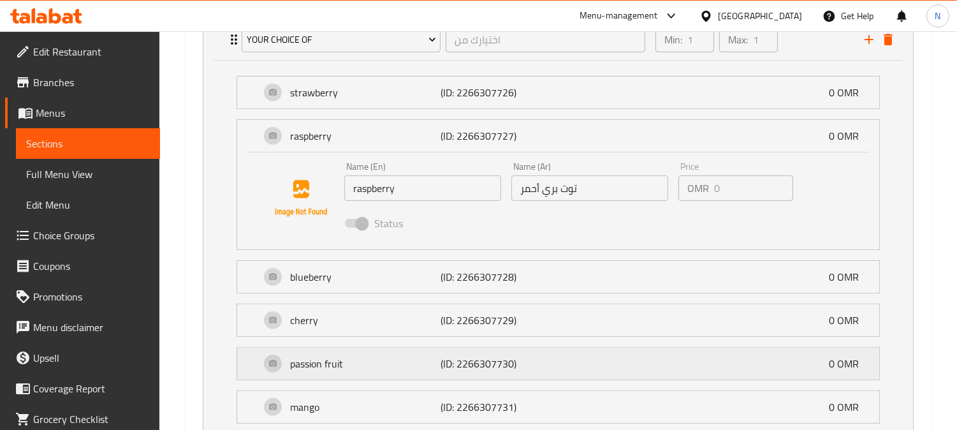
click at [409, 357] on p "passion fruit" at bounding box center [365, 363] width 150 height 15
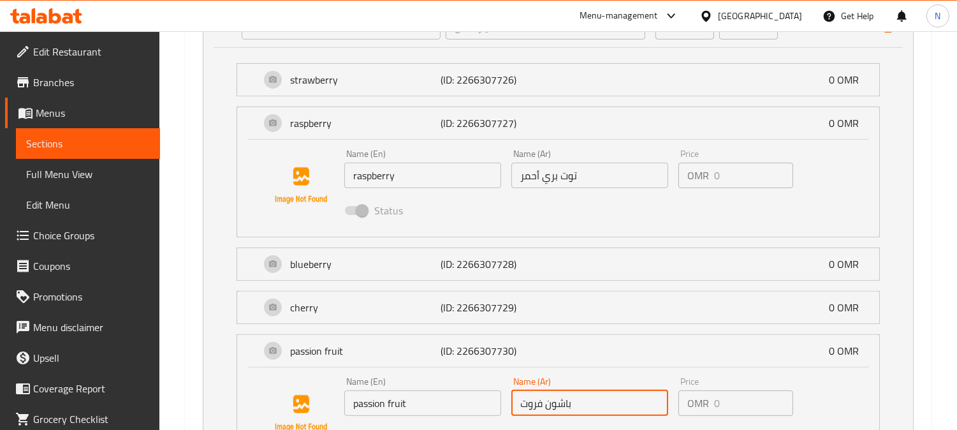
drag, startPoint x: 579, startPoint y: 417, endPoint x: 463, endPoint y: 414, distance: 115.4
click at [463, 414] on div "Name (En) passion fruit Name (En) Name (Ar) باشون فروت Name (Ar) Price OMR 0 Pr…" at bounding box center [589, 413] width 501 height 83
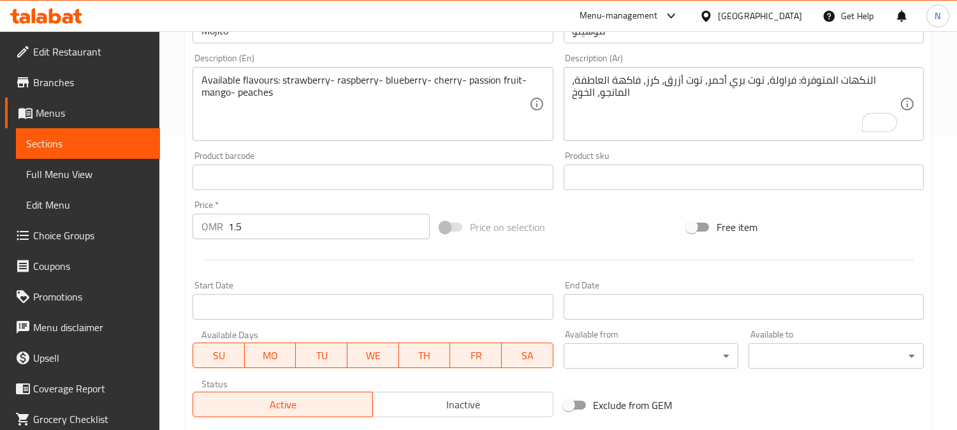
scroll to position [292, 0]
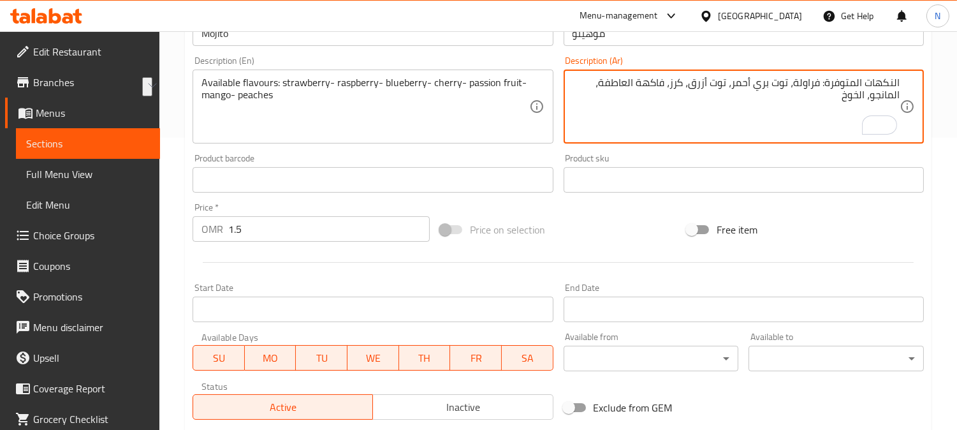
drag, startPoint x: 602, startPoint y: 83, endPoint x: 667, endPoint y: 80, distance: 65.7
click at [667, 80] on textarea "النكهات المتوفرة: فراولة، توت بري أحمر، توت أزرق، كرز، فاكهة العاطفة، المانجو، …" at bounding box center [735, 106] width 327 height 61
paste textarea "باشون فروت"
click at [606, 79] on textarea "النكهات المتوفرة: فراولة، توت بري أحمر، توت أزرق، كرز، باشون فروت، المانجو، الخ…" at bounding box center [735, 106] width 327 height 61
click at [892, 92] on textarea "النكهات المتوفرة: فراولة، توت بري أحمر، توت أزرق، كرز، باشون فروت، مانجو، الخوخ" at bounding box center [735, 106] width 327 height 61
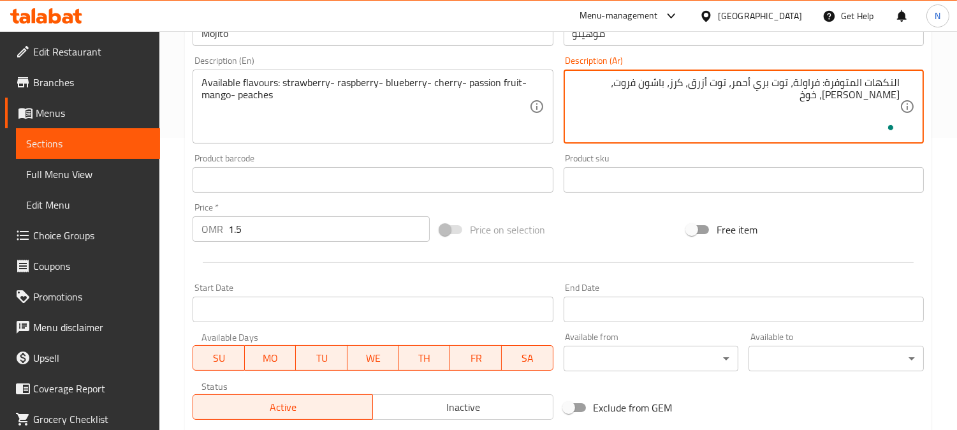
click at [627, 112] on textarea "النكهات المتوفرة: فراولة، توت بري أحمر، توت أزرق، كرز، باشون فروت، [PERSON_NAME…" at bounding box center [735, 106] width 327 height 61
click at [681, 87] on textarea "النكهات المتوفرة: فراولة، توت بري أحمر، توت أزرق، كرز، باشون فروت، [PERSON_NAME…" at bounding box center [735, 106] width 327 height 61
click at [680, 87] on textarea "النكهات المتوفرة: فراولة، توت بري أحمر، توت أزرق، كرز، باشون فروت، [PERSON_NAME…" at bounding box center [735, 106] width 327 height 61
type textarea "النكهات المتوفرة: فراولة، توت بري أحمر، توت أزرق، كرز، باشون فروت، [PERSON_NAME…"
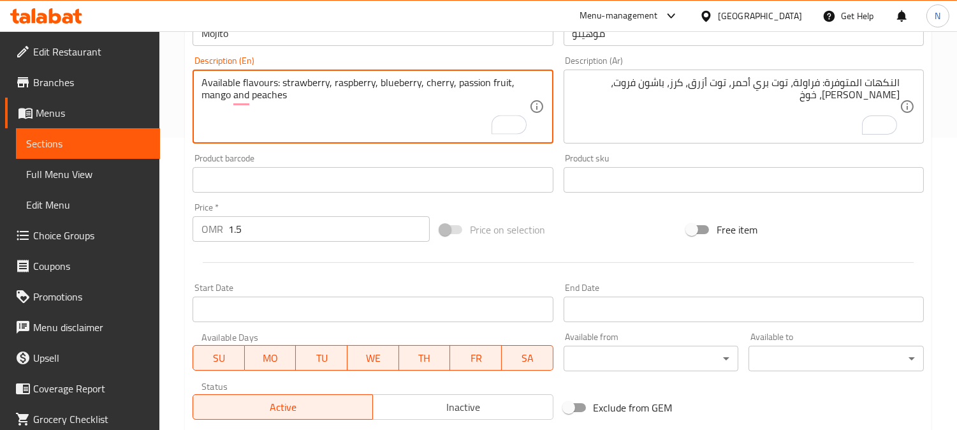
drag, startPoint x: 396, startPoint y: 129, endPoint x: 409, endPoint y: 112, distance: 22.3
click at [396, 129] on textarea "Available flavours: strawberry, raspberry, blueberry, cherry, passion fruit, ma…" at bounding box center [364, 106] width 327 height 61
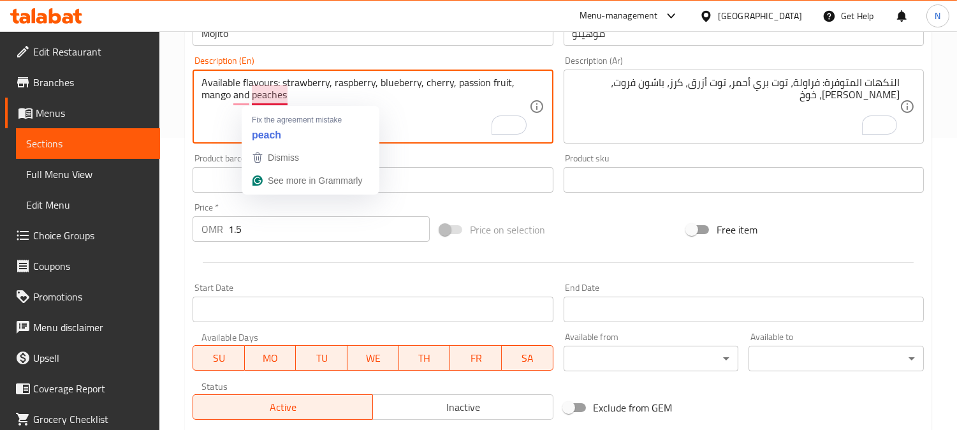
type textarea "Available flavours: strawberry, raspberry, blueberry, cherry, passion fruit, ma…"
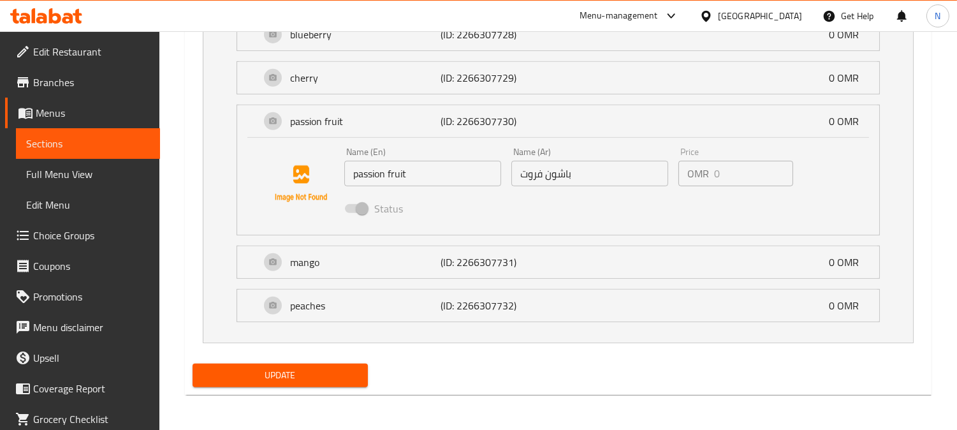
click at [321, 370] on span "Update" at bounding box center [280, 375] width 155 height 16
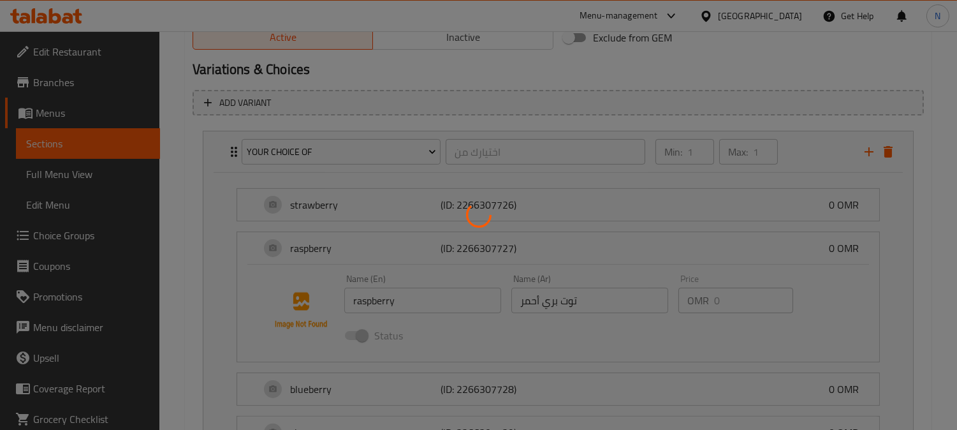
scroll to position [237, 0]
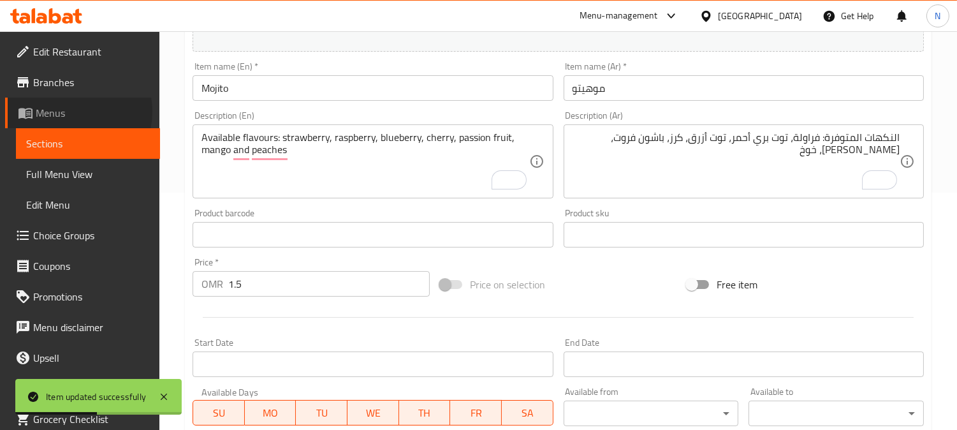
click at [68, 112] on span "Menus" at bounding box center [93, 112] width 114 height 15
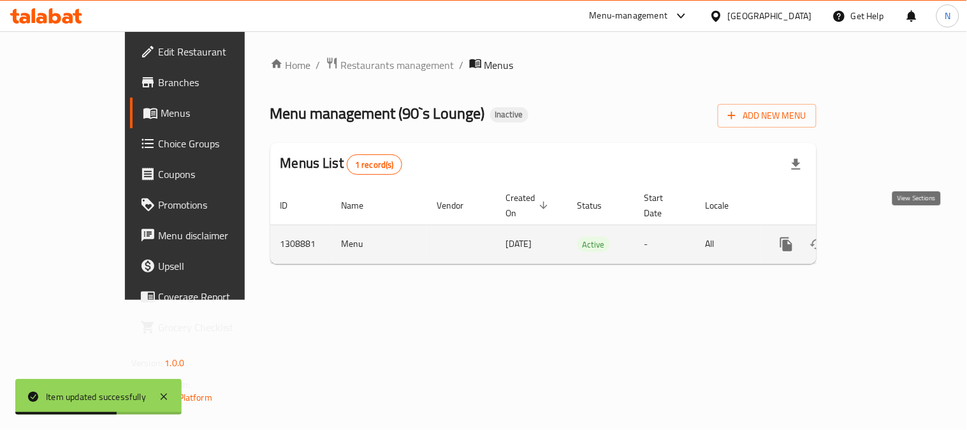
click at [894, 229] on link "enhanced table" at bounding box center [878, 244] width 31 height 31
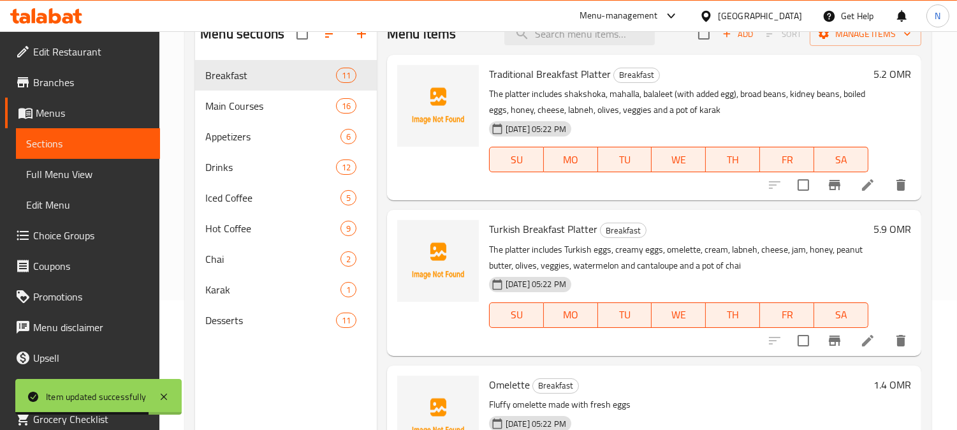
scroll to position [178, 0]
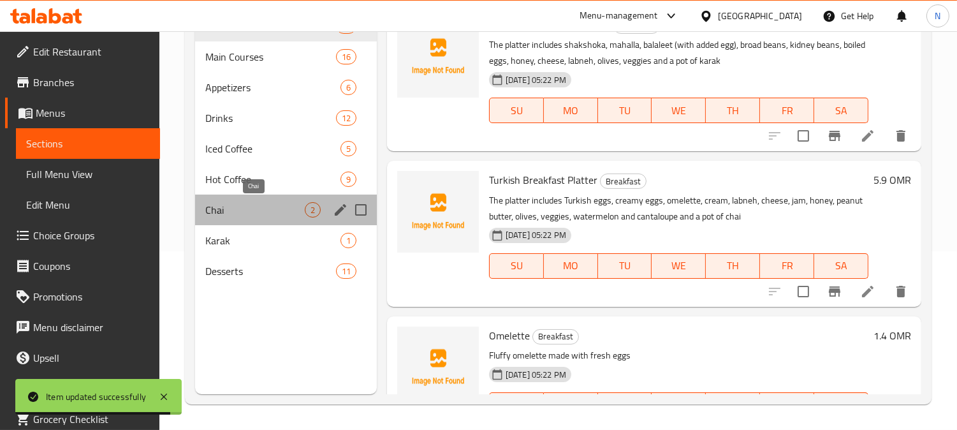
click at [263, 203] on span "Chai" at bounding box center [254, 209] width 99 height 15
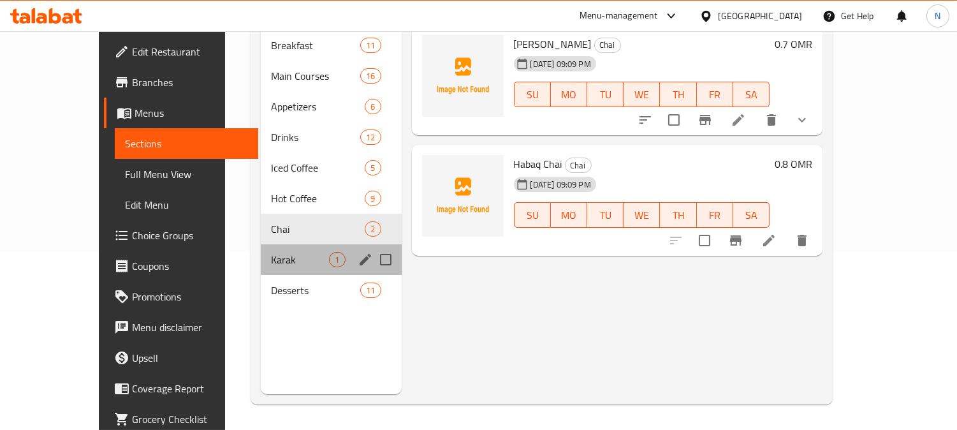
click at [261, 244] on div "Karak 1" at bounding box center [331, 259] width 140 height 31
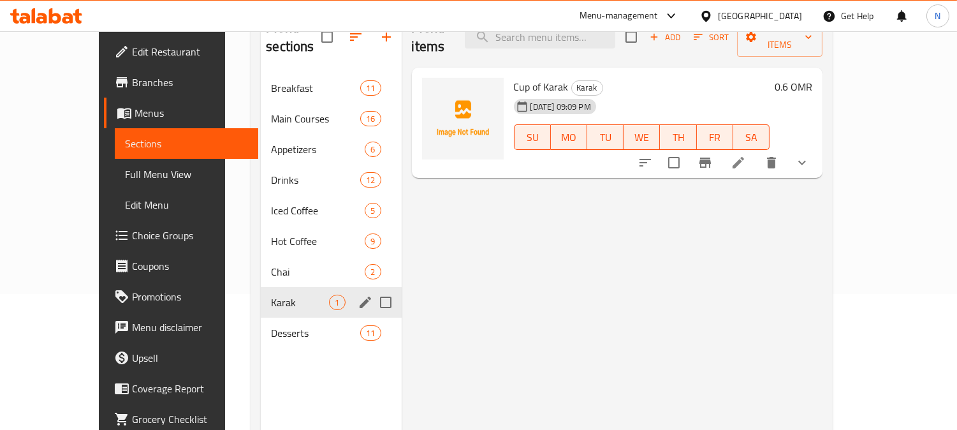
scroll to position [107, 0]
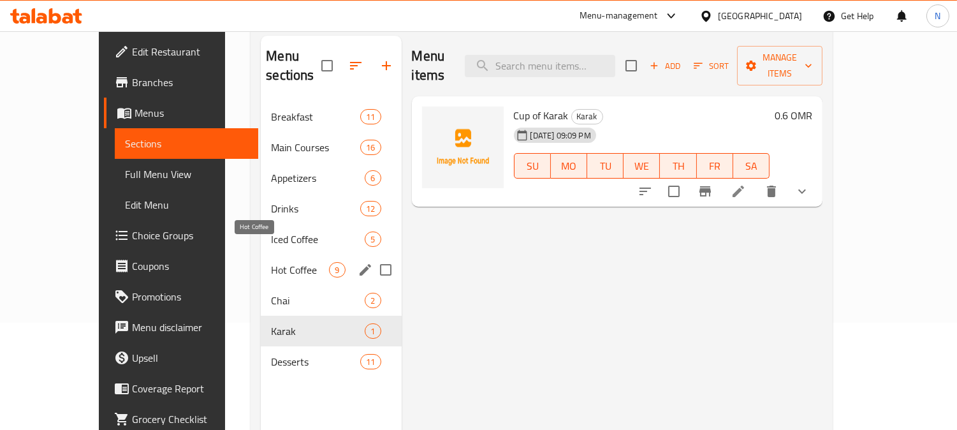
click at [271, 262] on span "Hot Coffee" at bounding box center [300, 269] width 58 height 15
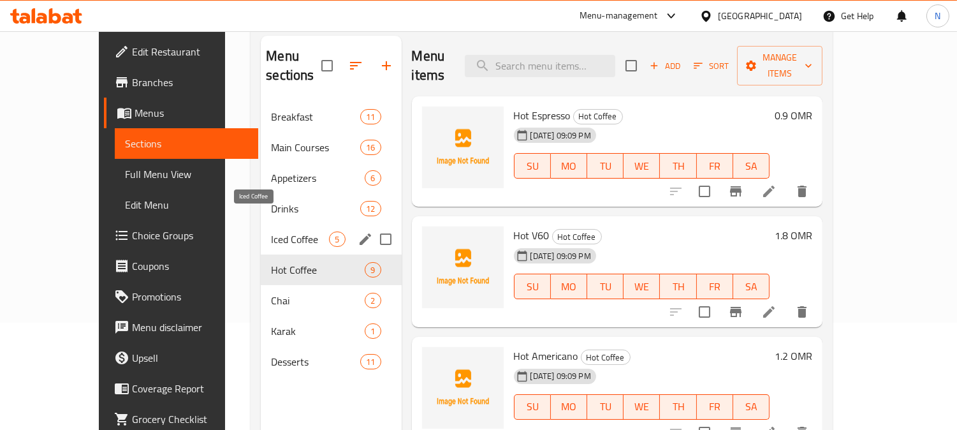
click at [271, 231] on span "Iced Coffee" at bounding box center [300, 238] width 58 height 15
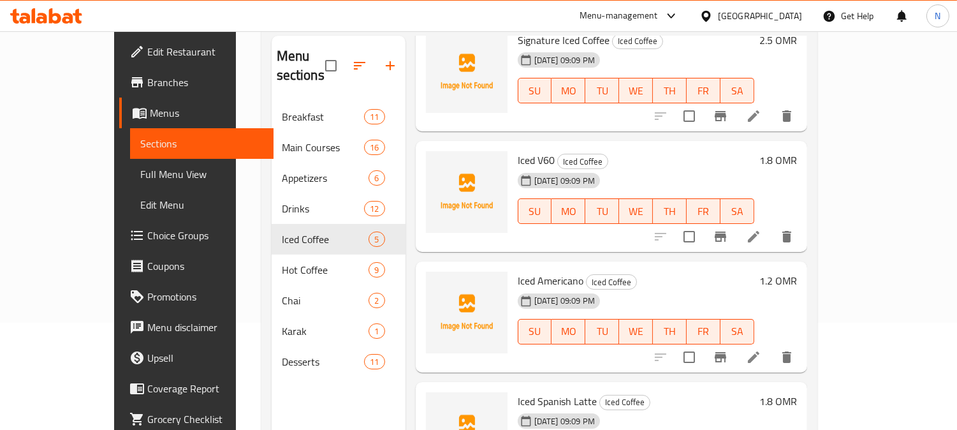
scroll to position [221, 0]
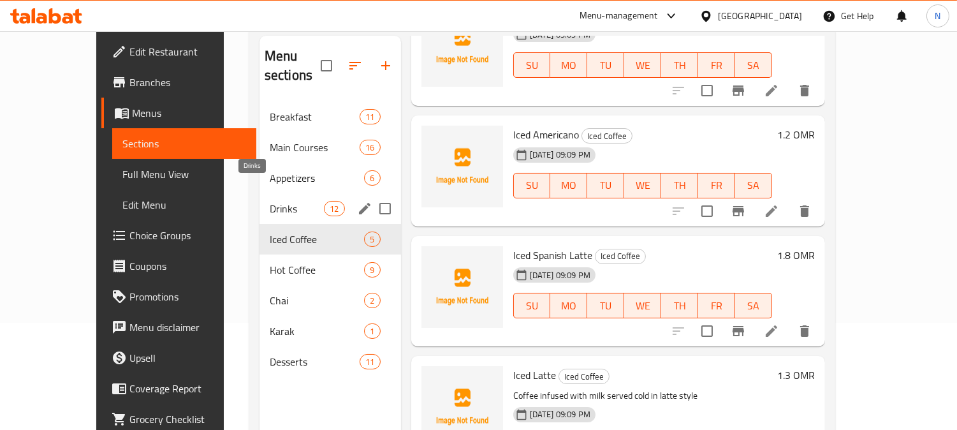
click at [270, 201] on span "Drinks" at bounding box center [297, 208] width 54 height 15
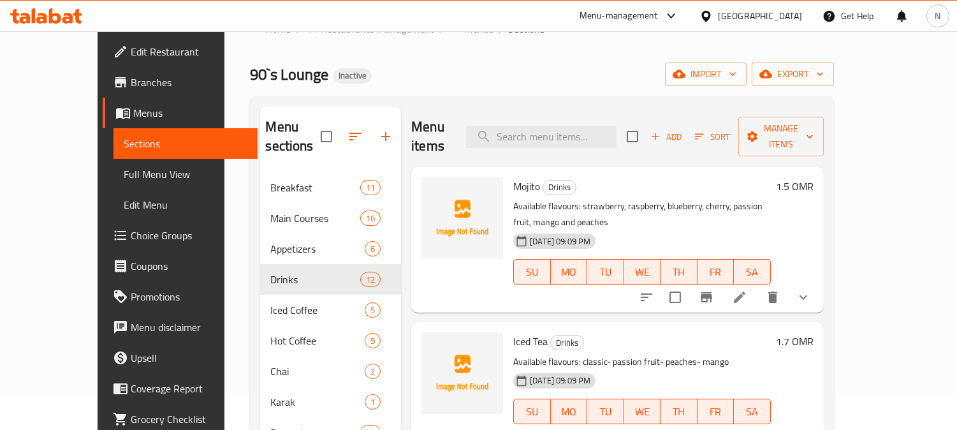
scroll to position [71, 0]
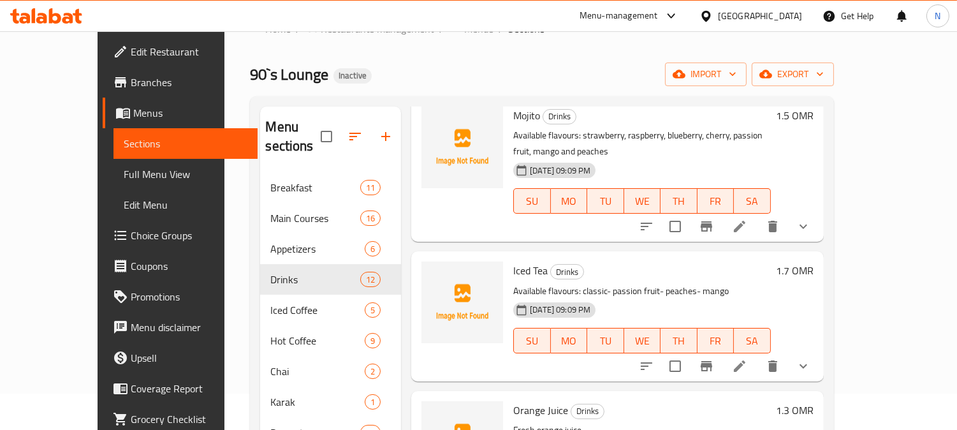
click at [747, 358] on icon at bounding box center [739, 365] width 15 height 15
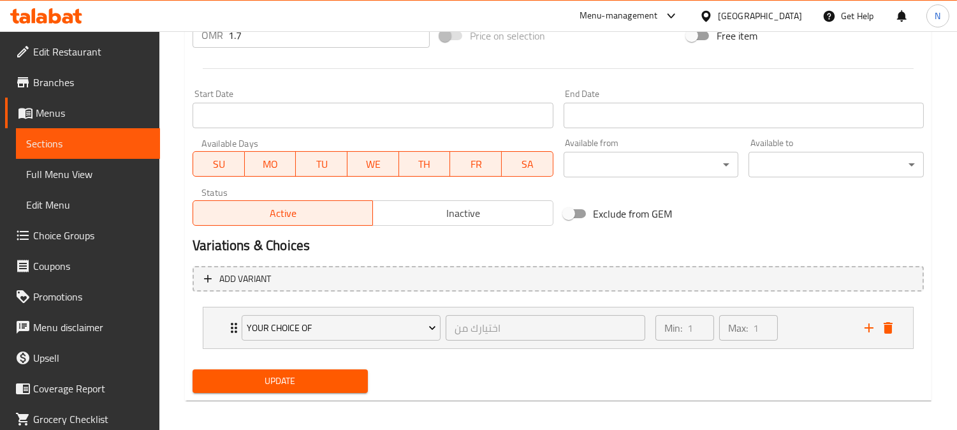
scroll to position [491, 0]
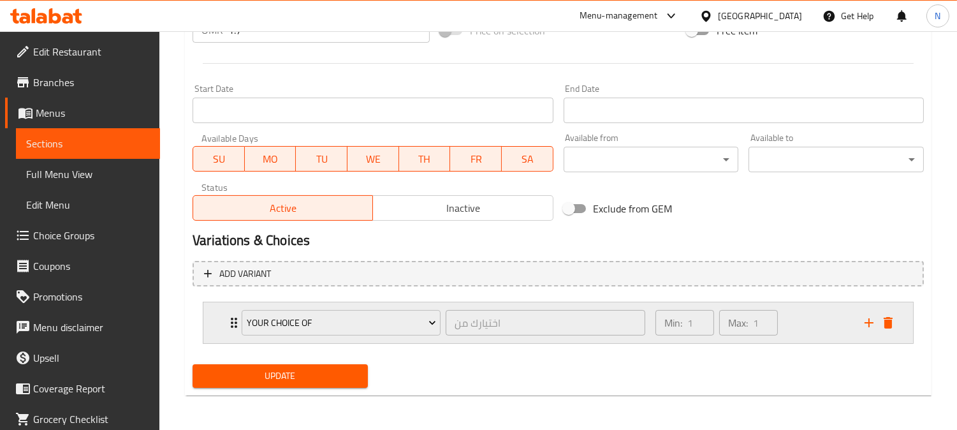
drag, startPoint x: 236, startPoint y: 319, endPoint x: 272, endPoint y: 307, distance: 37.1
click at [236, 319] on div "Your Choice Of اختيارك من ​" at bounding box center [443, 322] width 419 height 41
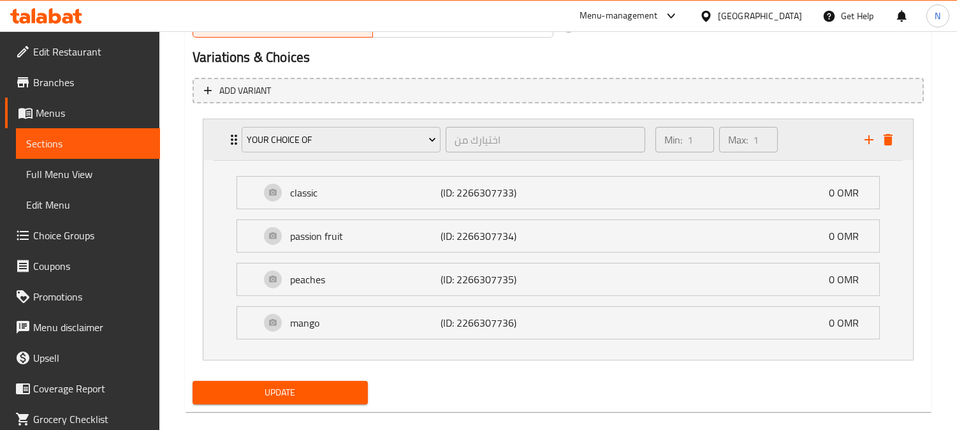
scroll to position [688, 0]
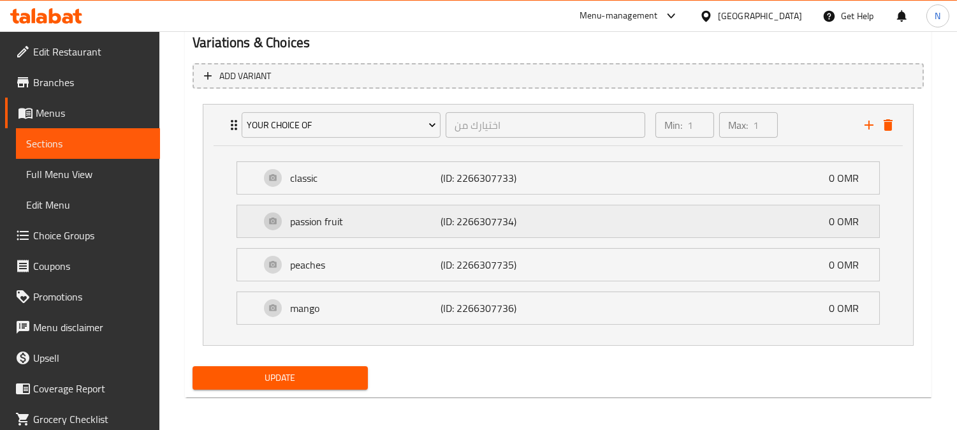
click at [354, 230] on div "passion fruit (ID: 2266307734) 0 OMR" at bounding box center [562, 221] width 604 height 32
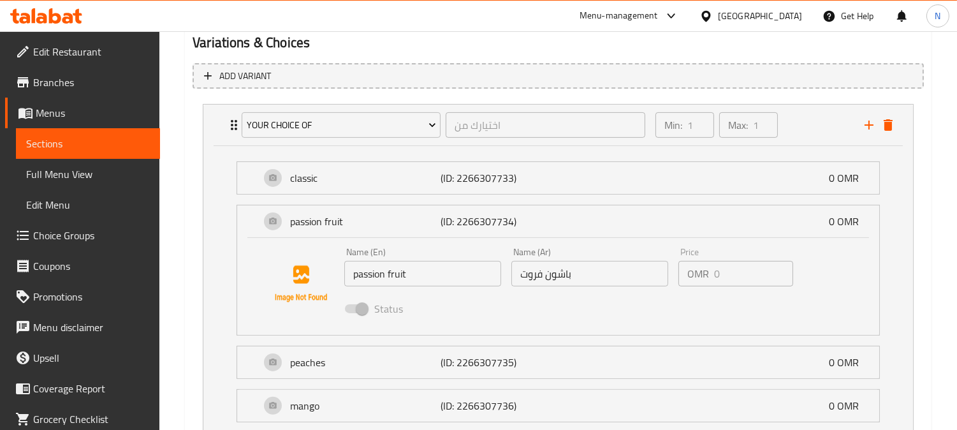
click at [577, 288] on div "Name (Ar) باشون فروت Name (Ar)" at bounding box center [589, 266] width 167 height 49
click at [586, 271] on input "باشون فروت" at bounding box center [589, 273] width 157 height 25
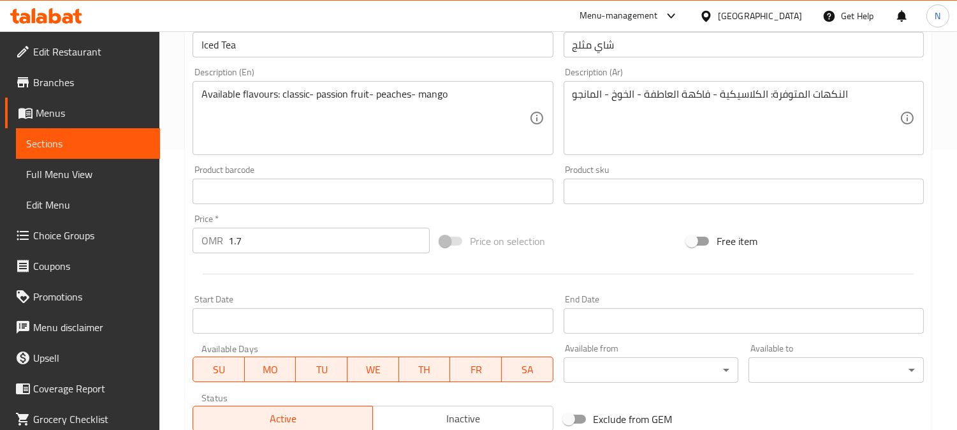
scroll to position [263, 0]
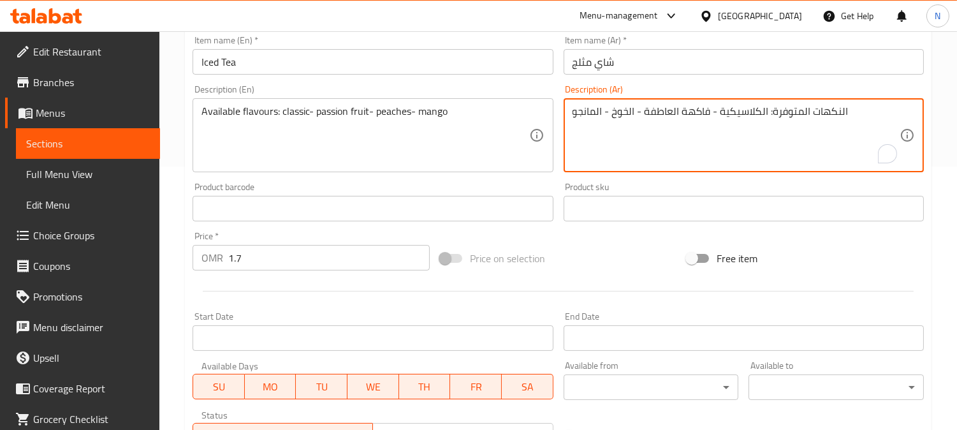
drag, startPoint x: 654, startPoint y: 112, endPoint x: 707, endPoint y: 121, distance: 54.4
paste textarea "باشون فروت"
click at [744, 105] on textarea "النكهات المتوفرة: الكلاسيكية - باشون فروت - الخوخ - المانجو" at bounding box center [735, 135] width 327 height 61
click at [628, 105] on textarea "النكهات المتوفرة: كلاسيكية - باشون فروت - الخوخ - المانجو" at bounding box center [735, 135] width 327 height 61
click at [597, 111] on textarea "النكهات المتوفرة: كلاسيكية - باشون فروت - خوخ - المانجو" at bounding box center [735, 135] width 327 height 61
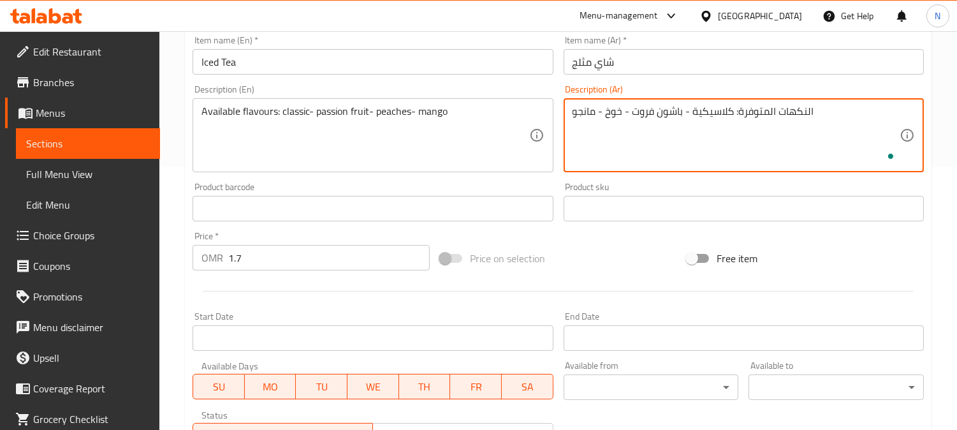
click at [646, 144] on textarea "النكهات المتوفرة: كلاسيكية - باشون فروت - خوخ - مانجو" at bounding box center [735, 135] width 327 height 61
click at [718, 142] on textarea "النكهات المتوفرة: كلاسيكي - باشون فروت - خوخ - مانجو" at bounding box center [735, 135] width 327 height 61
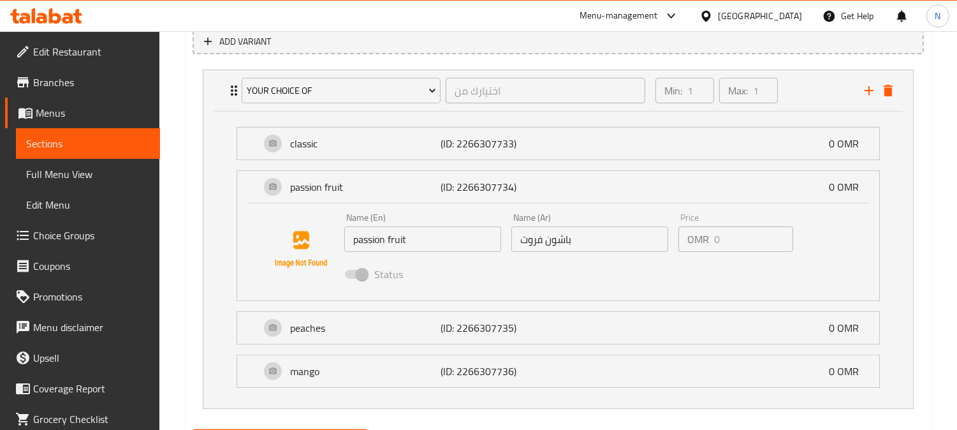
scroll to position [788, 0]
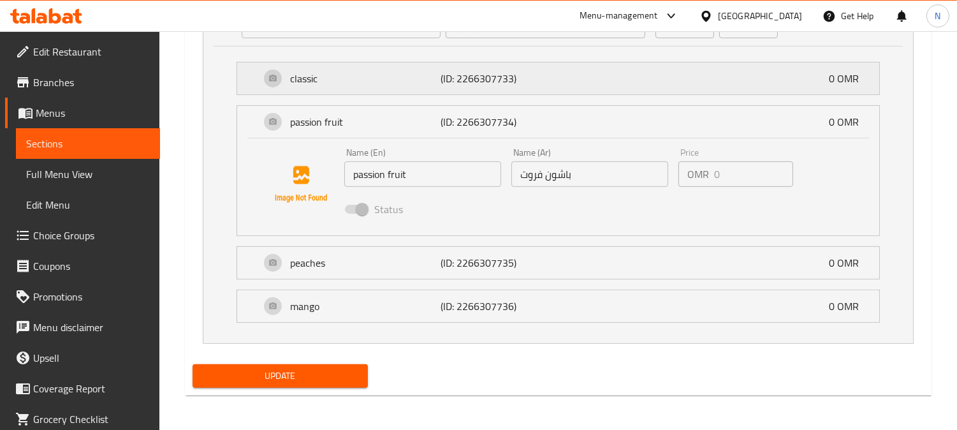
click at [388, 83] on p "classic" at bounding box center [365, 78] width 150 height 15
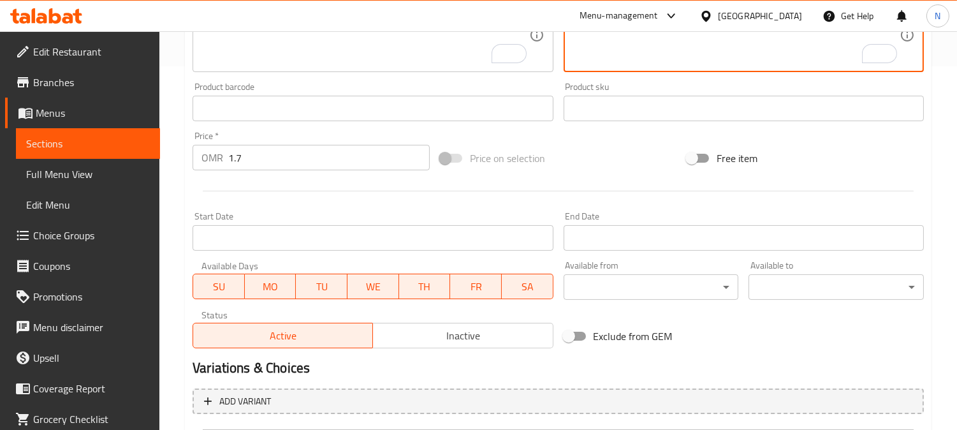
scroll to position [9, 0]
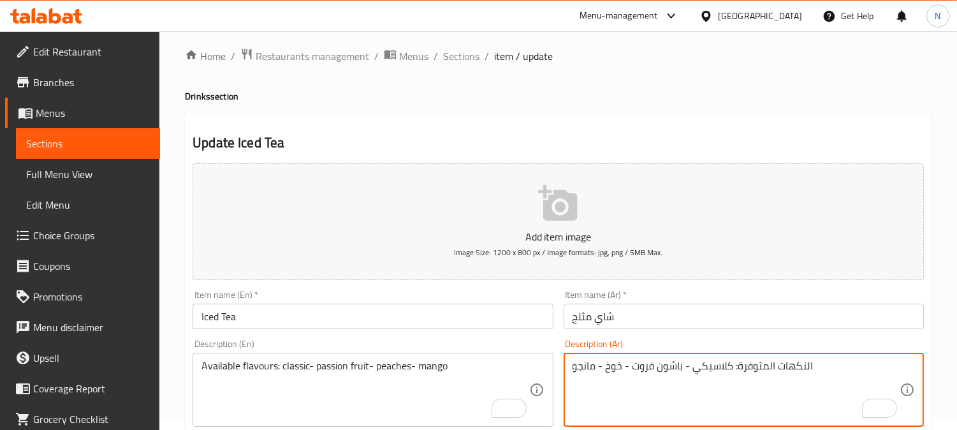
click at [693, 361] on textarea "النكهات المتوفرة: كلاسيكي - باشون فروت - خوخ - مانجو" at bounding box center [735, 389] width 327 height 61
click at [712, 393] on textarea "النكهات المتوفرة: كلاسيك - باشون فروت - خوخ - مانجو" at bounding box center [735, 389] width 327 height 61
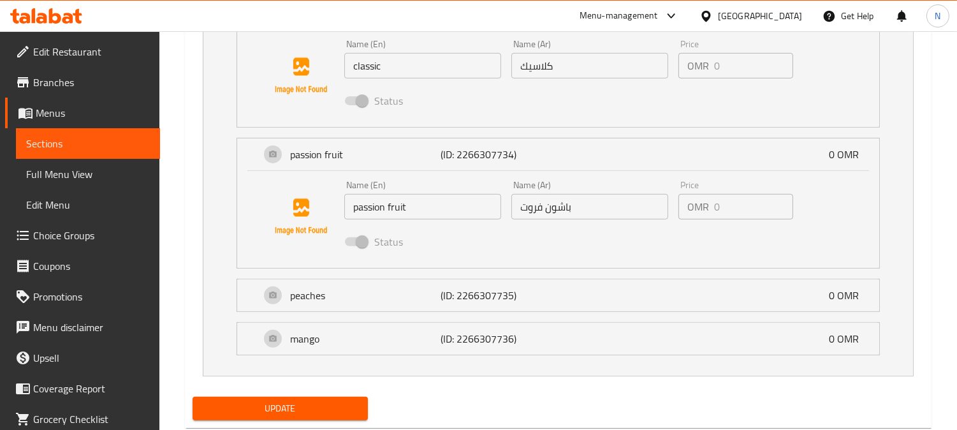
scroll to position [886, 0]
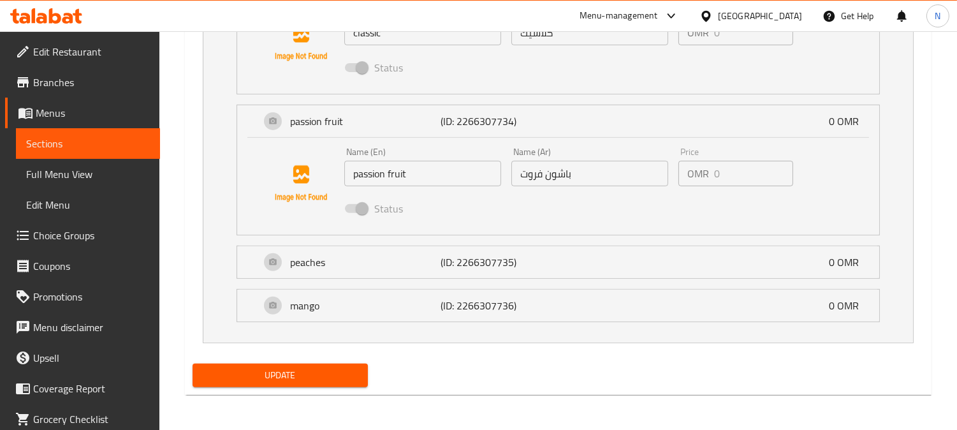
type textarea "النكهات المتوفرة: كلاسيك - باشون فروت - خوخ - مانجو"
click at [245, 377] on span "Update" at bounding box center [280, 375] width 155 height 16
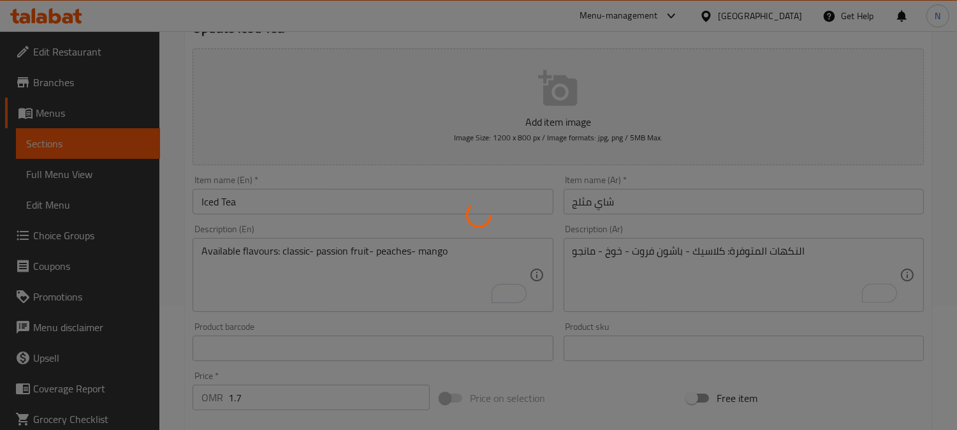
scroll to position [106, 0]
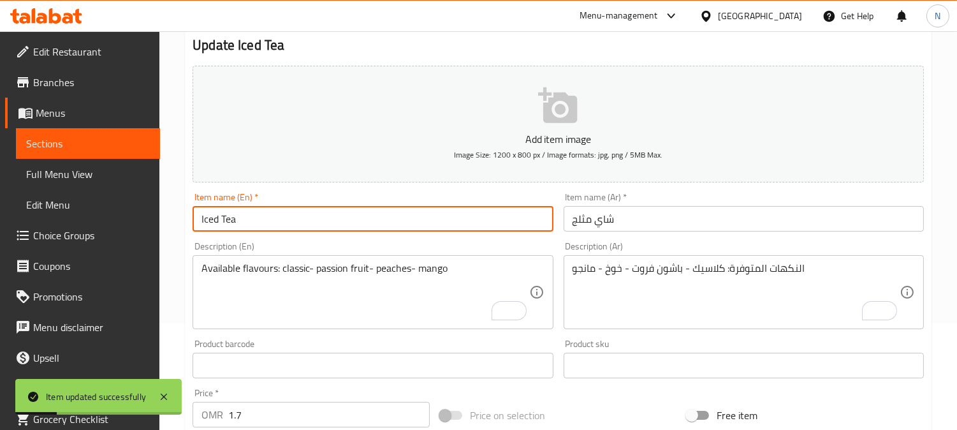
drag, startPoint x: 308, startPoint y: 218, endPoint x: 180, endPoint y: 221, distance: 127.5
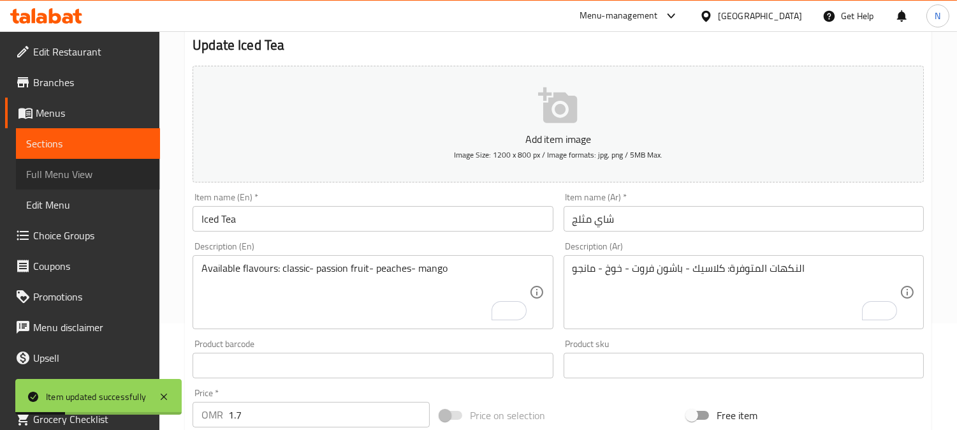
click at [90, 177] on span "Full Menu View" at bounding box center [88, 173] width 124 height 15
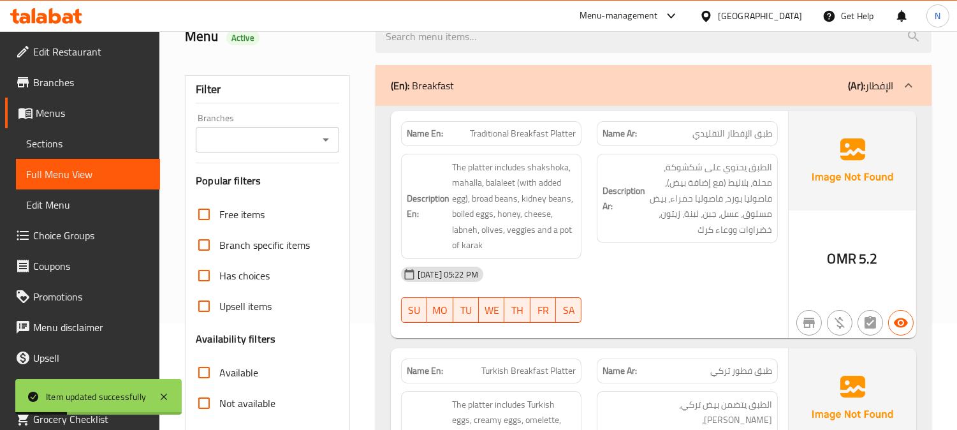
scroll to position [319, 0]
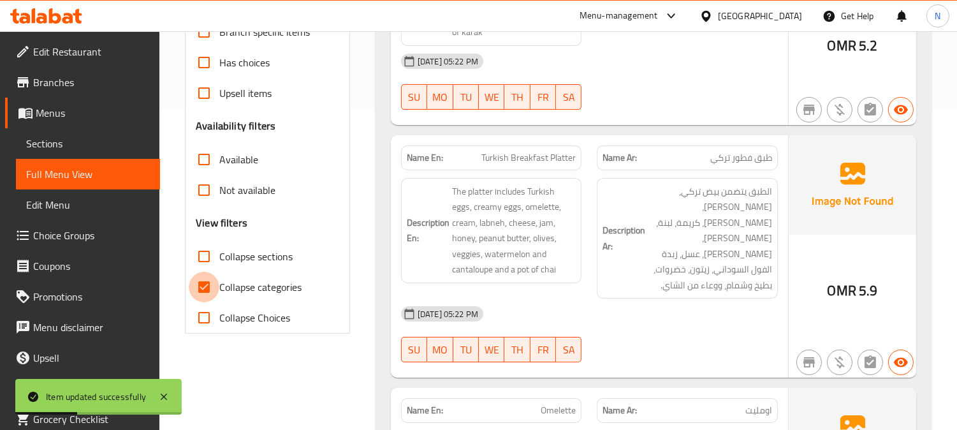
click at [205, 284] on input "Collapse categories" at bounding box center [204, 287] width 31 height 31
checkbox input "false"
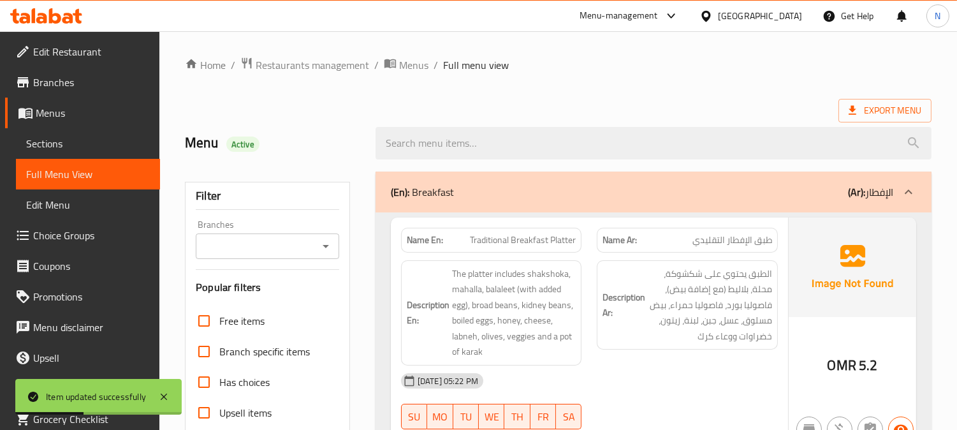
click at [913, 198] on icon at bounding box center [908, 191] width 15 height 15
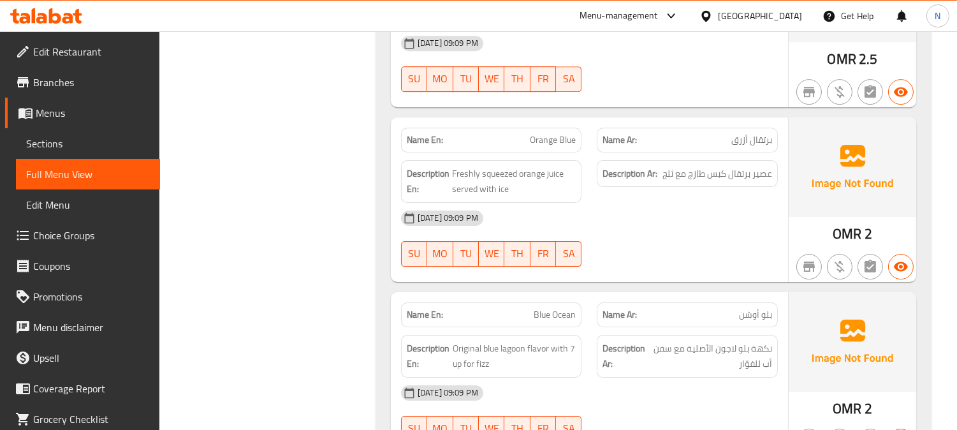
scroll to position [7453, 0]
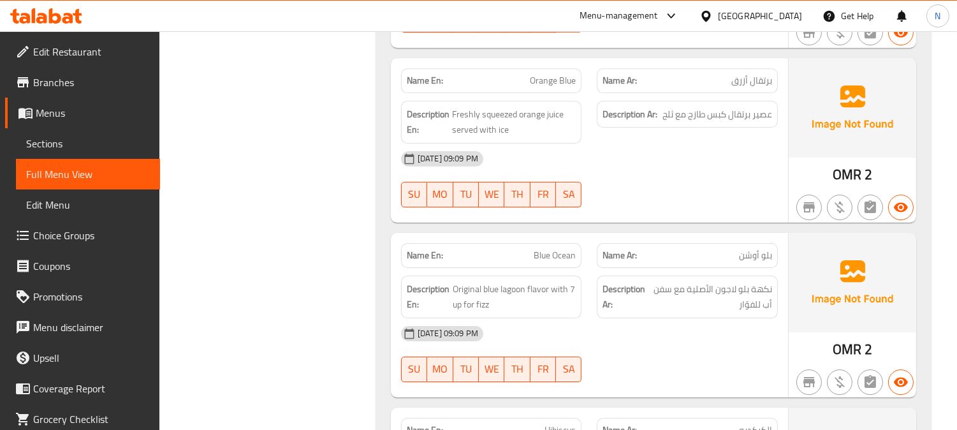
click at [558, 80] on span "Orange Blue" at bounding box center [553, 80] width 46 height 13
copy span "Orange Blue"
click at [97, 143] on span "Sections" at bounding box center [88, 143] width 124 height 15
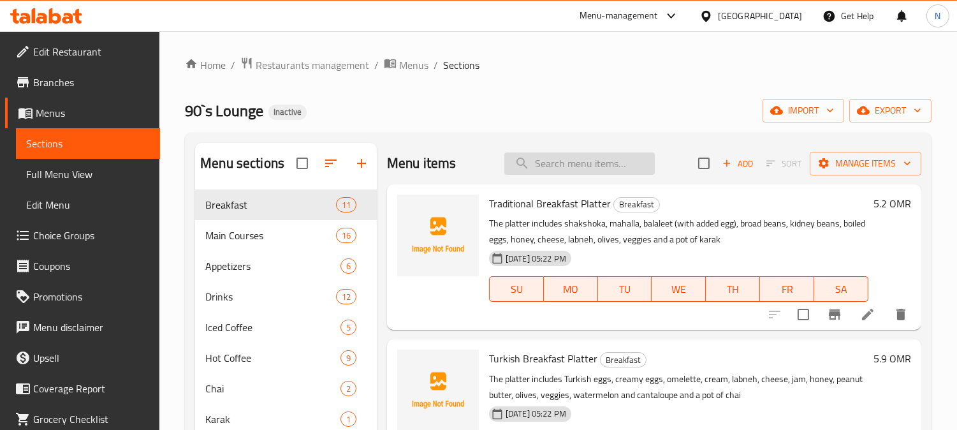
click at [645, 164] on input "search" at bounding box center [579, 163] width 150 height 22
paste input "Orange Blue"
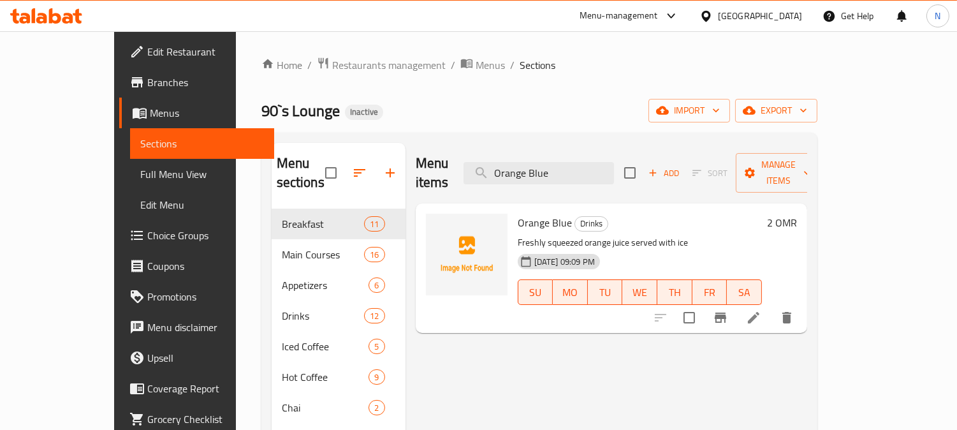
type input "Orange Blue"
click at [761, 310] on icon at bounding box center [753, 317] width 15 height 15
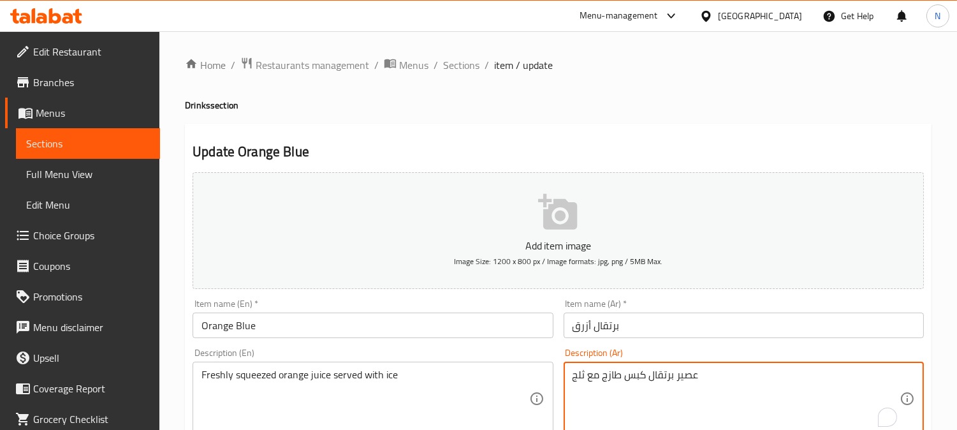
drag, startPoint x: 648, startPoint y: 352, endPoint x: 667, endPoint y: 386, distance: 38.8
click at [799, 371] on textarea "عصير برتقال كبس طازج مع ثلج" at bounding box center [735, 398] width 327 height 61
click at [746, 391] on textarea "عصير برتقال كبس طازج يقدم مع ثلج" at bounding box center [735, 398] width 327 height 61
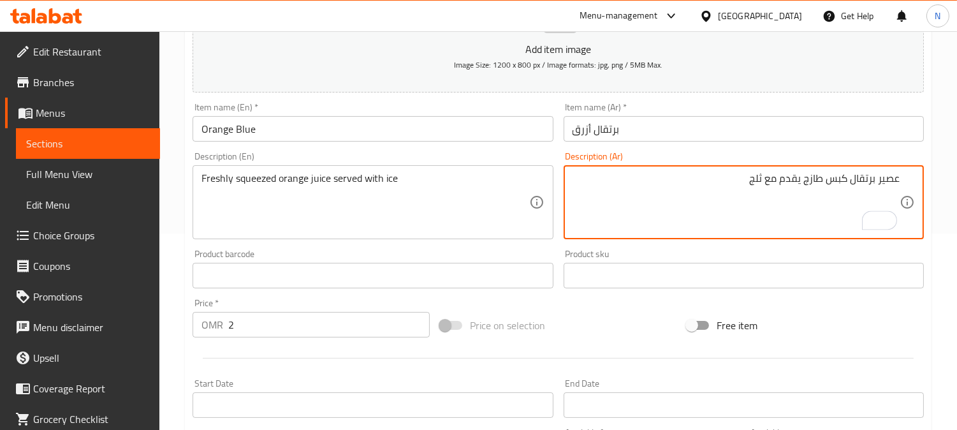
scroll to position [424, 0]
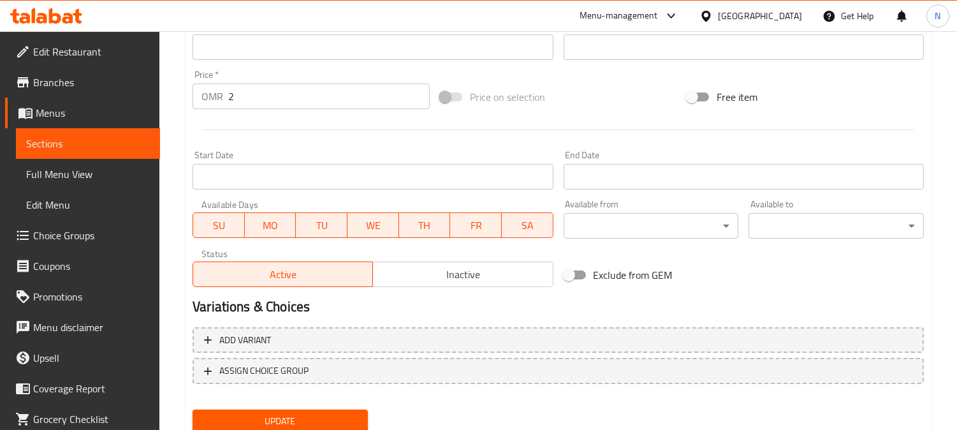
type textarea "عصير برتقال كبس طازج يقدم مع ثلج"
click at [278, 415] on span "Update" at bounding box center [280, 421] width 155 height 16
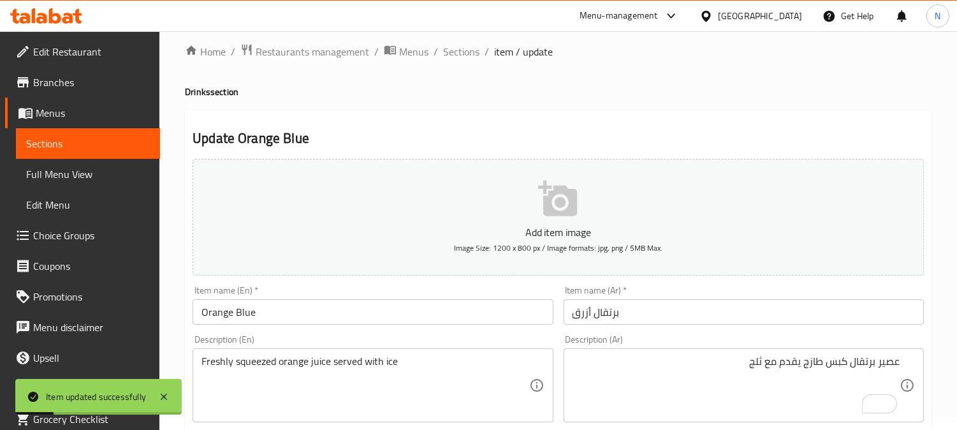
scroll to position [0, 0]
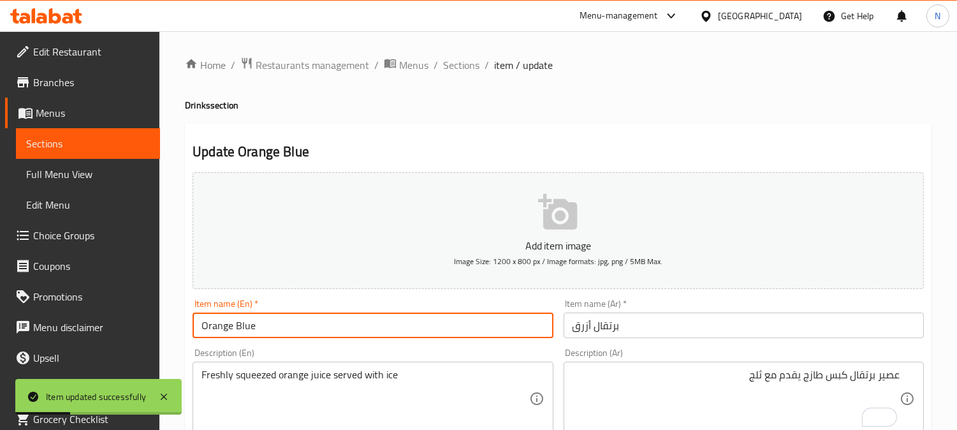
drag, startPoint x: 229, startPoint y: 330, endPoint x: 152, endPoint y: 329, distance: 77.8
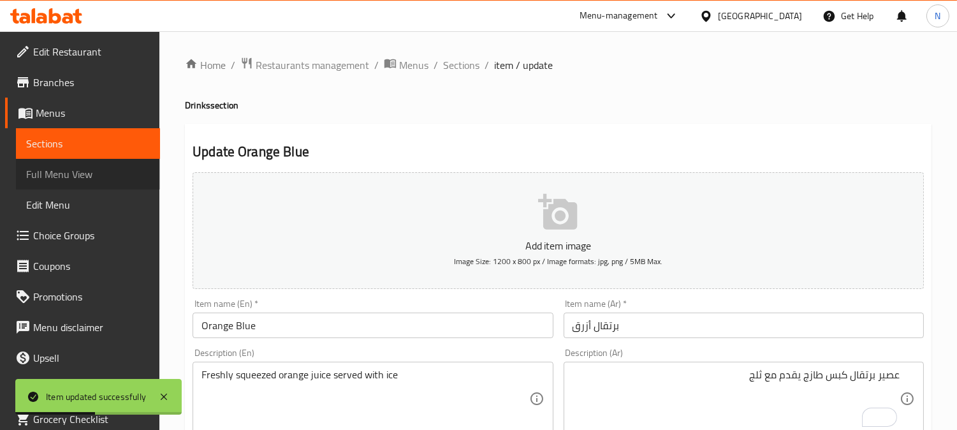
click at [93, 175] on span "Full Menu View" at bounding box center [88, 173] width 124 height 15
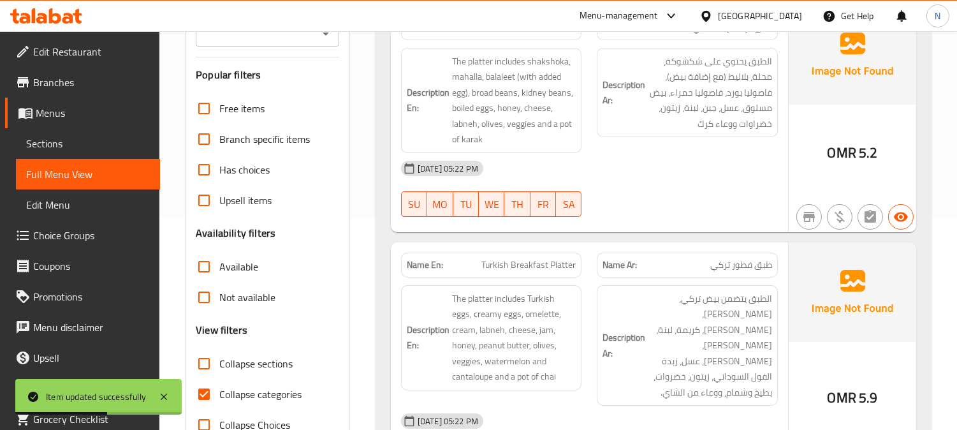
scroll to position [424, 0]
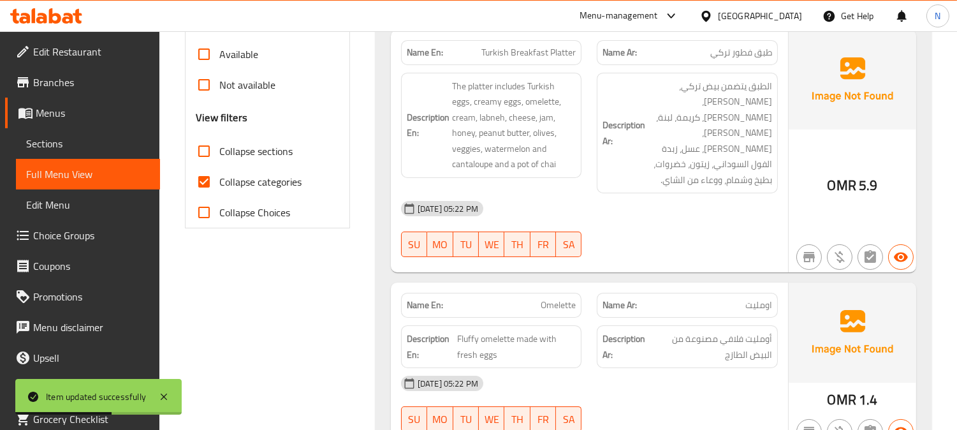
click at [201, 190] on input "Collapse categories" at bounding box center [204, 181] width 31 height 31
checkbox input "false"
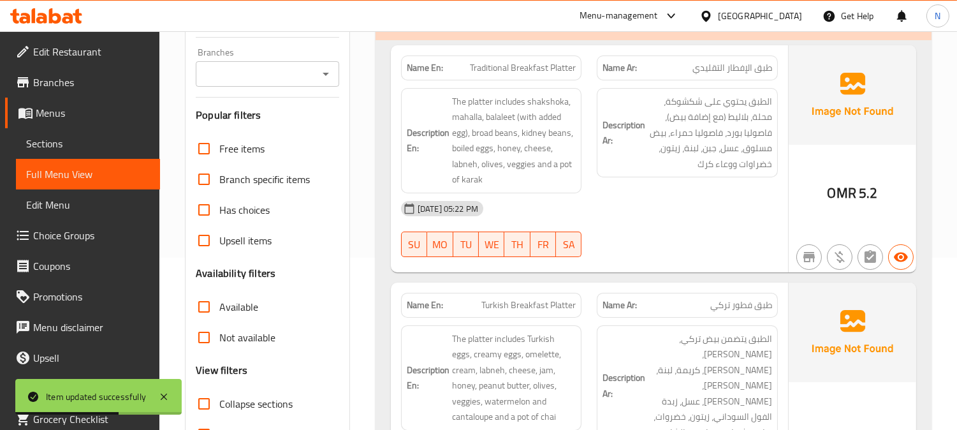
scroll to position [0, 0]
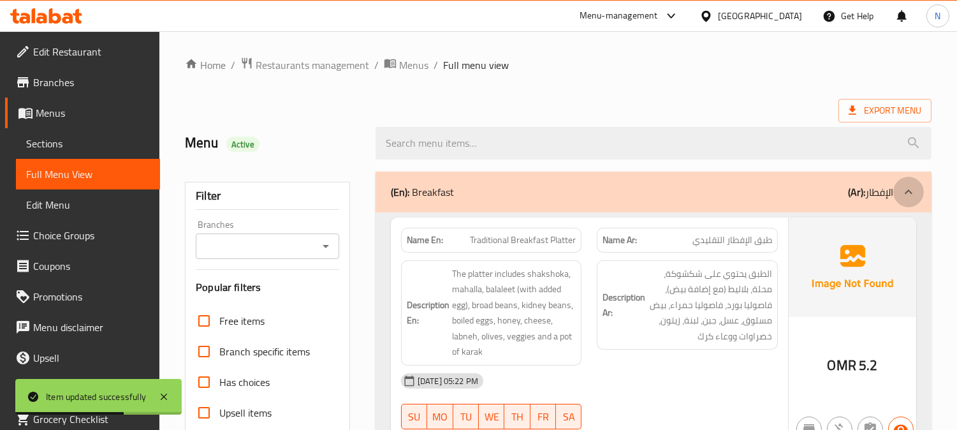
click at [914, 191] on icon at bounding box center [908, 191] width 15 height 15
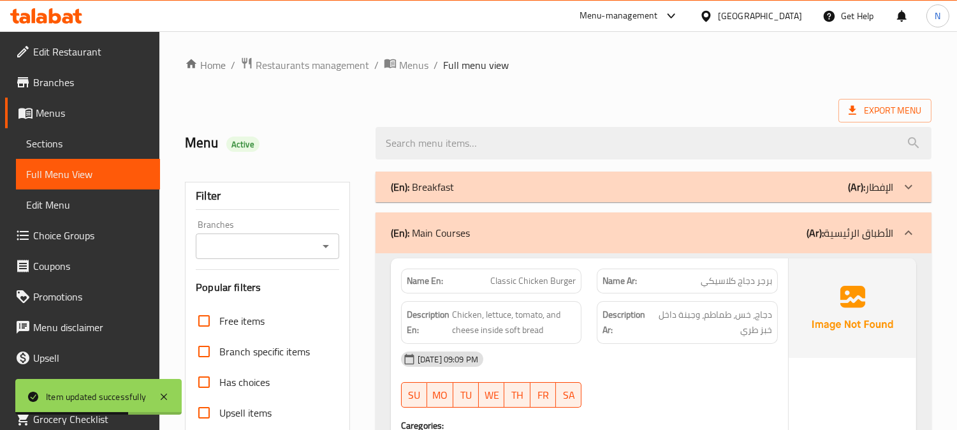
scroll to position [7320, 0]
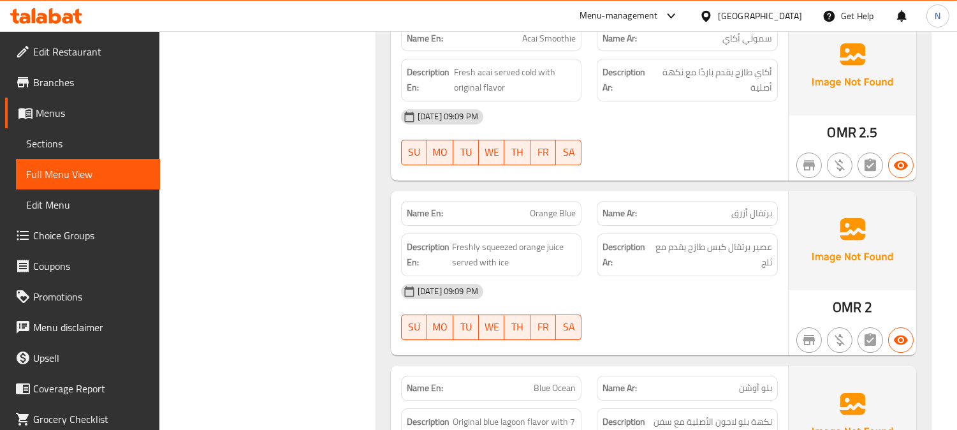
click at [667, 303] on div "[DATE] 09:09 PM" at bounding box center [589, 291] width 392 height 31
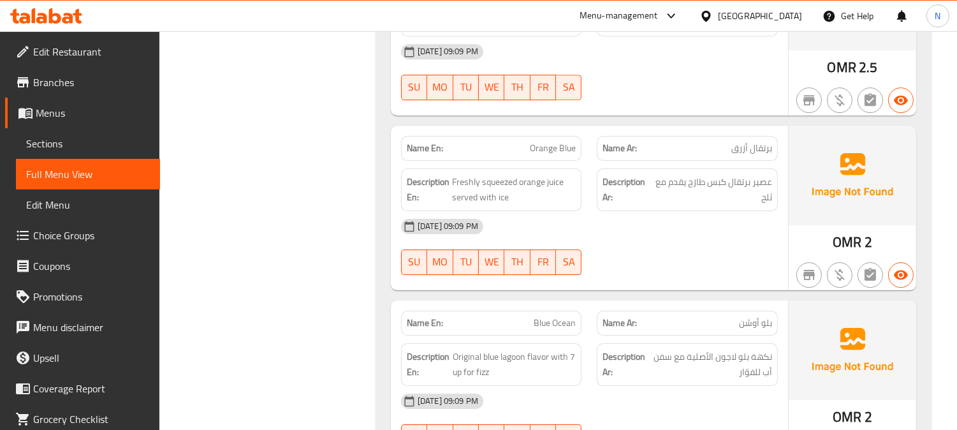
scroll to position [7533, 0]
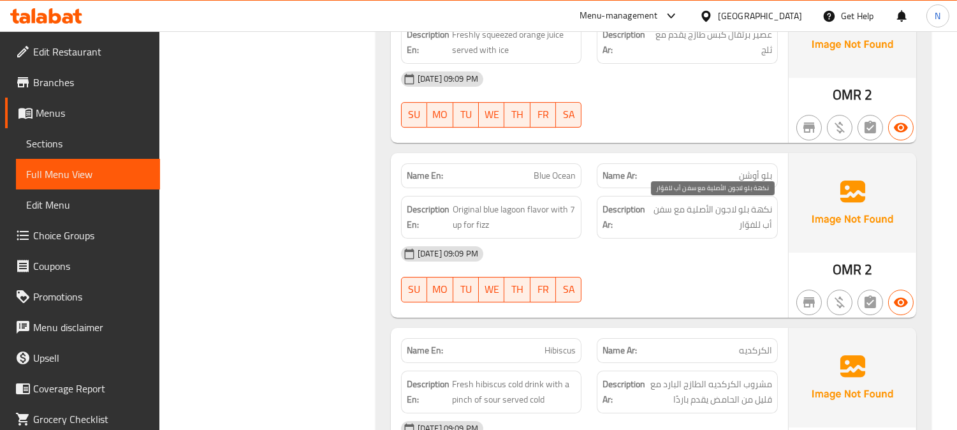
click at [657, 206] on span "نكهة بلو لاجون الأصلية مع سفن أب للفوّار" at bounding box center [710, 216] width 123 height 31
copy span "سفن"
click at [767, 247] on div "[DATE] 09:09 PM" at bounding box center [589, 253] width 392 height 31
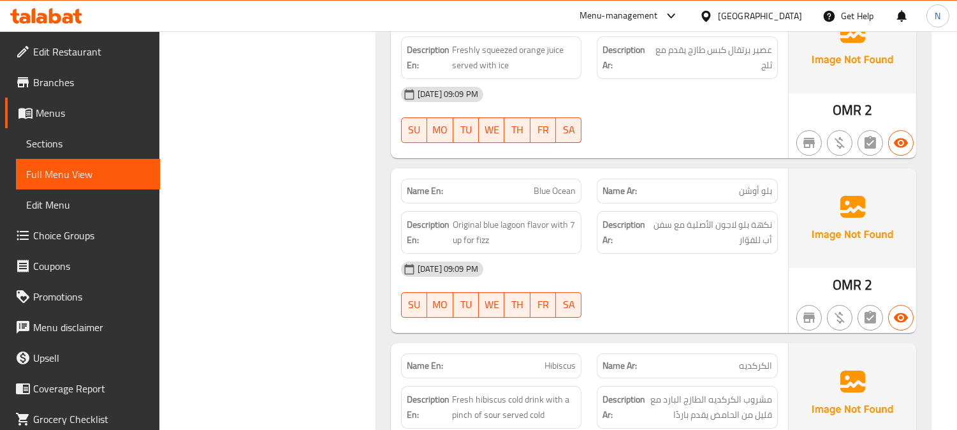
scroll to position [7745, 0]
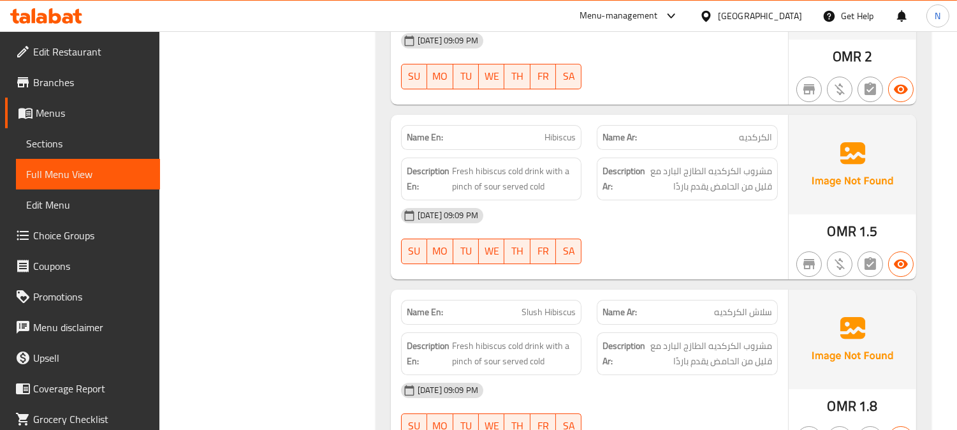
click at [466, 189] on span "Fresh hibiscus cold drink with a pinch of sour served cold" at bounding box center [514, 178] width 124 height 31
copy span "pinch"
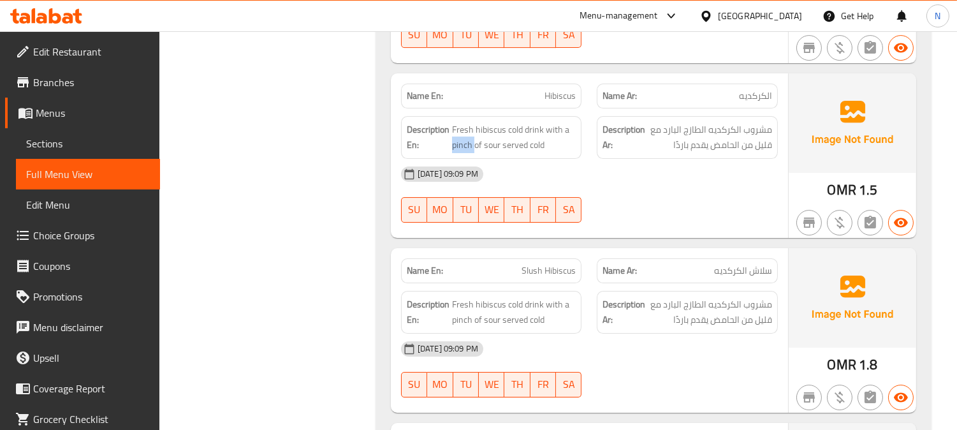
scroll to position [7816, 0]
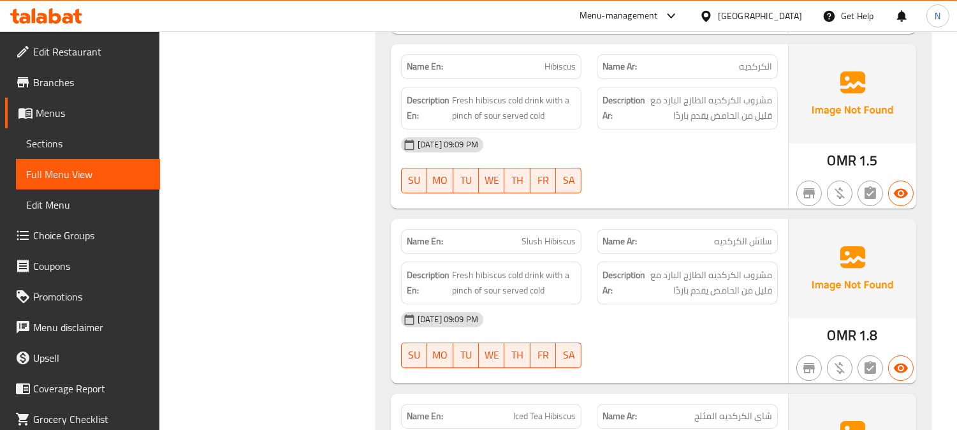
click at [633, 349] on div "[DATE] 09:09 PM SU MO TU WE TH FR SA" at bounding box center [589, 339] width 392 height 71
click at [746, 173] on div "[DATE] 09:09 PM SU MO TU WE TH FR SA" at bounding box center [589, 164] width 392 height 71
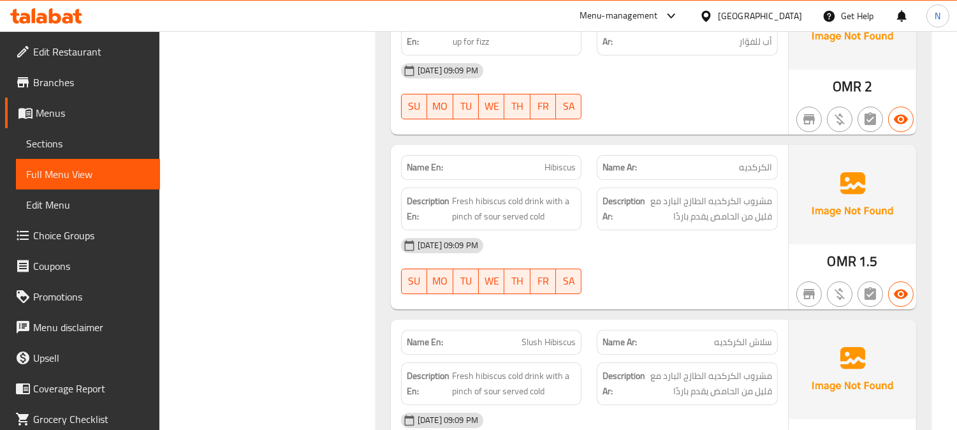
scroll to position [7745, 0]
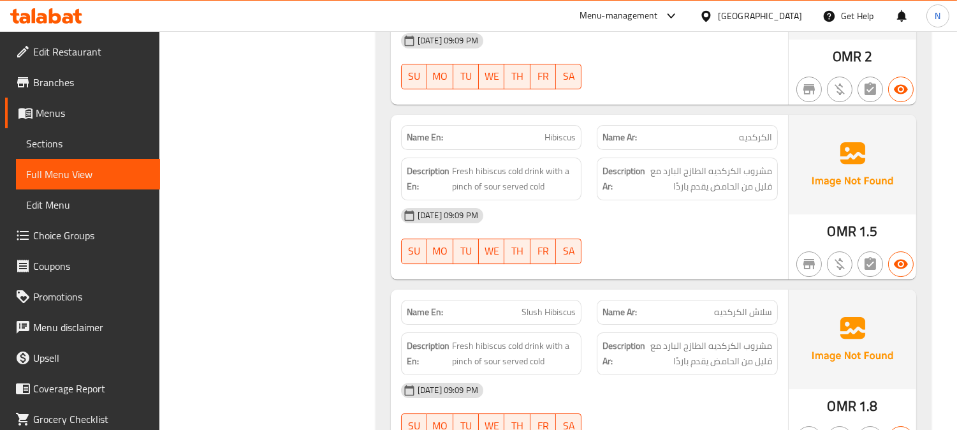
click at [529, 314] on span "Slush Hibiscus" at bounding box center [548, 311] width 54 height 13
copy span "Slush"
click at [551, 317] on span "Slush Hibiscus" at bounding box center [548, 311] width 54 height 13
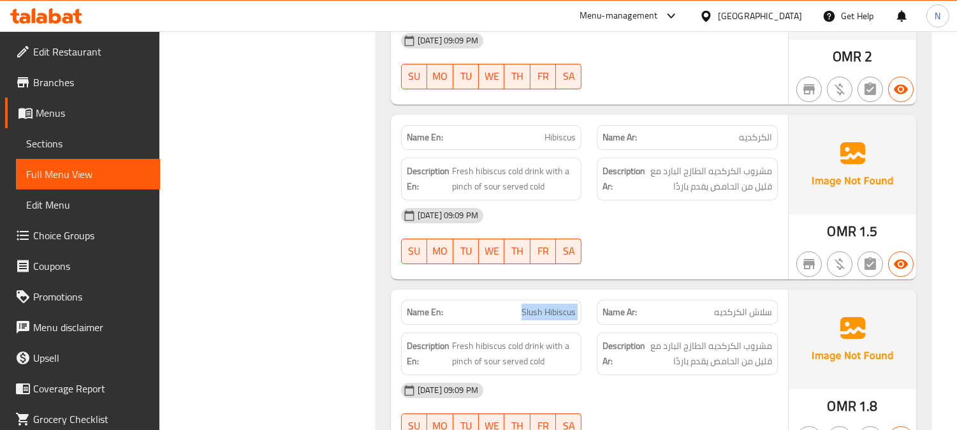
click at [551, 316] on span "Slush Hibiscus" at bounding box center [548, 311] width 54 height 13
copy span "Slush Hibiscus"
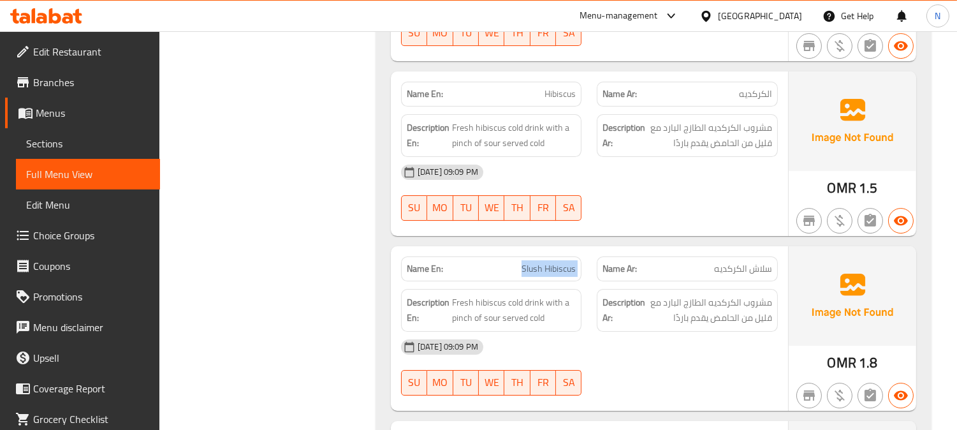
scroll to position [7816, 0]
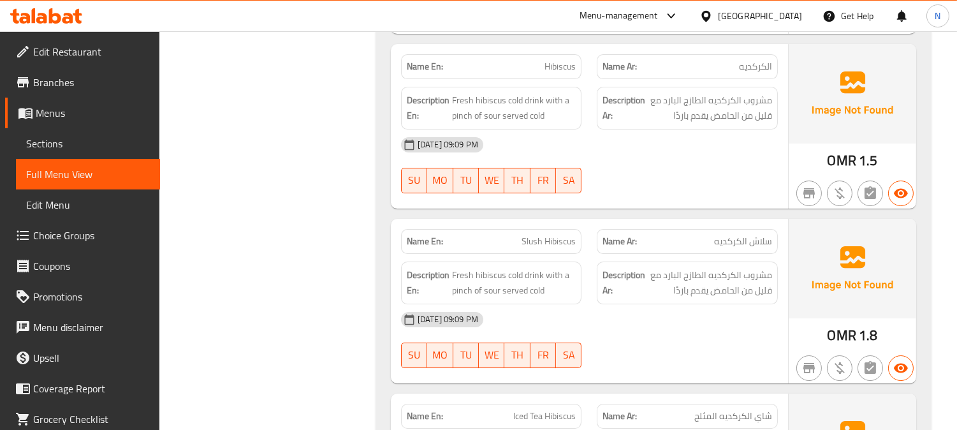
click at [632, 172] on div "[DATE] 09:09 PM SU MO TU WE TH FR SA" at bounding box center [589, 164] width 392 height 71
click at [700, 313] on div "[DATE] 09:09 PM" at bounding box center [589, 319] width 392 height 31
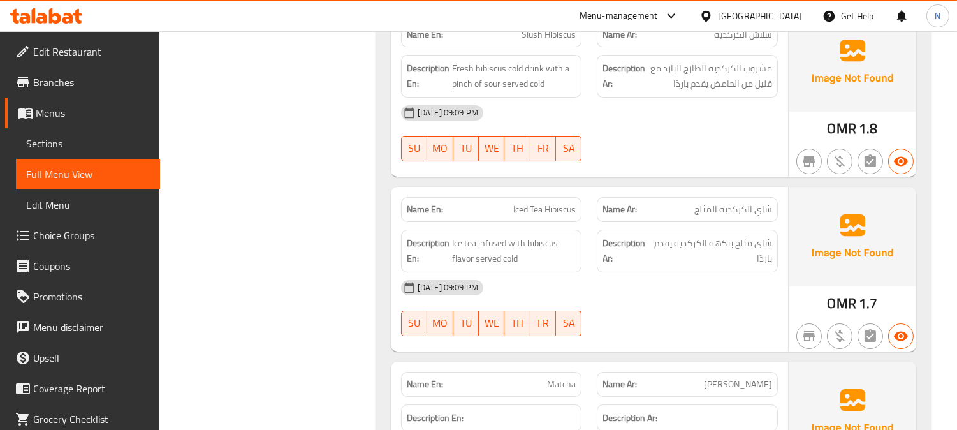
scroll to position [8028, 0]
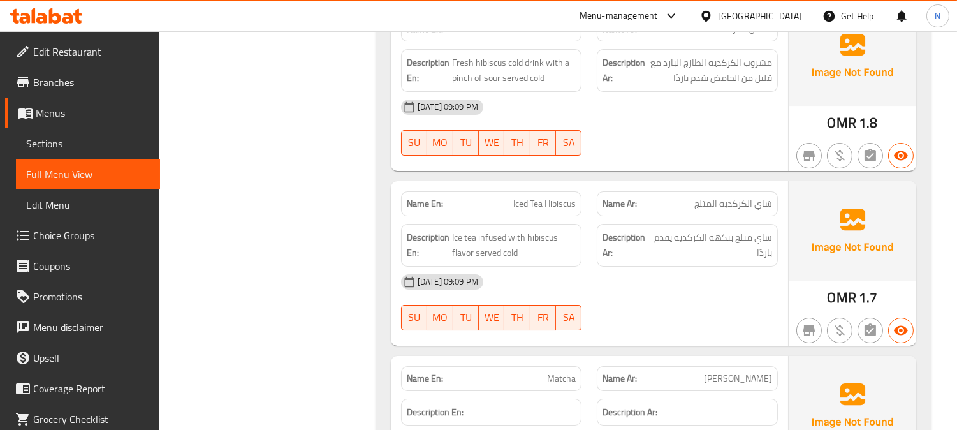
click at [548, 204] on span "Iced Tea Hibiscus" at bounding box center [544, 203] width 62 height 13
copy span "Iced Tea Hibiscus"
click at [106, 145] on span "Sections" at bounding box center [88, 143] width 124 height 15
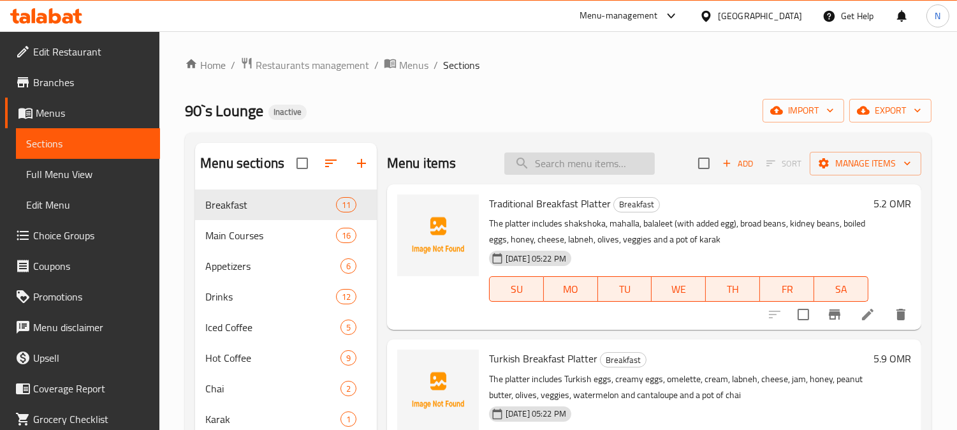
click at [611, 154] on input "search" at bounding box center [579, 163] width 150 height 22
paste input "Iced Tea Hibiscus"
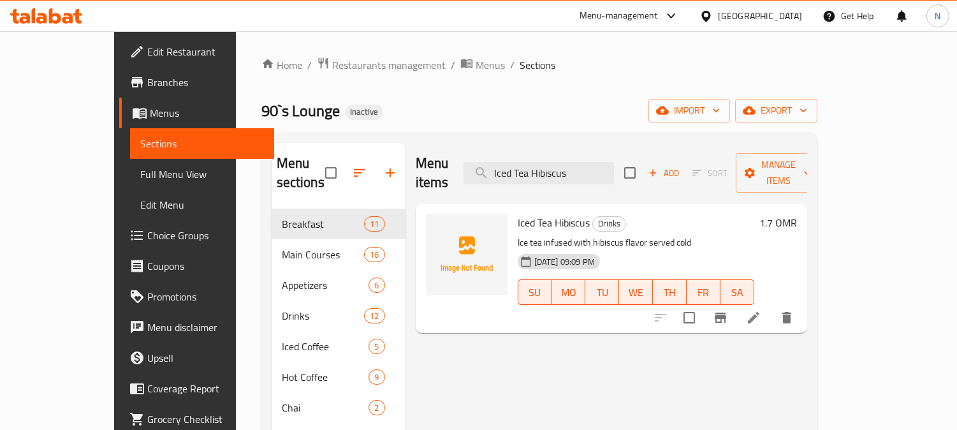
type input "Iced Tea Hibiscus"
click at [771, 306] on li at bounding box center [754, 317] width 36 height 23
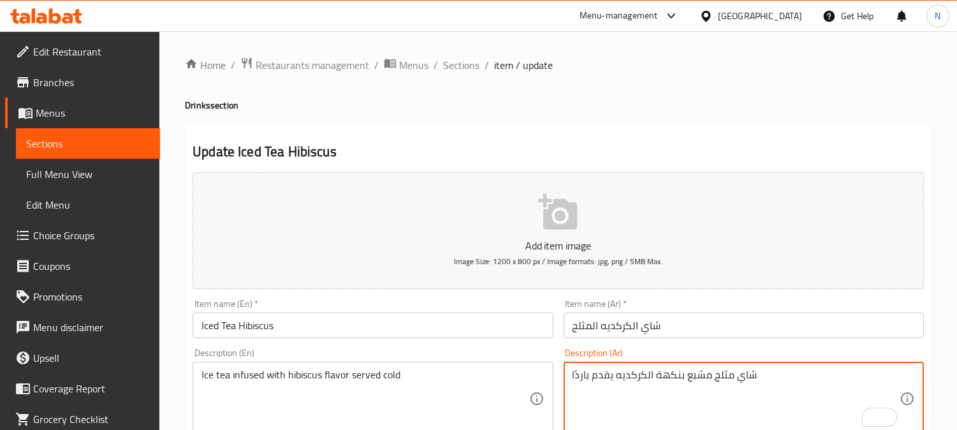
click at [625, 400] on textarea "شاي مثلج مشبع بنكهة الكركديه يقدم باردًا" at bounding box center [735, 398] width 327 height 61
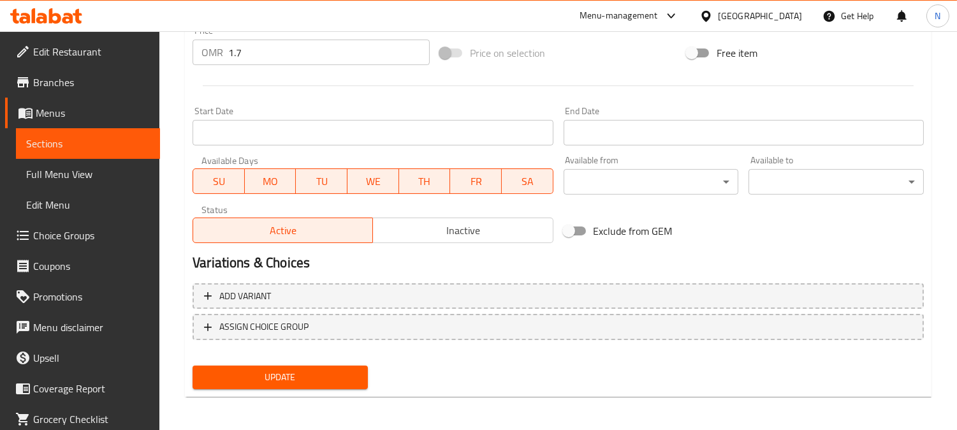
type textarea "شاي مثلج مشبع بنكهة الكركديه يقدم باردًا"
click at [308, 379] on span "Update" at bounding box center [280, 377] width 155 height 16
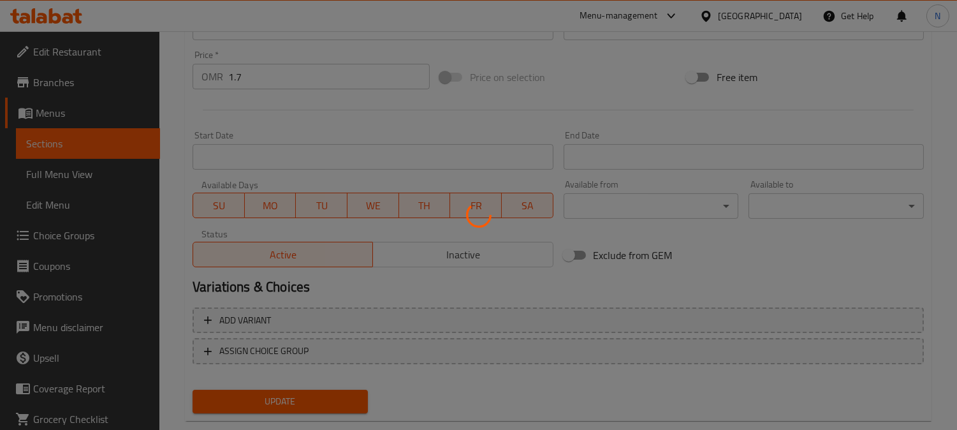
scroll to position [43, 0]
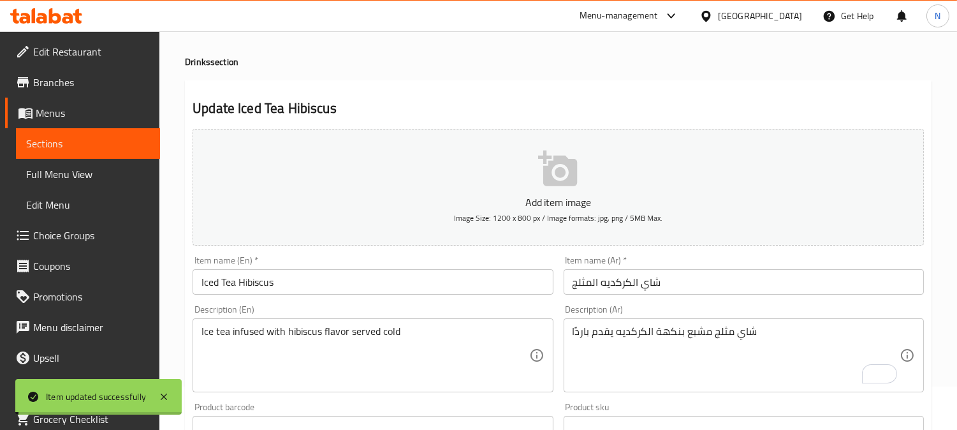
click at [289, 280] on input "Iced Tea Hibiscus" at bounding box center [372, 281] width 360 height 25
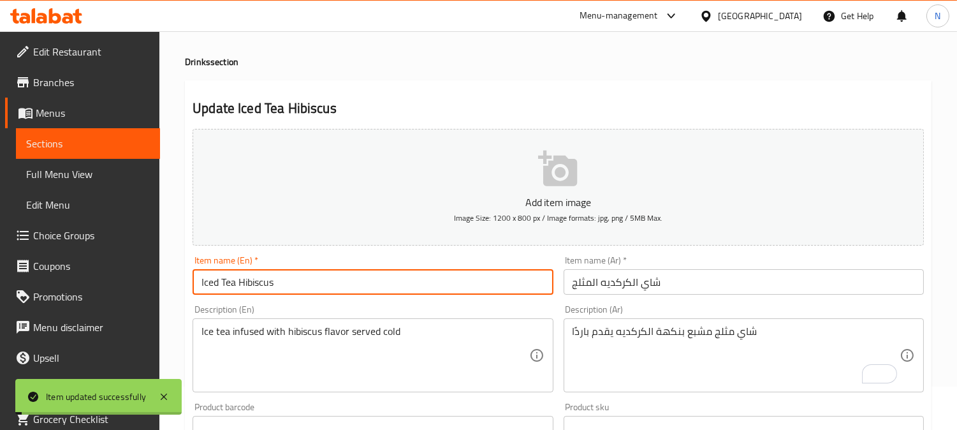
click at [289, 280] on input "Iced Tea Hibiscus" at bounding box center [372, 281] width 360 height 25
click at [75, 169] on span "Full Menu View" at bounding box center [88, 173] width 124 height 15
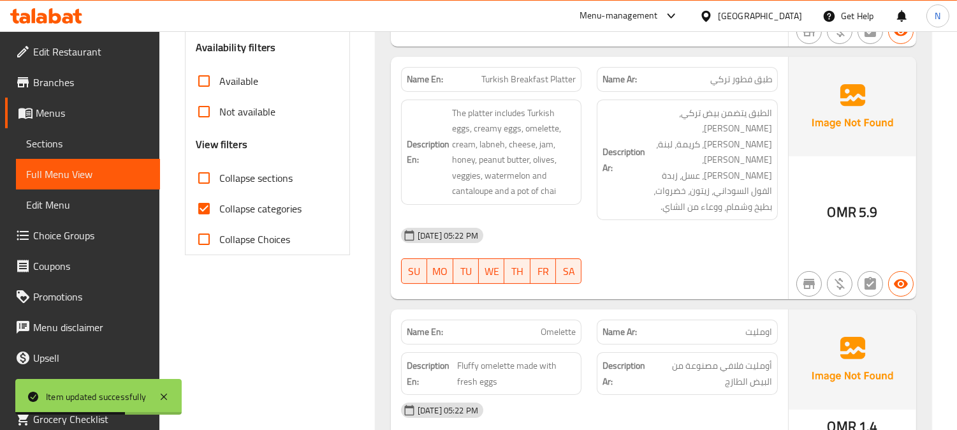
click at [193, 194] on input "Collapse categories" at bounding box center [204, 208] width 31 height 31
checkbox input "false"
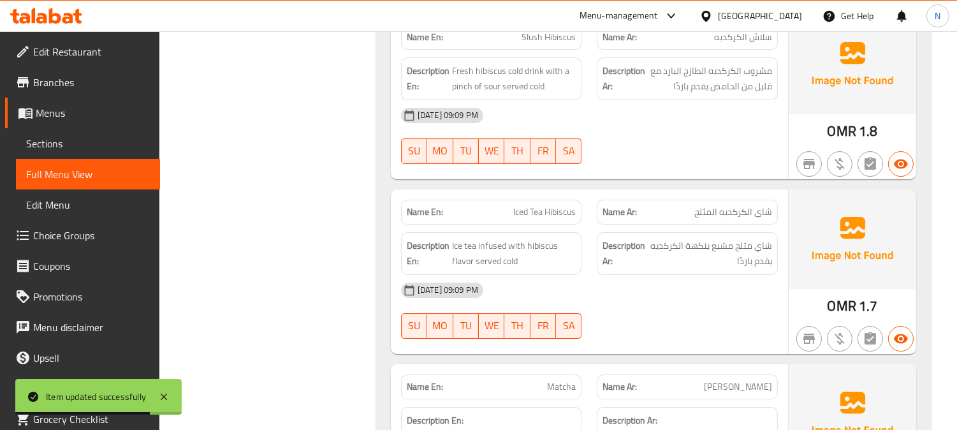
scroll to position [8020, 0]
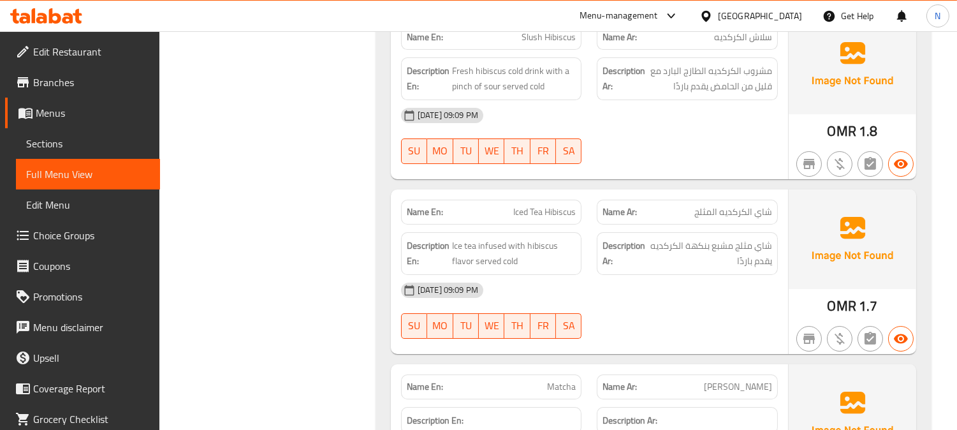
click at [679, 293] on div "[DATE] 09:09 PM" at bounding box center [589, 290] width 392 height 31
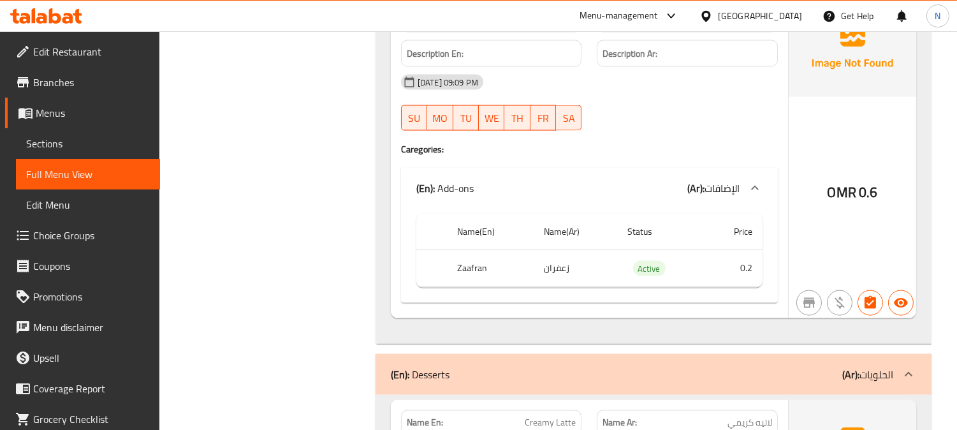
scroll to position [12482, 0]
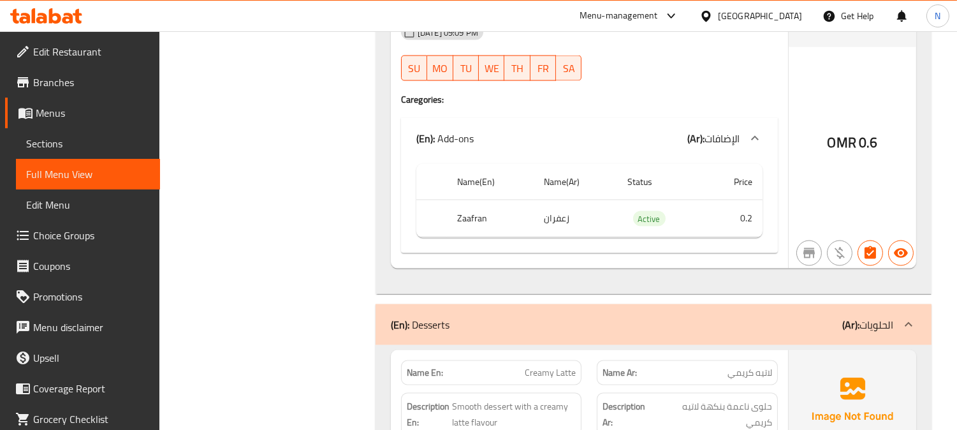
click at [477, 219] on th "Zaafran" at bounding box center [490, 218] width 87 height 38
copy th "Zaafran"
click at [562, 221] on td "زعفران" at bounding box center [575, 218] width 84 height 38
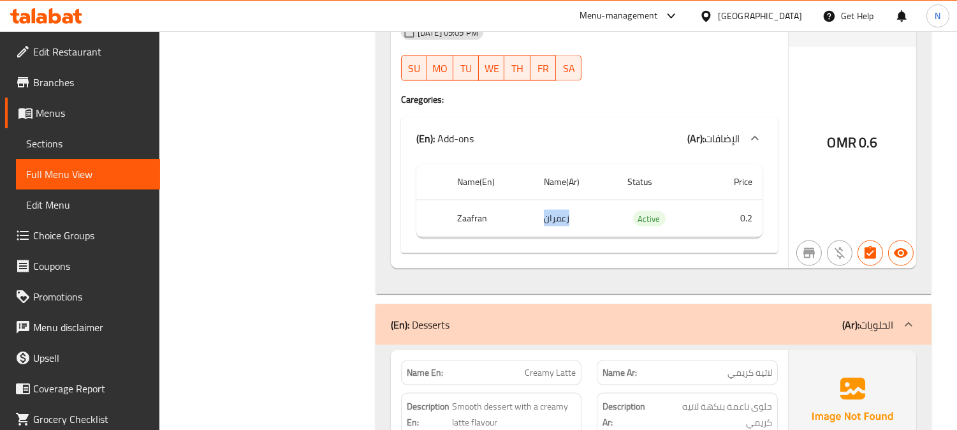
copy td "زعفران"
click at [550, 288] on div "Name En: Cup of Karak Name Ar: كوب كرك Description En: Description Ar: 30-08-20…" at bounding box center [653, 118] width 556 height 351
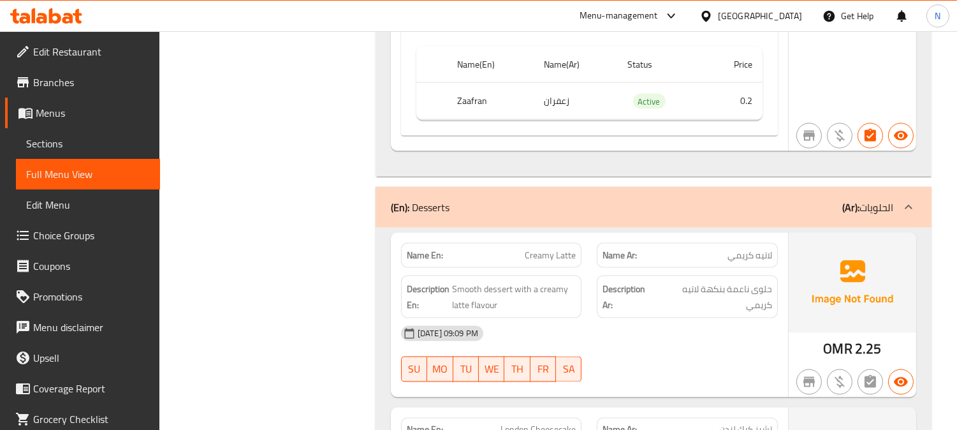
scroll to position [12765, 0]
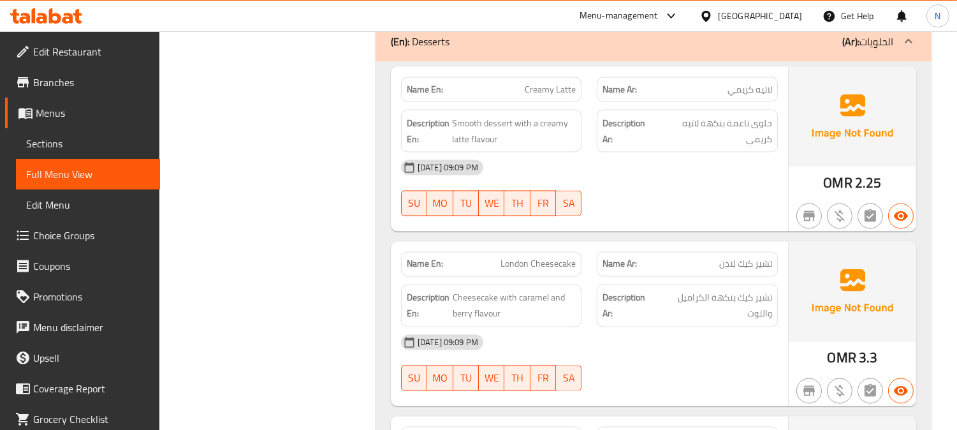
click at [712, 145] on span "حلوى ناعمة بنكهة لاتيه كريمي" at bounding box center [715, 130] width 114 height 31
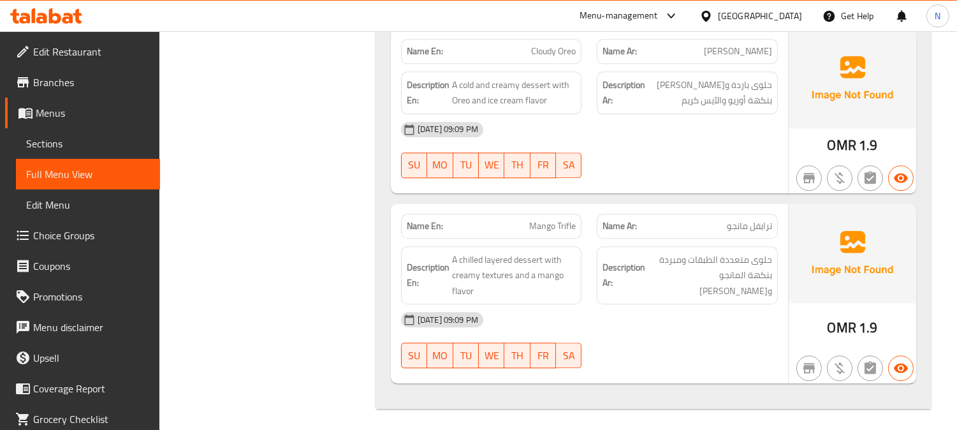
scroll to position [14387, 0]
